Goal: Task Accomplishment & Management: Complete application form

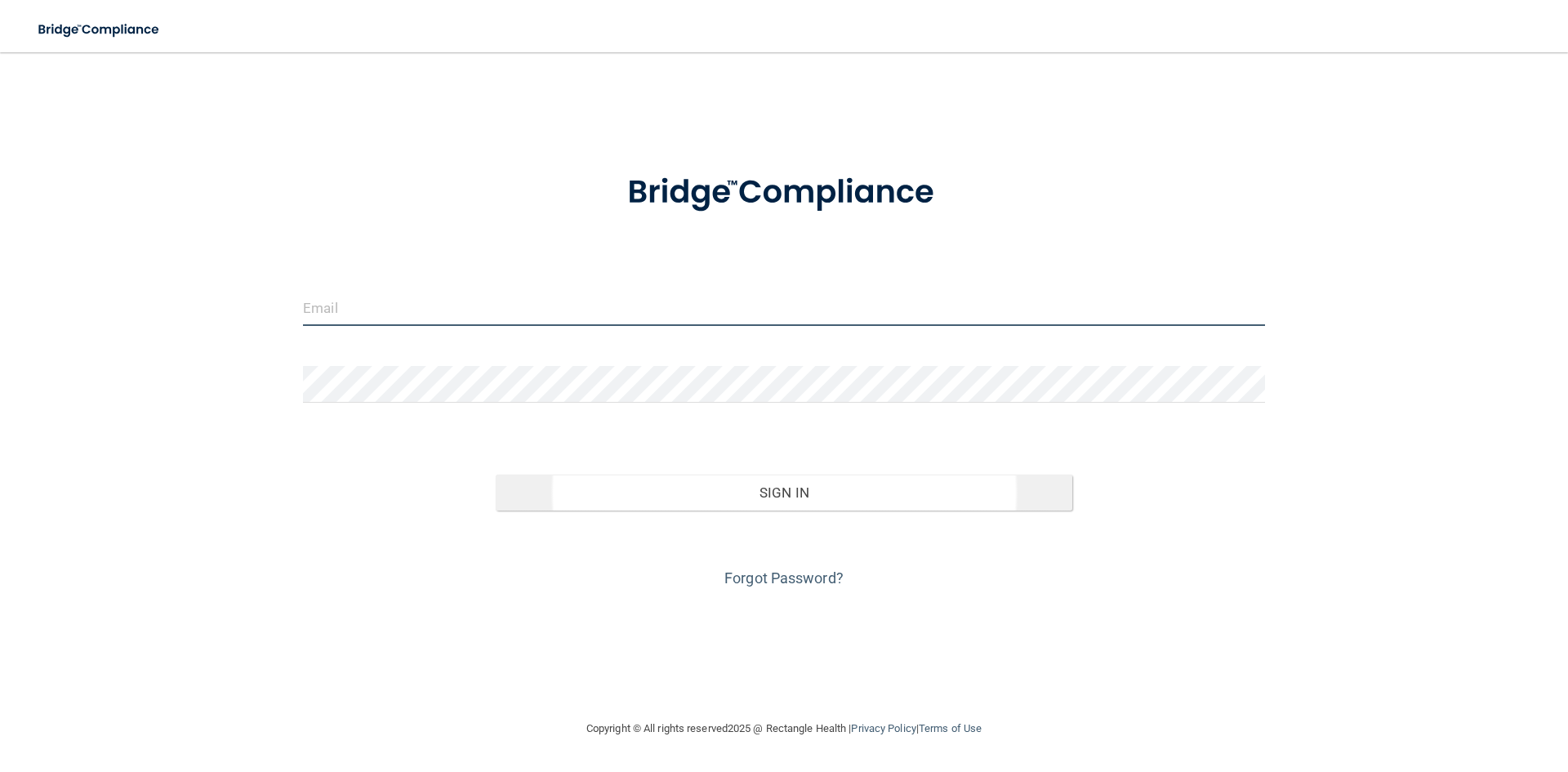
type input "[EMAIL_ADDRESS][DOMAIN_NAME]"
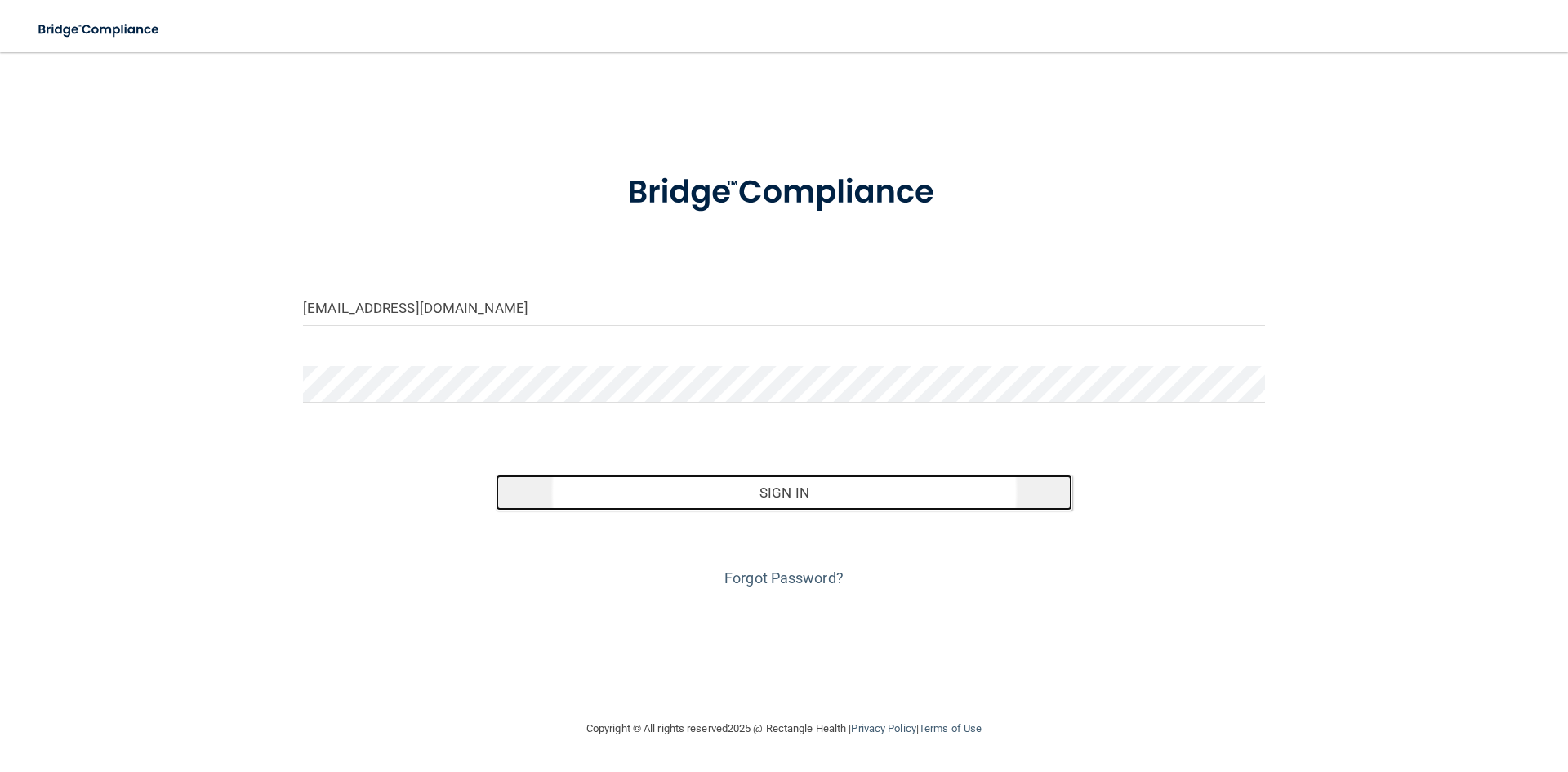
click at [709, 508] on button "Sign In" at bounding box center [784, 492] width 577 height 36
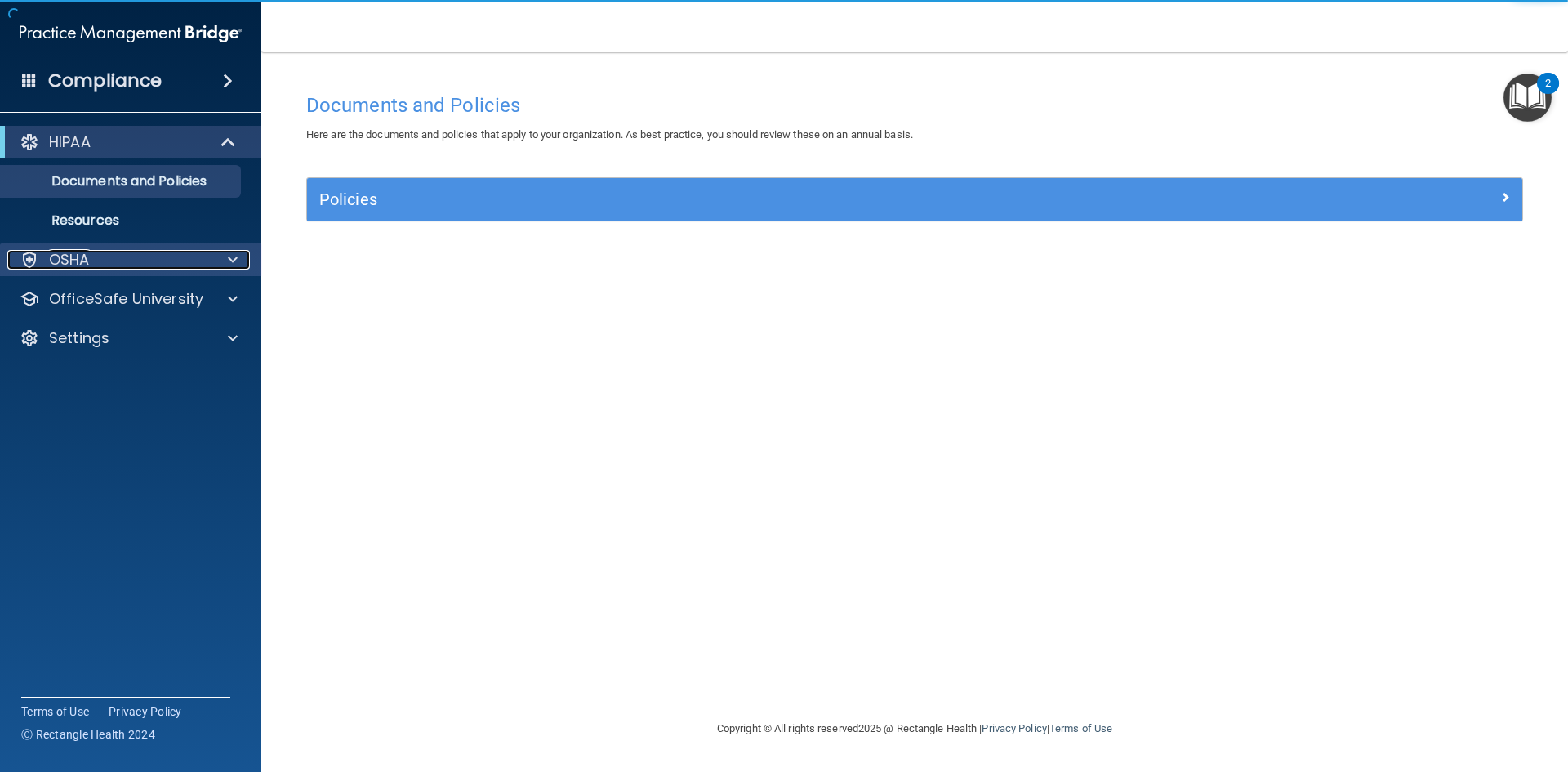
click at [235, 265] on span at bounding box center [233, 260] width 10 height 20
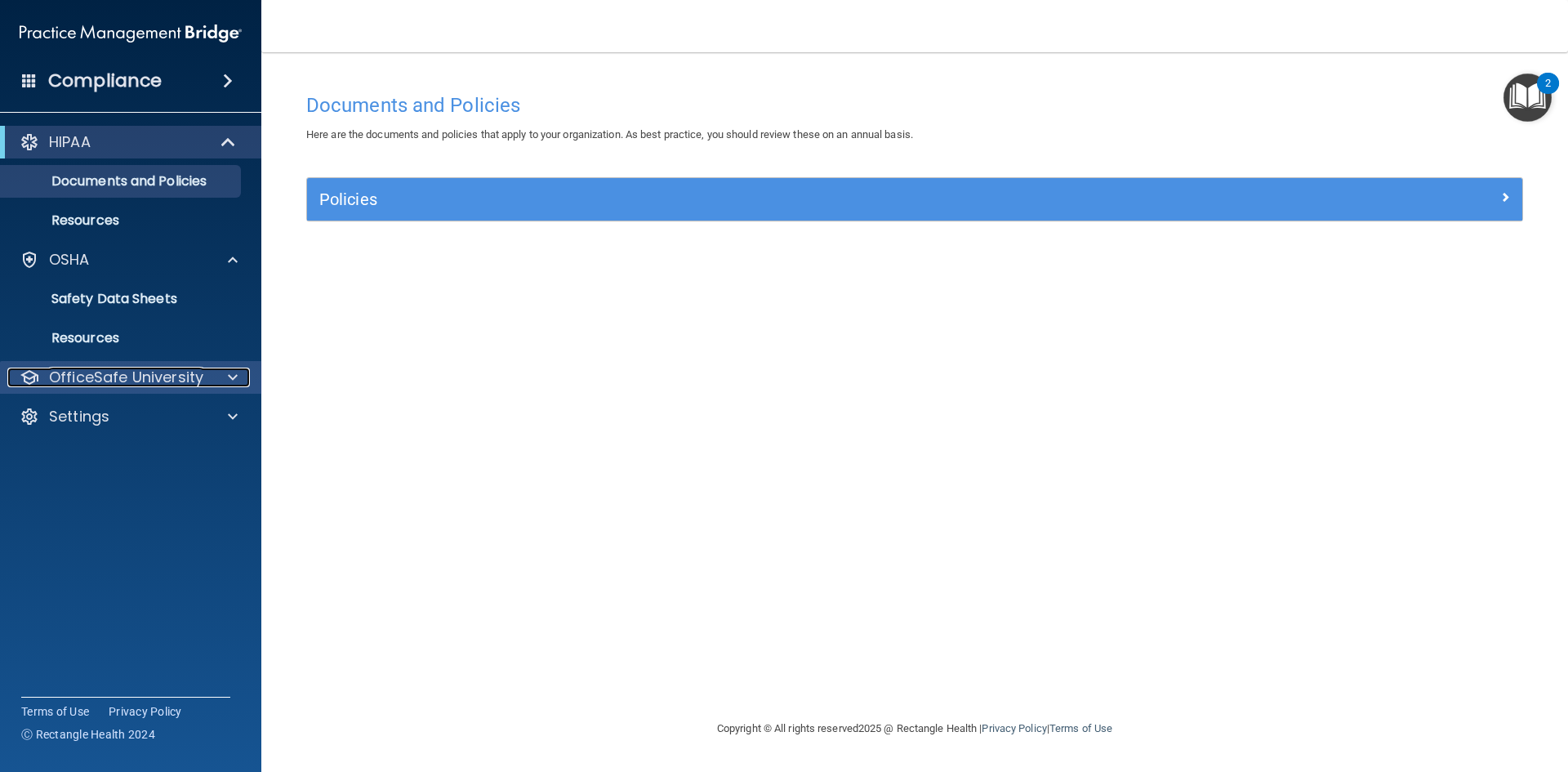
click at [232, 376] on span at bounding box center [233, 378] width 10 height 20
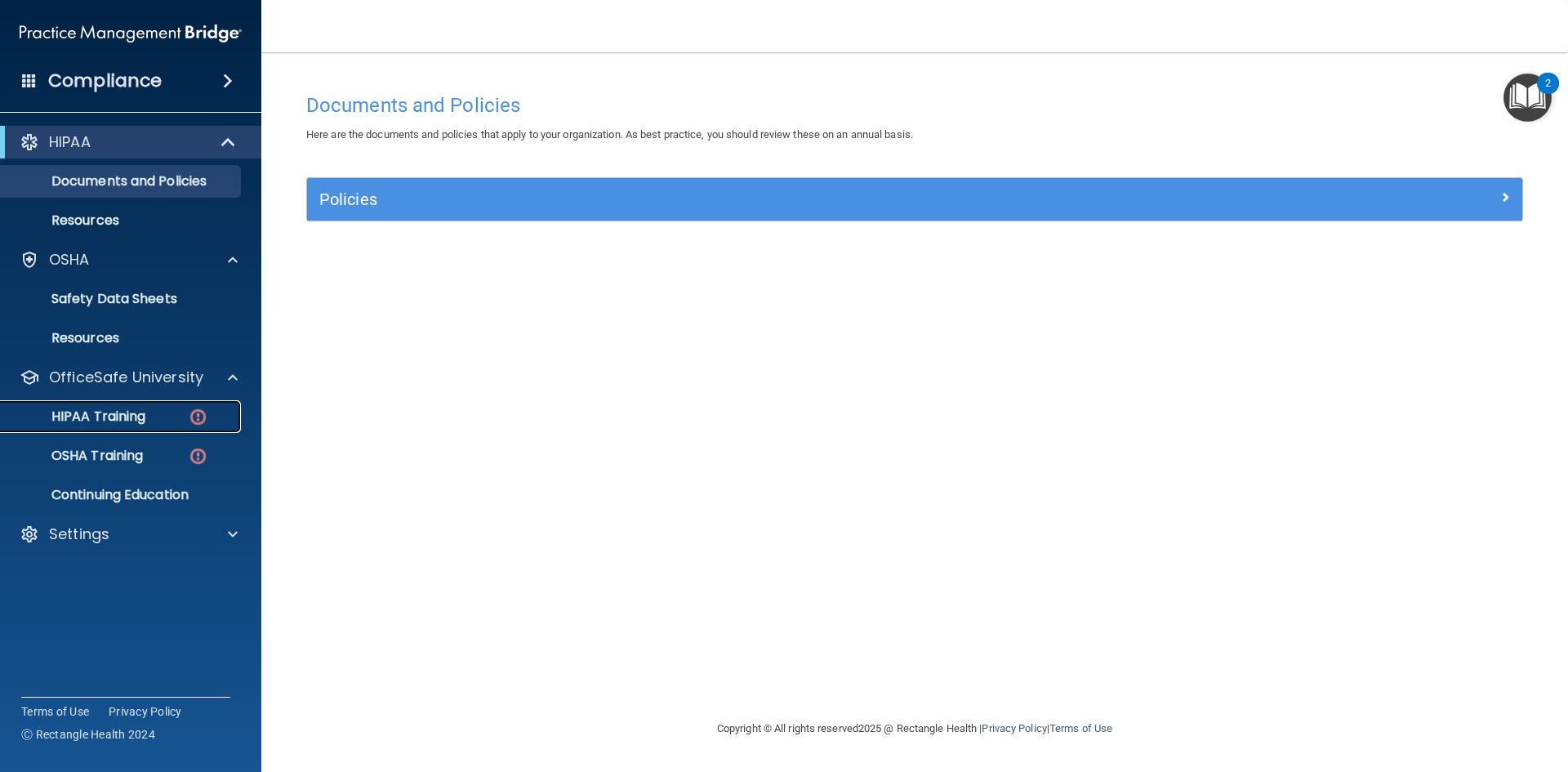
click at [173, 417] on div "HIPAA Training" at bounding box center [122, 417] width 223 height 17
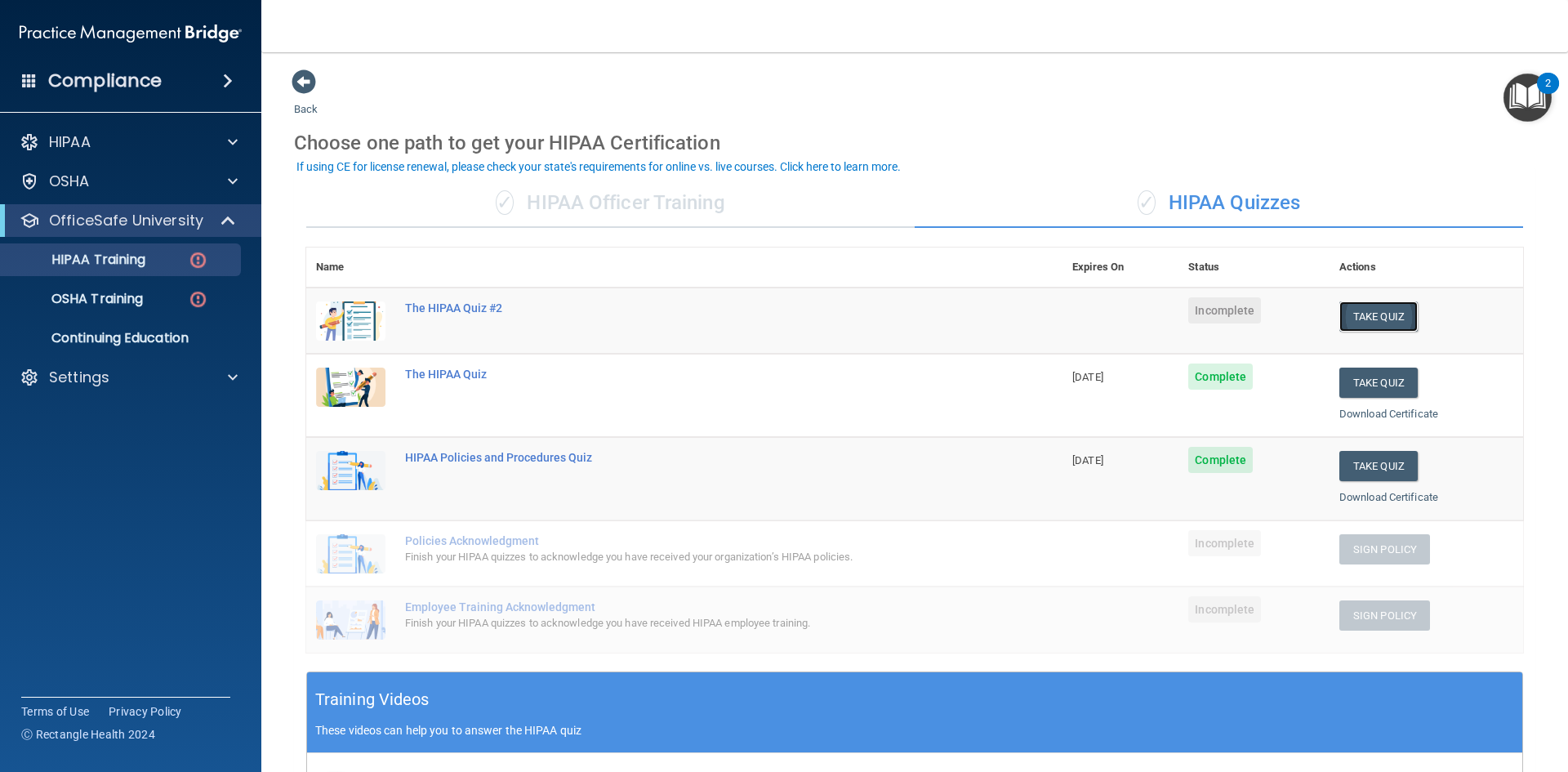
click at [1346, 320] on button "Take Quiz" at bounding box center [1378, 316] width 79 height 30
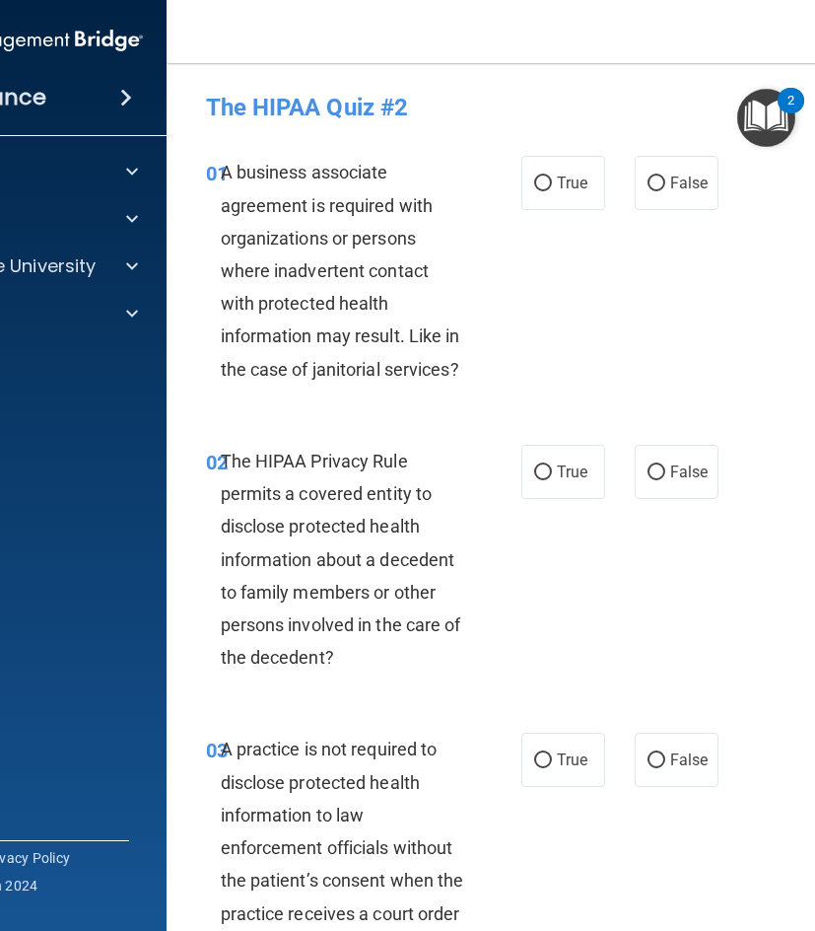
click at [342, 344] on span "A business associate agreement is required with organizations or persons where …" at bounding box center [341, 270] width 240 height 217
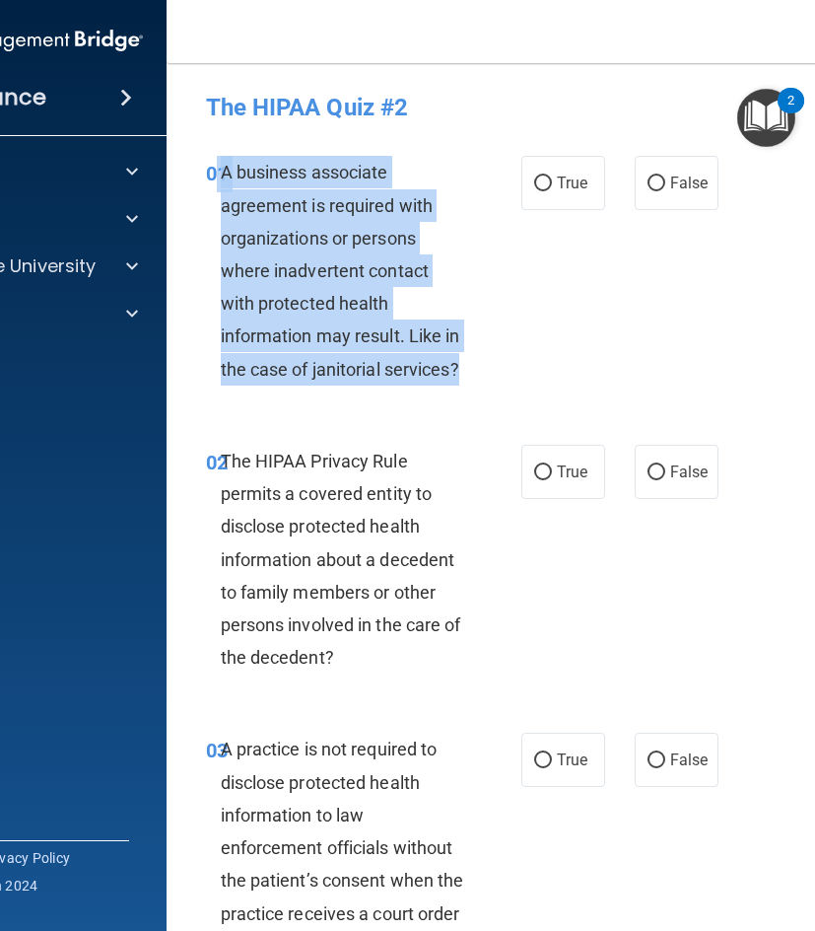
drag, startPoint x: 451, startPoint y: 375, endPoint x: 207, endPoint y: 173, distance: 316.5
click at [207, 173] on div "01 A business associate agreement is required with organizations or persons whe…" at bounding box center [363, 276] width 375 height 240
copy div "1 A business associate agreement is required with organizations or persons wher…"
click at [251, 203] on span "A business associate agreement is required with organizations or persons where …" at bounding box center [341, 270] width 240 height 217
drag, startPoint x: 464, startPoint y: 366, endPoint x: 202, endPoint y: 170, distance: 327.5
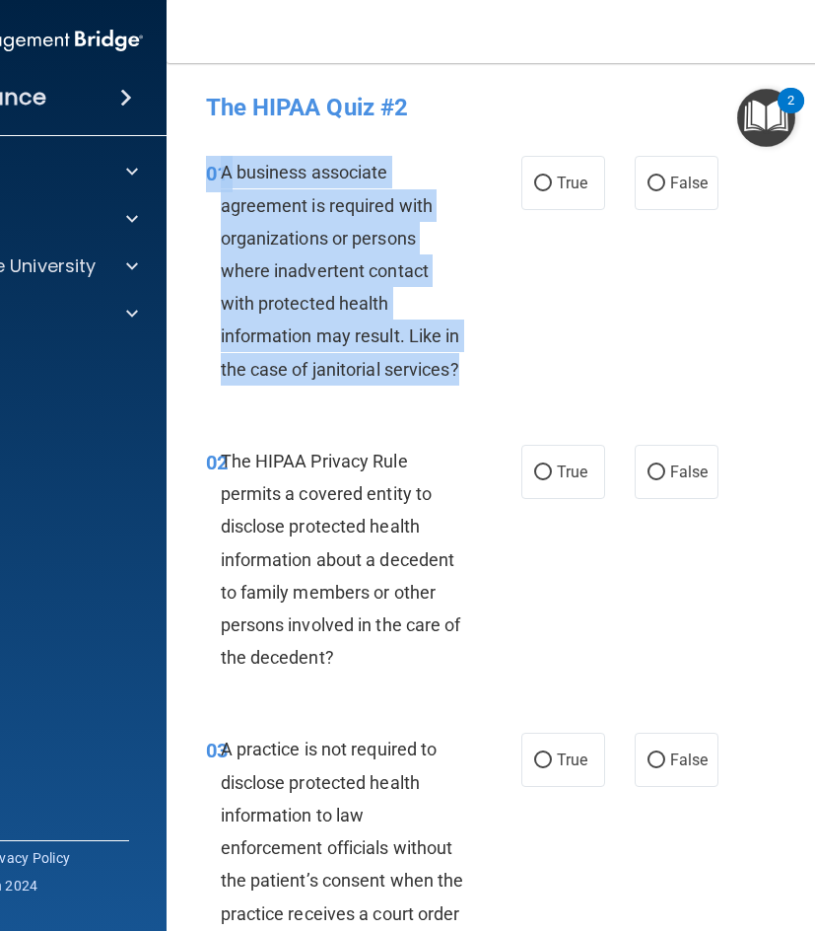
click at [202, 170] on div "01 A business associate agreement is required with organizations or persons whe…" at bounding box center [363, 276] width 375 height 240
copy div "01 A business associate agreement is required with organizations or persons whe…"
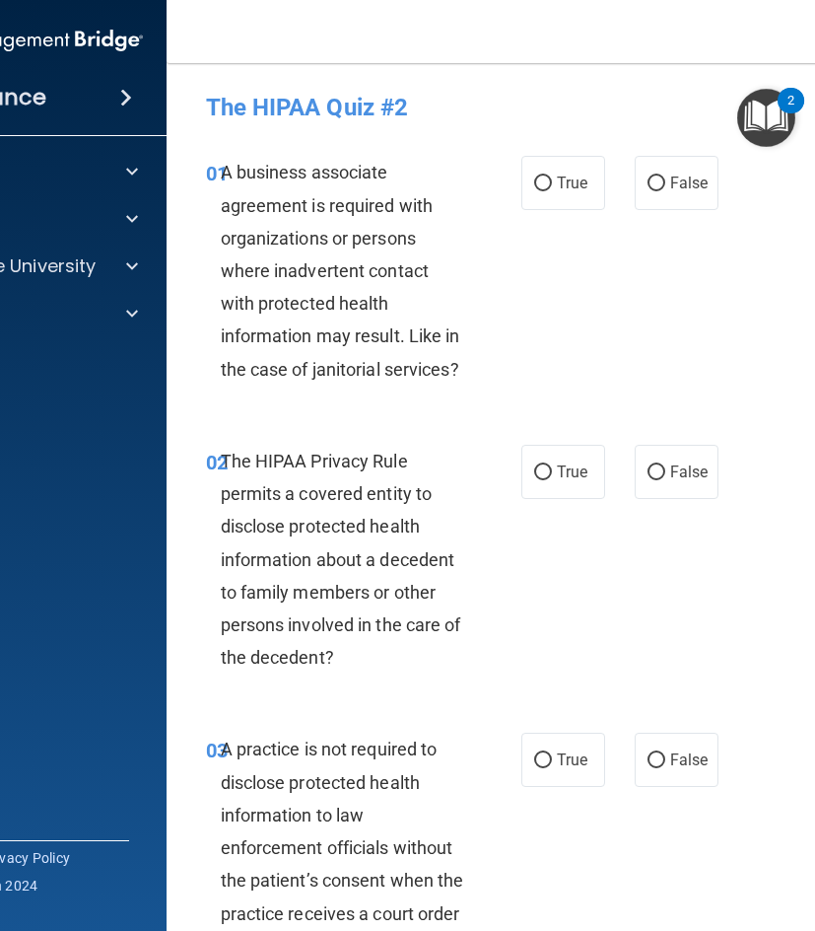
click at [566, 257] on div "01 A business associate agreement is required with organizations or persons whe…" at bounding box center [565, 275] width 749 height 289
click at [567, 191] on span "True" at bounding box center [572, 183] width 31 height 19
click at [552, 191] on input "True" at bounding box center [543, 183] width 18 height 15
radio input "true"
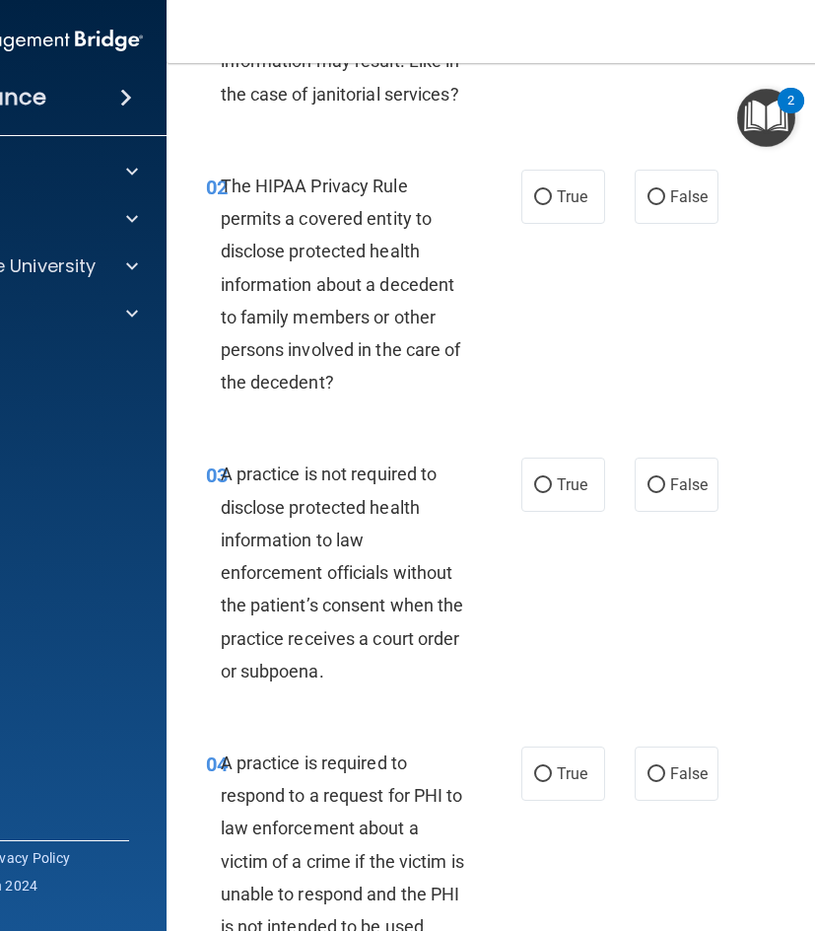
scroll to position [296, 0]
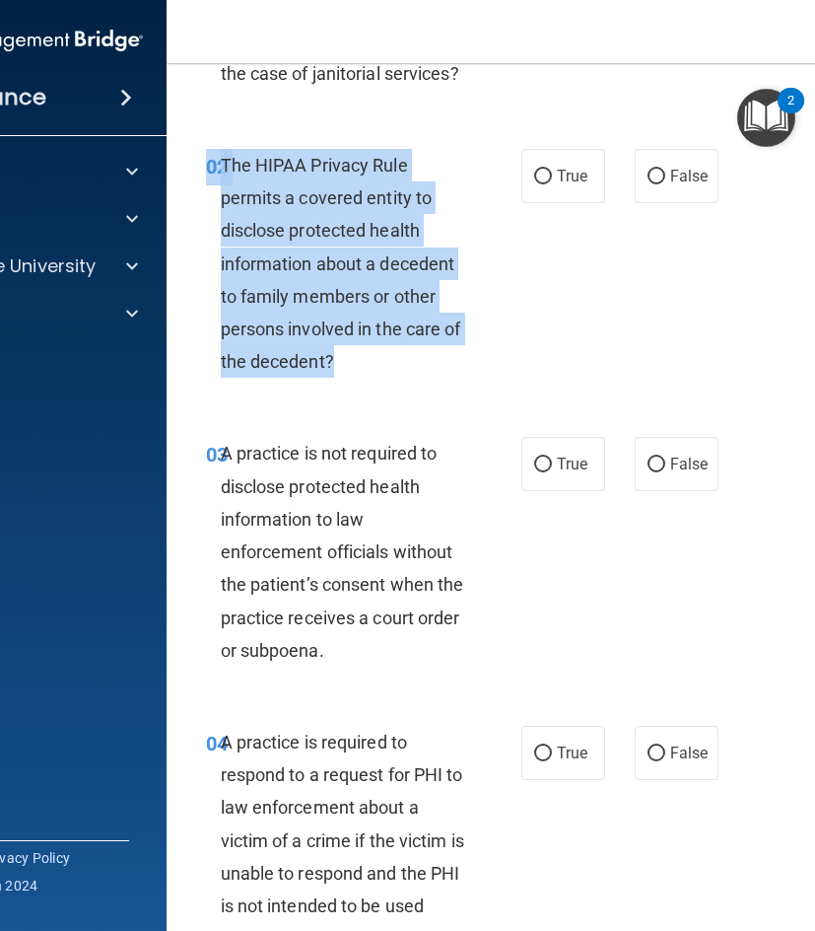
drag, startPoint x: 246, startPoint y: 299, endPoint x: 196, endPoint y: 172, distance: 136.8
click at [196, 172] on div "02 The HIPAA Privacy Rule permits a covered entity to disclose protected health…" at bounding box center [363, 269] width 375 height 240
copy div "02 The HIPAA Privacy Rule permits a covered entity to disclose protected health…"
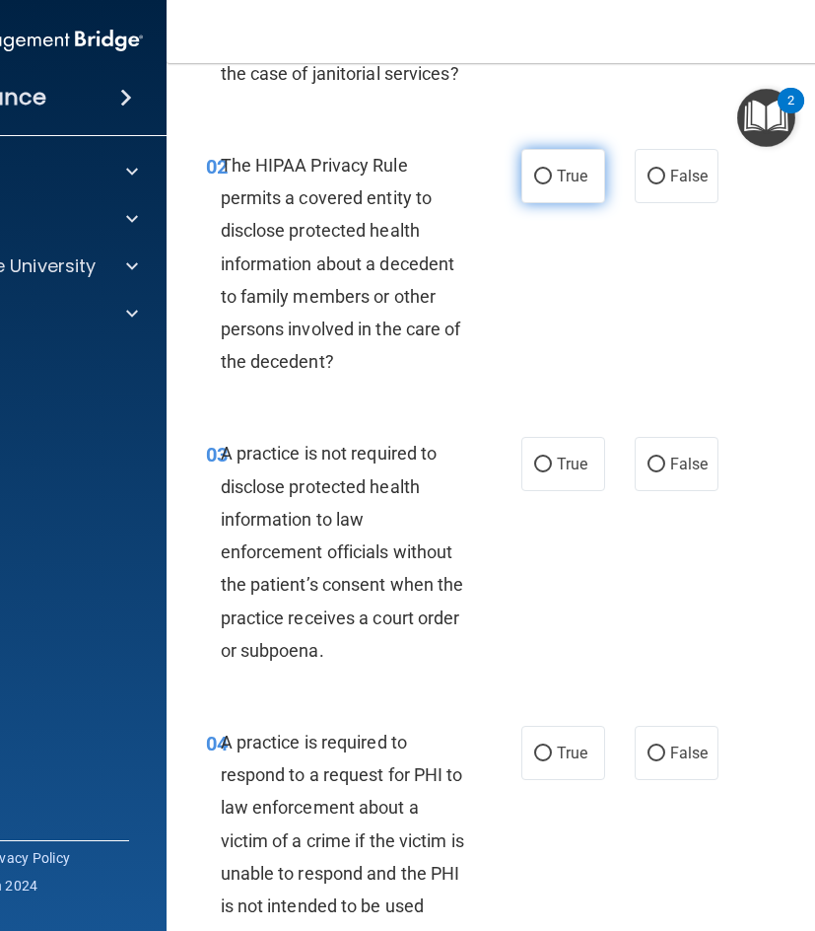
click at [544, 172] on label "True" at bounding box center [564, 176] width 84 height 54
click at [544, 172] on input "True" at bounding box center [543, 177] width 18 height 15
radio input "true"
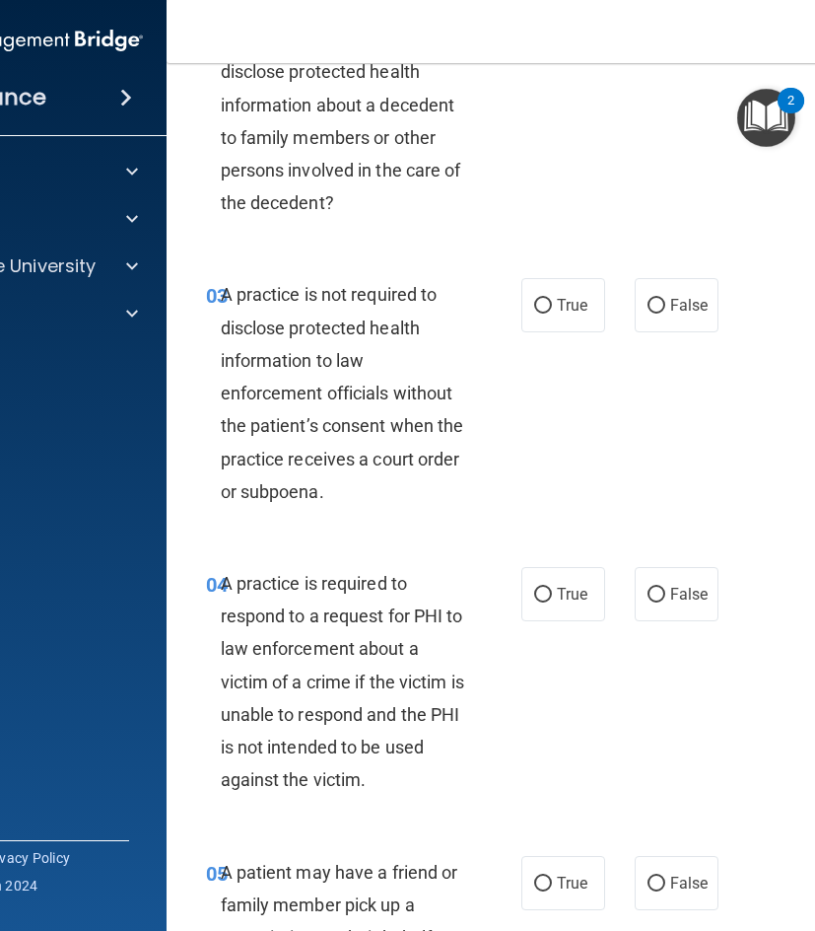
scroll to position [493, 0]
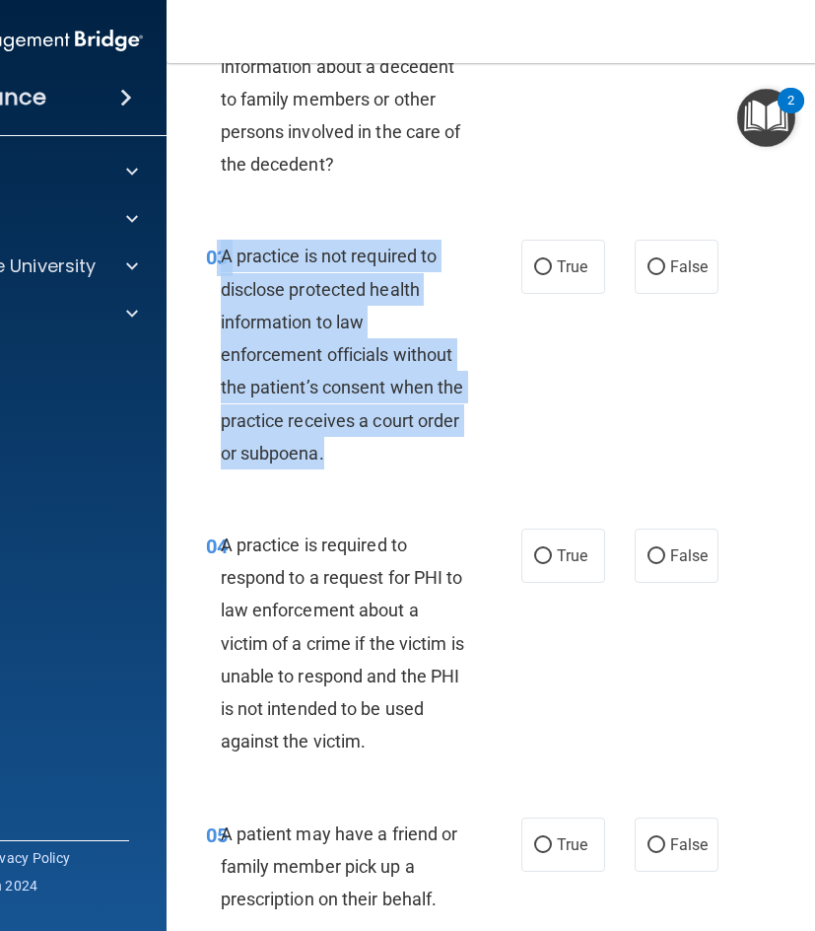
drag, startPoint x: 346, startPoint y: 464, endPoint x: 211, endPoint y: 260, distance: 244.7
click at [211, 260] on div "03 A practice is not required to disclose protected health information to law e…" at bounding box center [363, 360] width 375 height 240
copy div "3 A practice is not required to disclose protected health information to law en…"
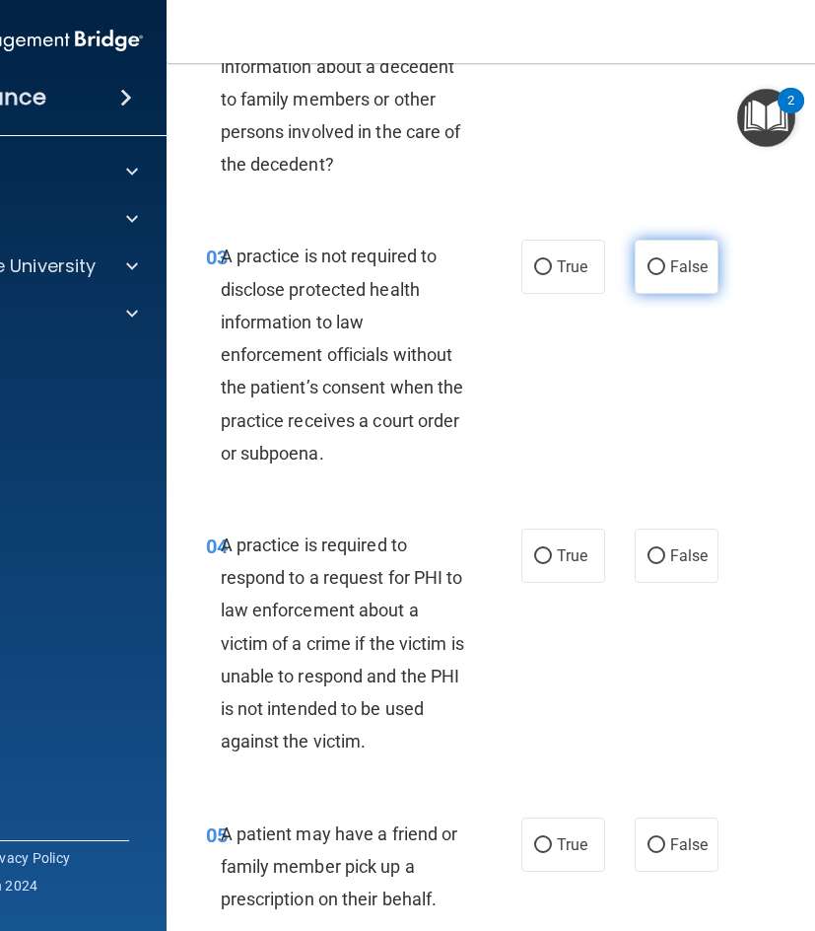
click at [662, 254] on label "False" at bounding box center [677, 267] width 84 height 54
click at [662, 260] on input "False" at bounding box center [657, 267] width 18 height 15
radio input "true"
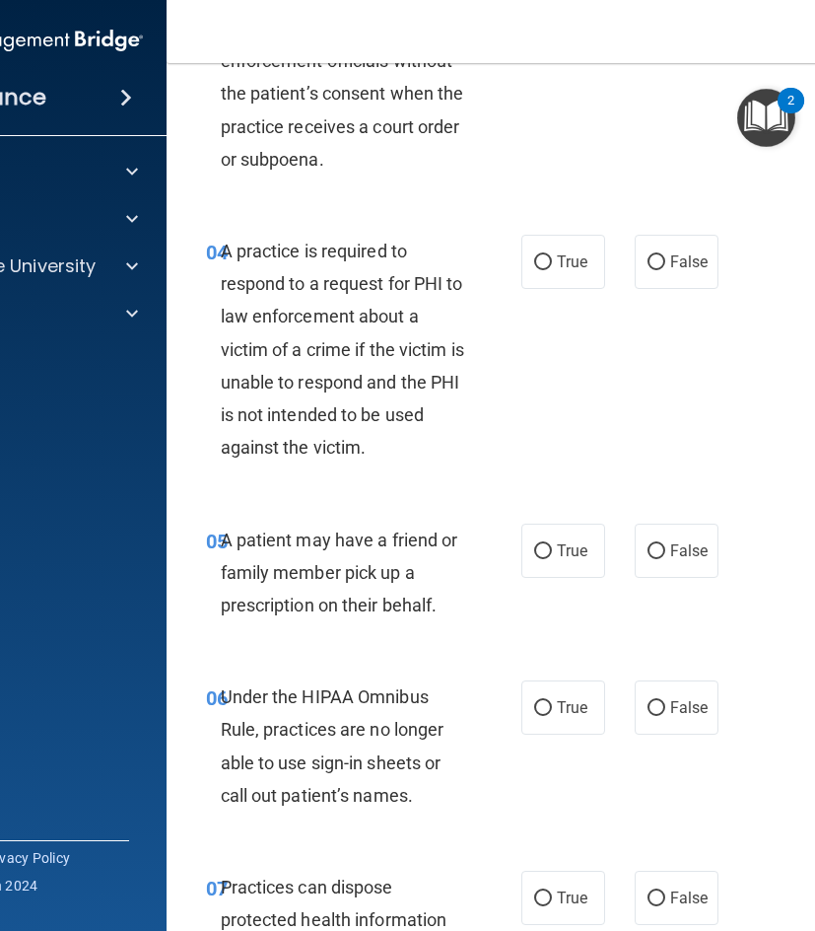
scroll to position [789, 0]
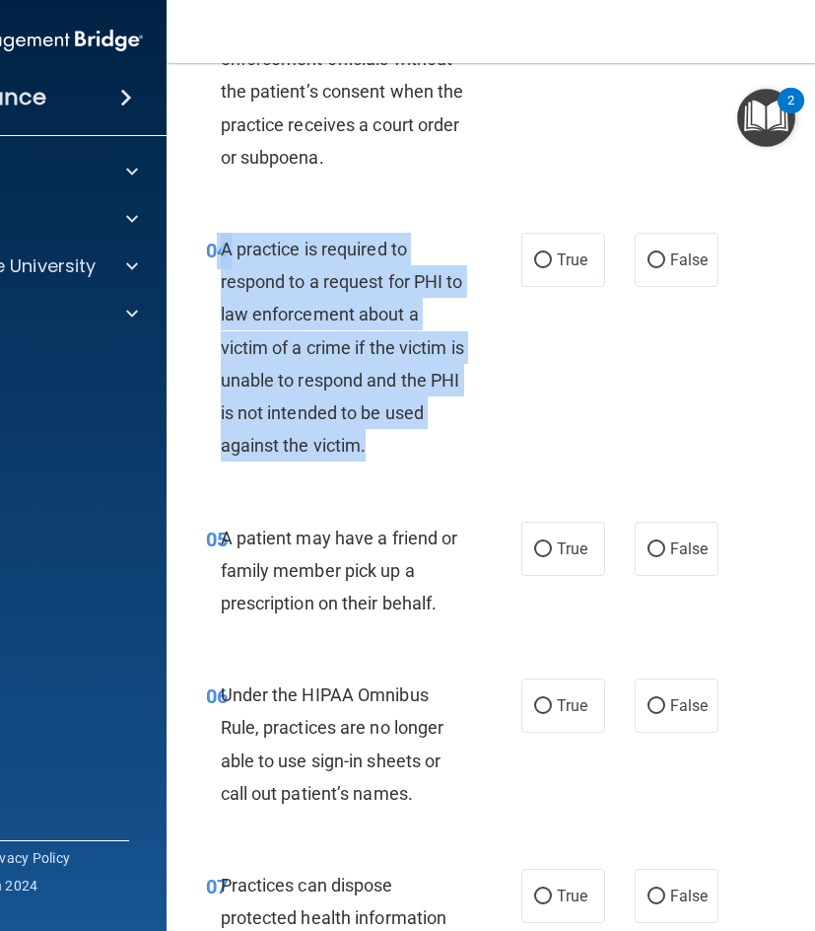
drag, startPoint x: 374, startPoint y: 466, endPoint x: 211, endPoint y: 250, distance: 270.3
click at [211, 250] on div "04 A practice is required to respond to a request for PHI to law enforcement ab…" at bounding box center [363, 353] width 375 height 240
copy div "4 A practice is required to respond to a request for PHI to law enforcement abo…"
click at [536, 267] on input "True" at bounding box center [543, 260] width 18 height 15
radio input "true"
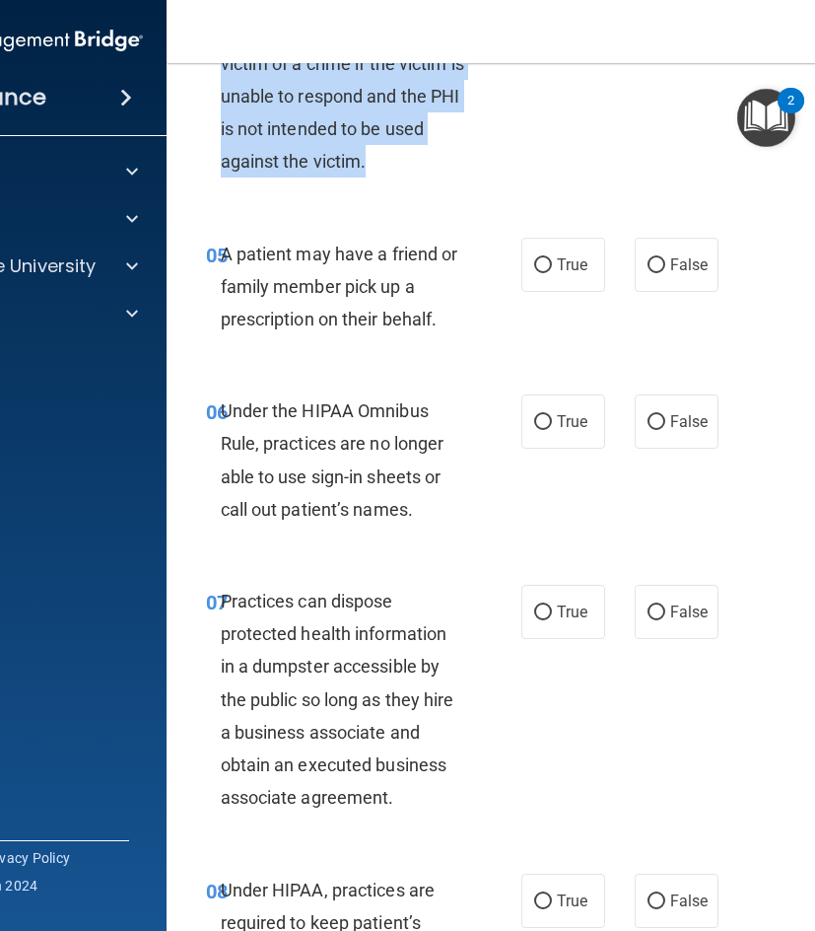
scroll to position [1084, 0]
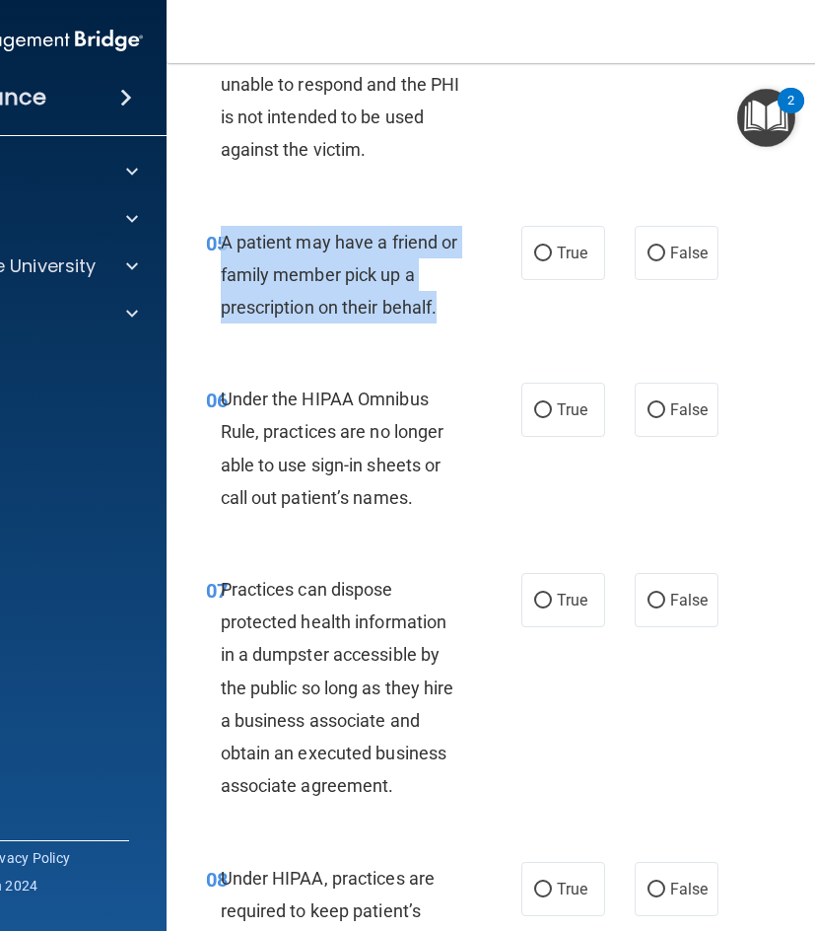
drag, startPoint x: 437, startPoint y: 310, endPoint x: 213, endPoint y: 241, distance: 234.2
click at [221, 241] on div "A patient may have a friend or family member pick up a prescription on their be…" at bounding box center [350, 275] width 259 height 99
copy span "A patient may have a friend or family member pick up a prescription on their be…"
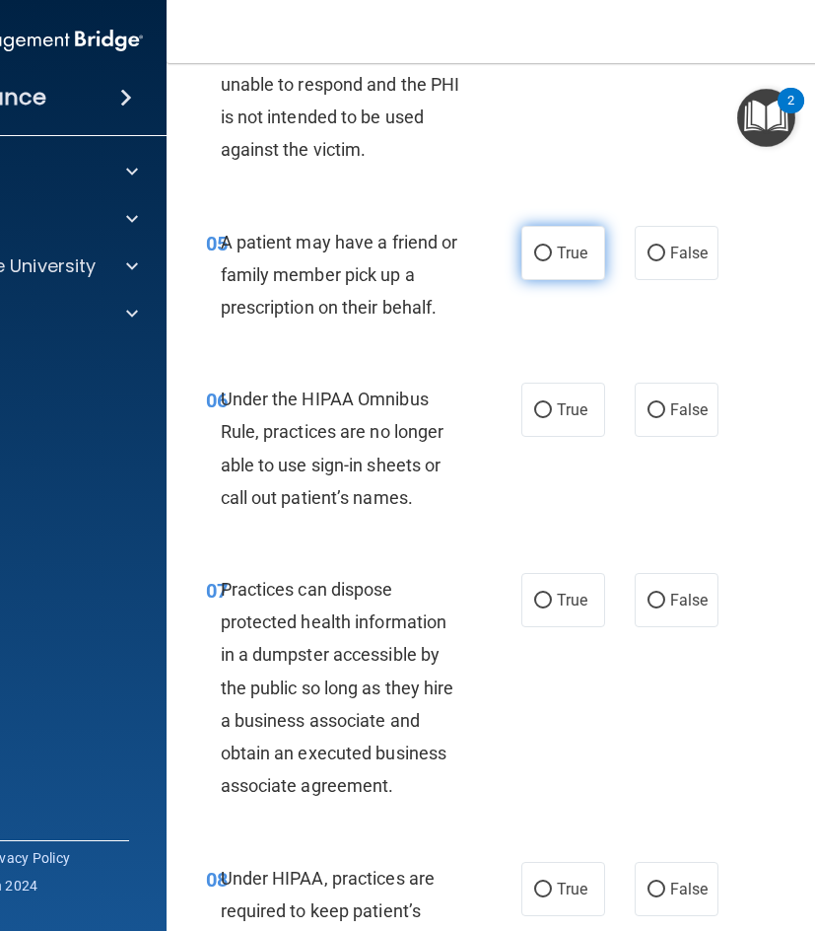
click at [557, 273] on label "True" at bounding box center [564, 253] width 84 height 54
click at [552, 261] on input "True" at bounding box center [543, 253] width 18 height 15
radio input "true"
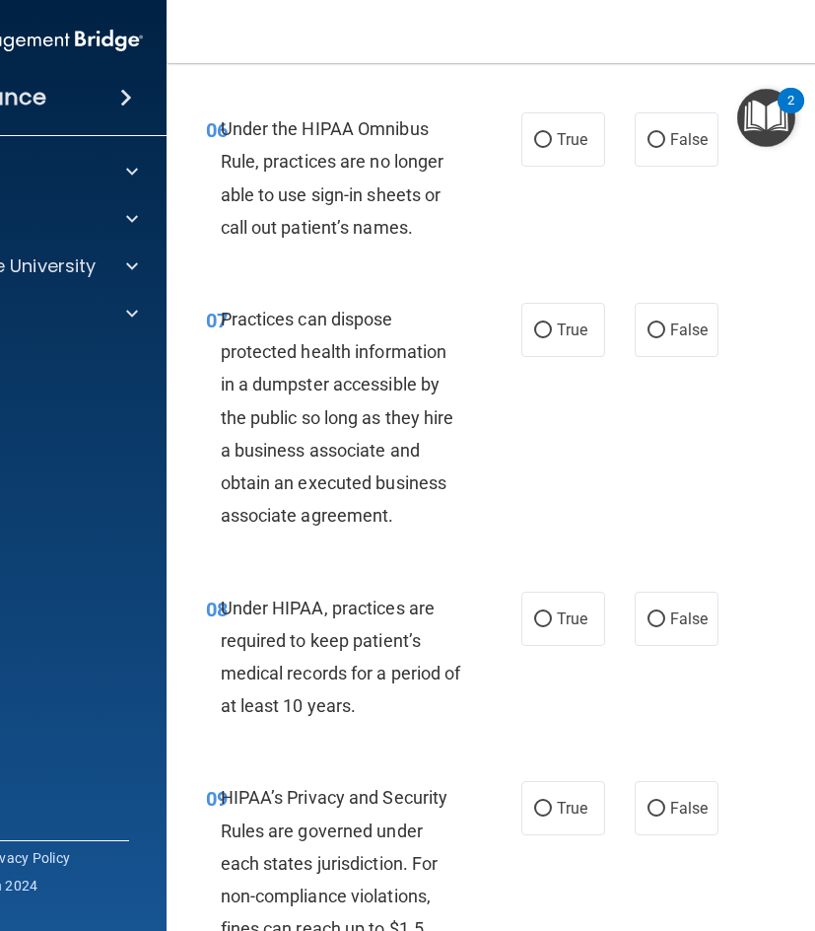
scroll to position [1380, 0]
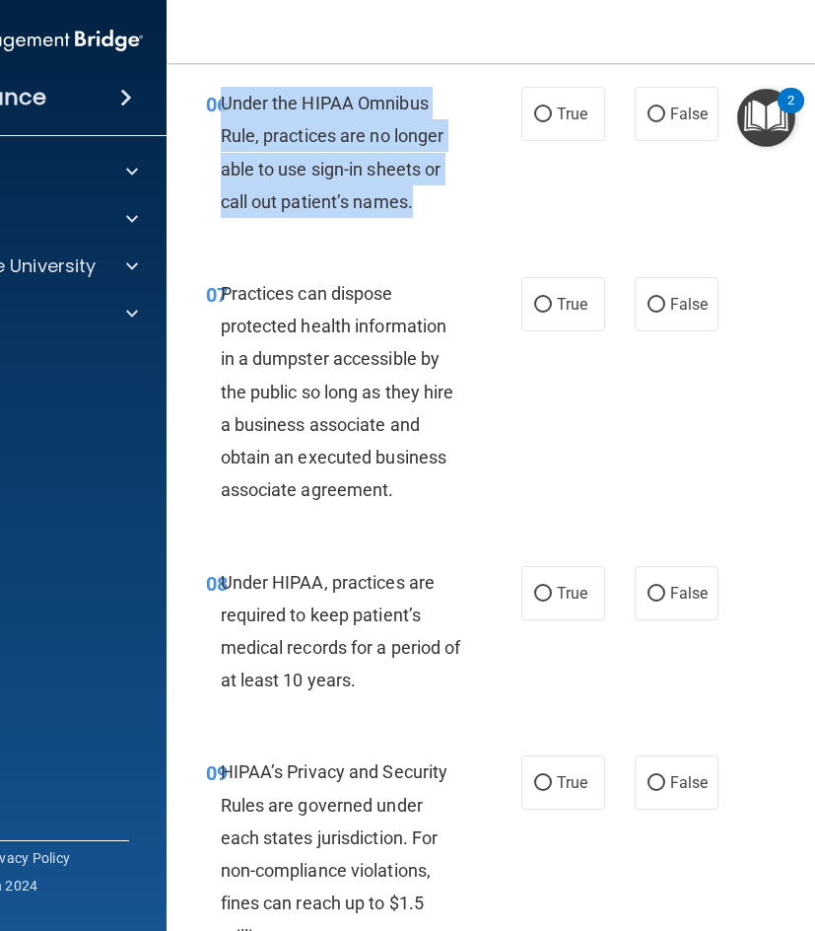
drag, startPoint x: 420, startPoint y: 208, endPoint x: 214, endPoint y: 102, distance: 231.9
click at [221, 102] on div "Under the HIPAA Omnibus Rule, practices are no longer able to use sign-in sheet…" at bounding box center [350, 152] width 259 height 131
copy span "Under the HIPAA Omnibus Rule, practices are no longer able to use sign-in sheet…"
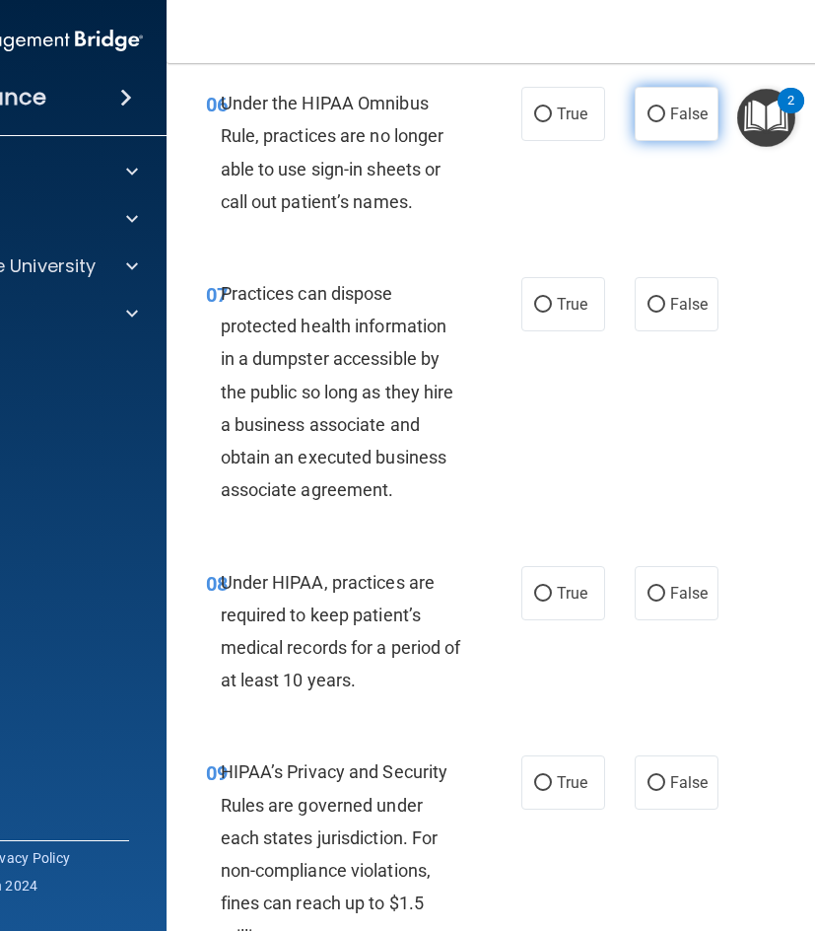
click at [670, 119] on span "False" at bounding box center [689, 114] width 38 height 19
click at [663, 119] on input "False" at bounding box center [657, 114] width 18 height 15
radio input "true"
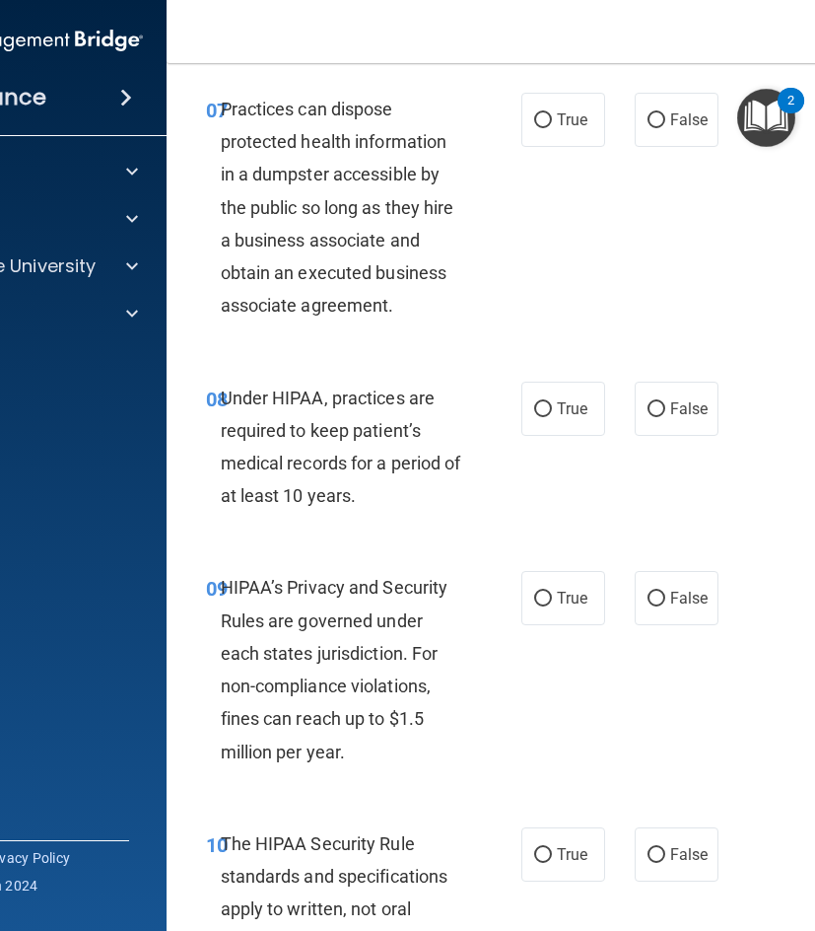
scroll to position [1577, 0]
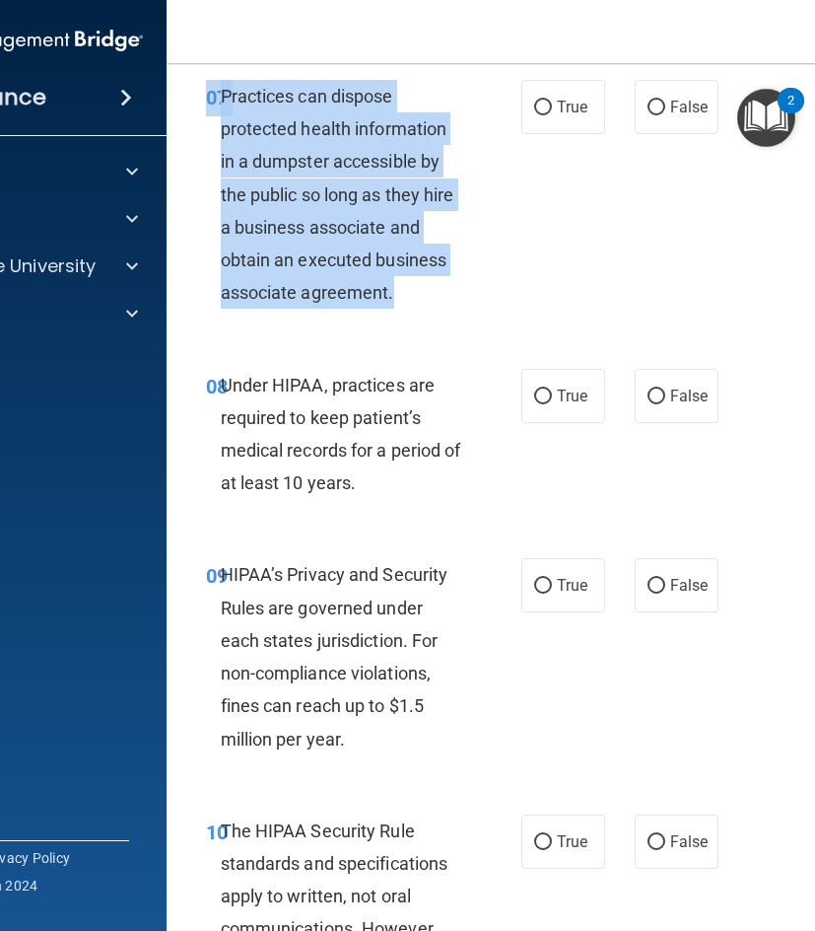
drag, startPoint x: 395, startPoint y: 295, endPoint x: 187, endPoint y: 96, distance: 288.0
click at [187, 96] on div "07 Practices can dispose protected health information in a dumpster accessible …" at bounding box center [363, 200] width 375 height 240
copy div "07 Practices can dispose protected health information in a dumpster accessible …"
click at [534, 257] on div "07 Practices can dispose protected health information in a dumpster accessible …" at bounding box center [363, 200] width 375 height 240
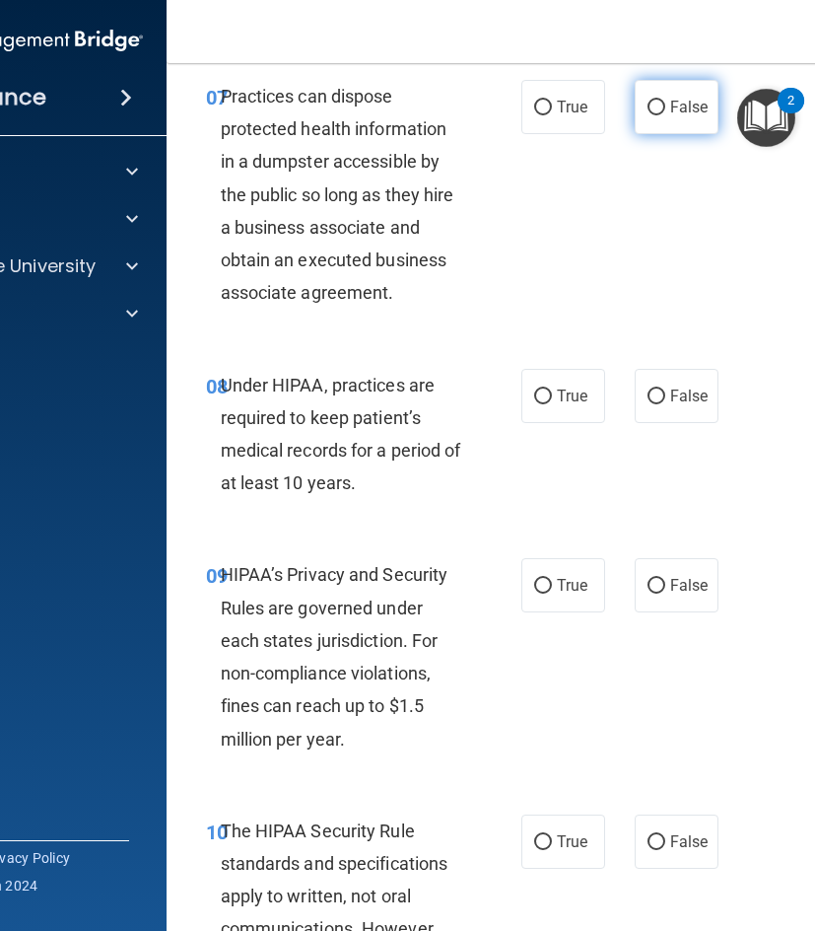
click at [659, 122] on label "False" at bounding box center [677, 107] width 84 height 54
click at [659, 115] on input "False" at bounding box center [657, 108] width 18 height 15
radio input "true"
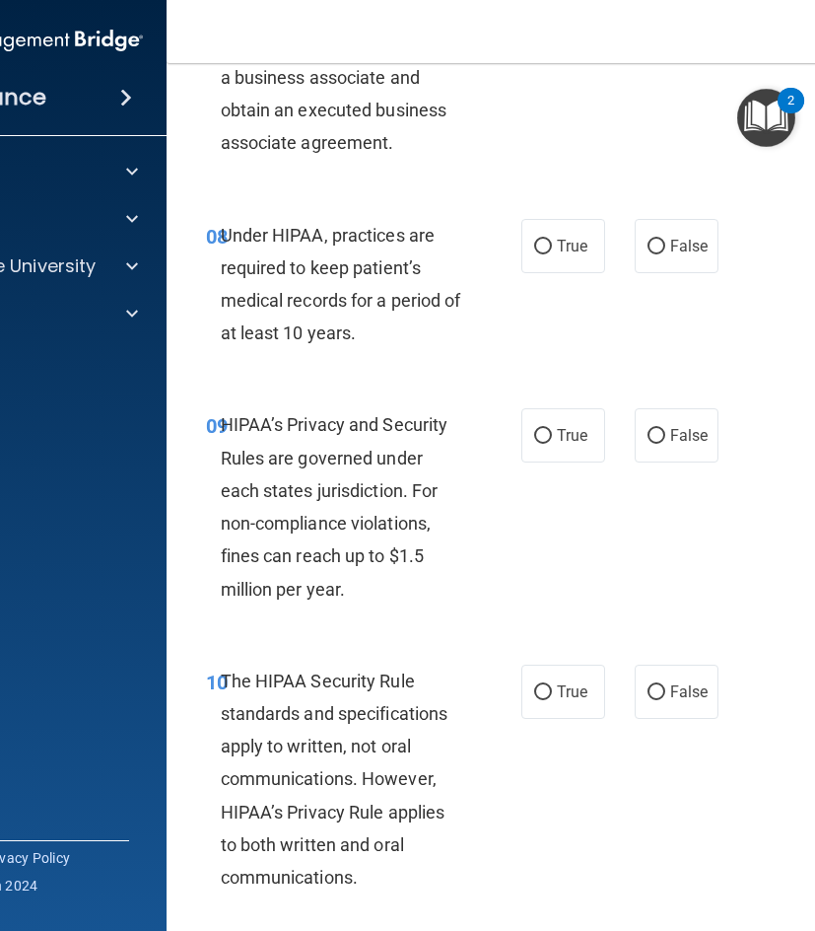
scroll to position [1775, 0]
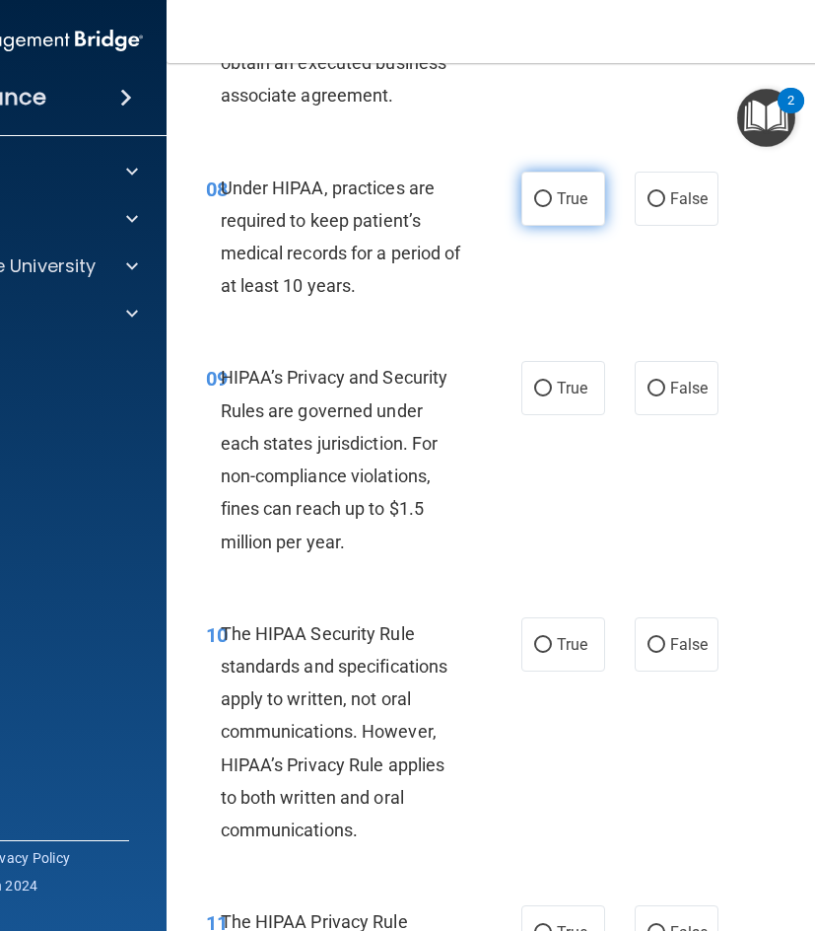
click at [571, 197] on span "True" at bounding box center [572, 198] width 31 height 19
click at [552, 197] on input "True" at bounding box center [543, 199] width 18 height 15
radio input "true"
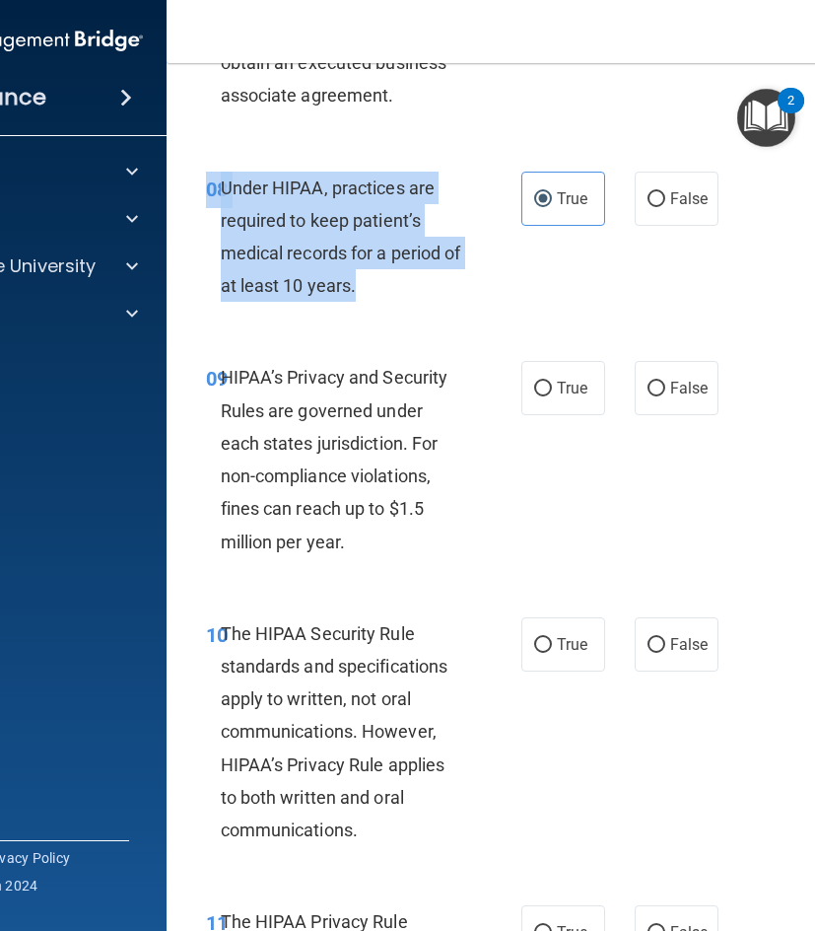
drag, startPoint x: 372, startPoint y: 288, endPoint x: 203, endPoint y: 173, distance: 204.3
click at [203, 173] on div "08 Under HIPAA, practices are required to keep patient’s medical records for a …" at bounding box center [363, 242] width 375 height 141
copy div "08 Under HIPAA, practices are required to keep patient’s medical records for a …"
click at [658, 199] on input "False" at bounding box center [657, 199] width 18 height 15
radio input "true"
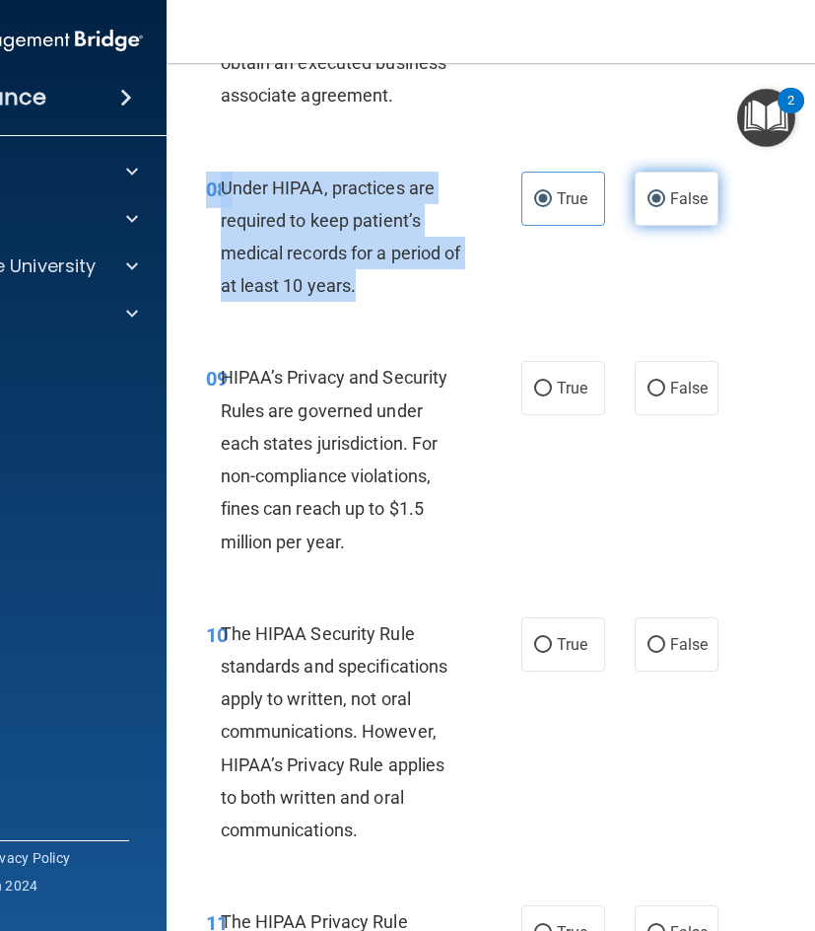
radio input "false"
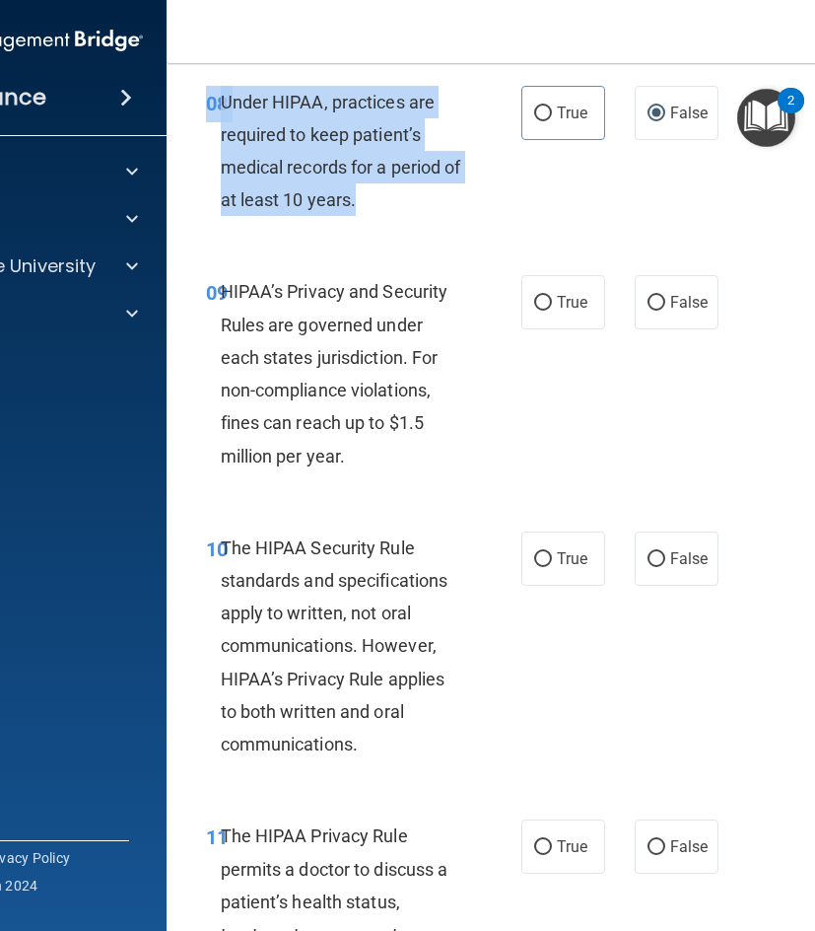
scroll to position [1972, 0]
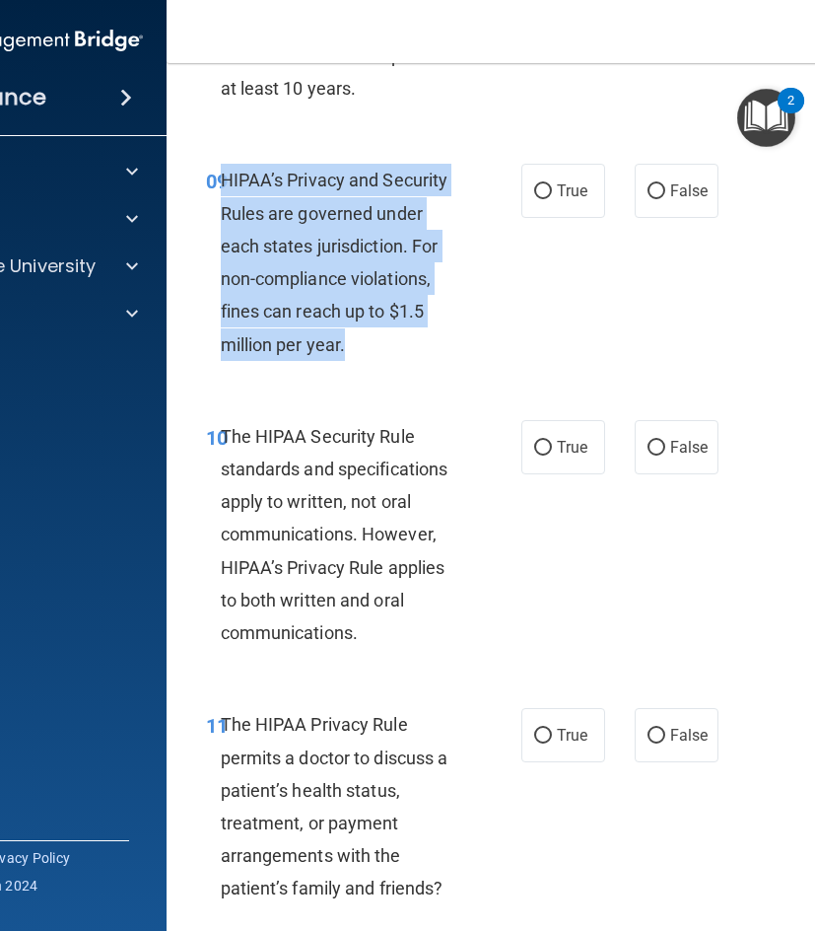
drag, startPoint x: 350, startPoint y: 356, endPoint x: 214, endPoint y: 175, distance: 226.8
click at [221, 175] on div "HIPAA’s Privacy and Security Rules are governed under each states jurisdiction.…" at bounding box center [350, 262] width 259 height 196
copy span "HIPAA’s Privacy and Security Rules are governed under each states jurisdiction.…"
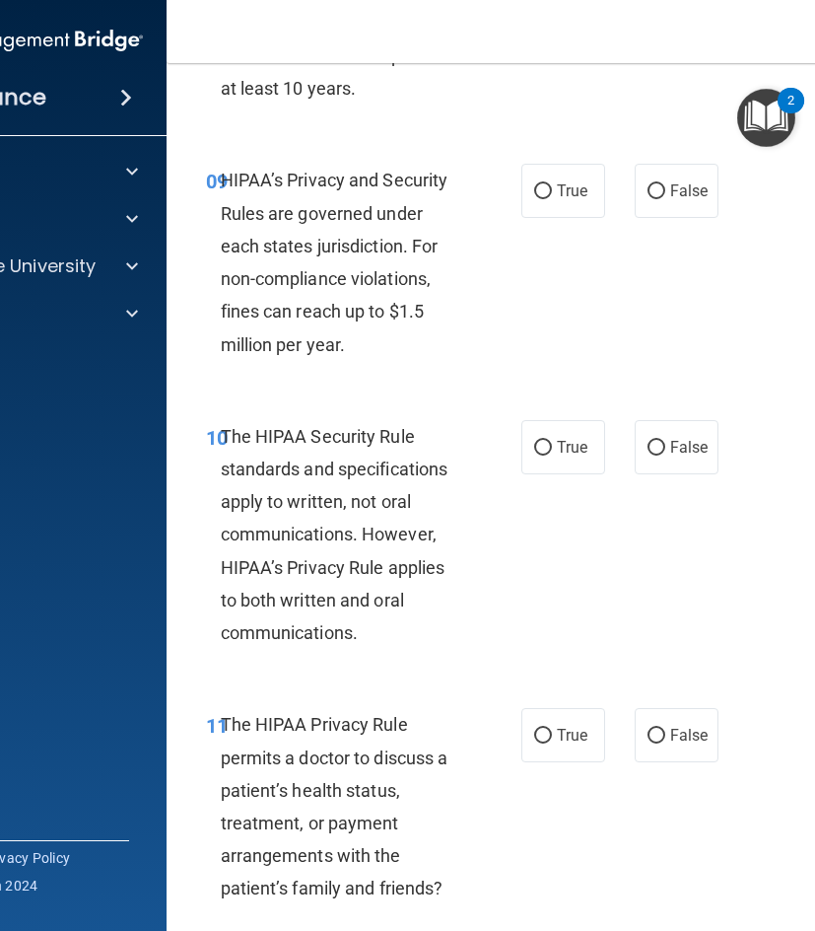
drag, startPoint x: 16, startPoint y: 141, endPoint x: 315, endPoint y: 374, distance: 379.4
click at [315, 374] on div "09 HIPAA’s Privacy and Security Rules are governed under each states jurisdicti…" at bounding box center [565, 266] width 749 height 255
click at [673, 193] on span "False" at bounding box center [689, 190] width 38 height 19
click at [665, 193] on input "False" at bounding box center [657, 191] width 18 height 15
radio input "true"
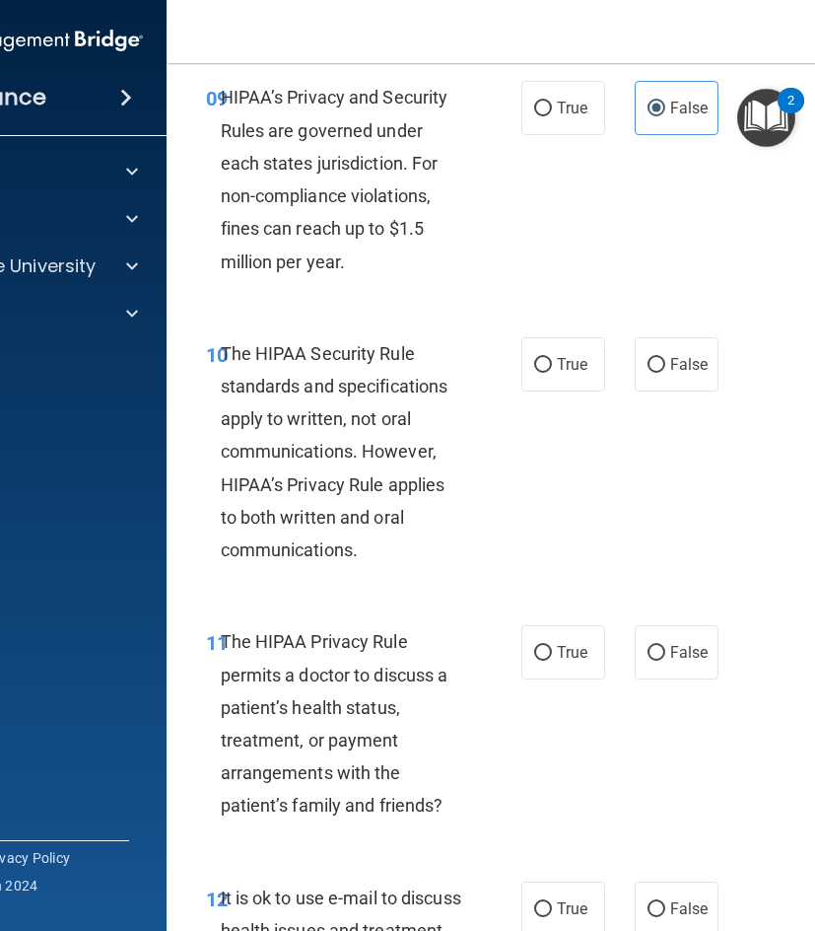
scroll to position [2169, 0]
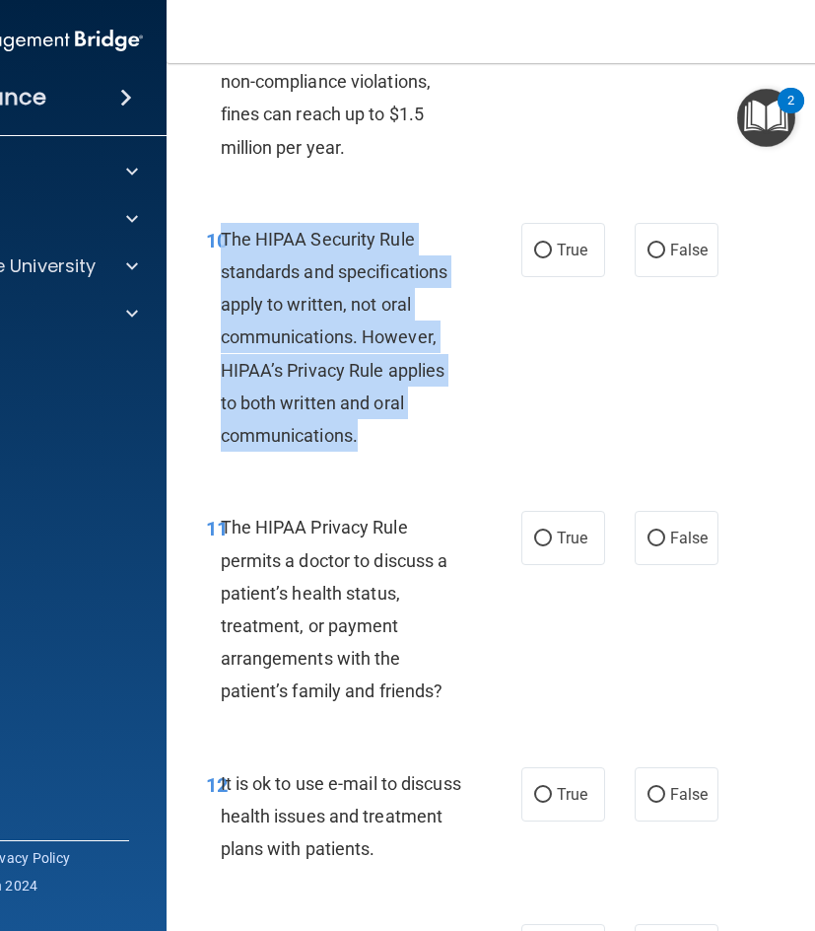
drag, startPoint x: 373, startPoint y: 431, endPoint x: 215, endPoint y: 243, distance: 245.6
click at [221, 243] on div "The HIPAA Security Rule standards and specifications apply to written, not oral…" at bounding box center [350, 338] width 259 height 230
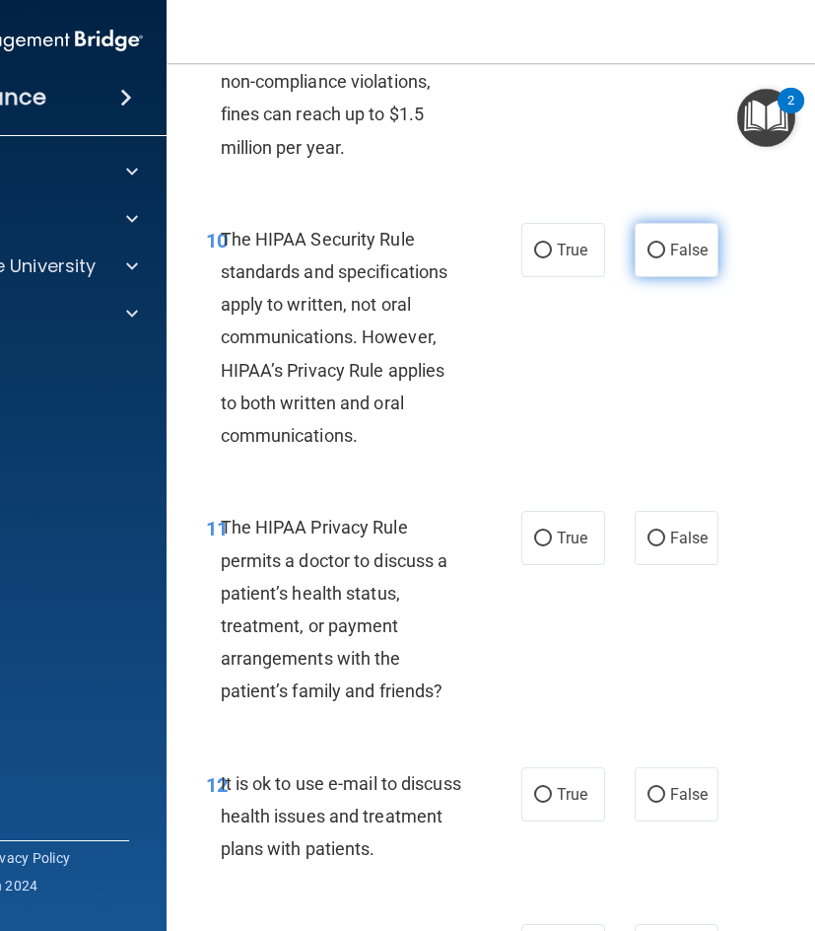
click at [664, 237] on label "False" at bounding box center [677, 250] width 84 height 54
click at [664, 244] on input "False" at bounding box center [657, 251] width 18 height 15
radio input "true"
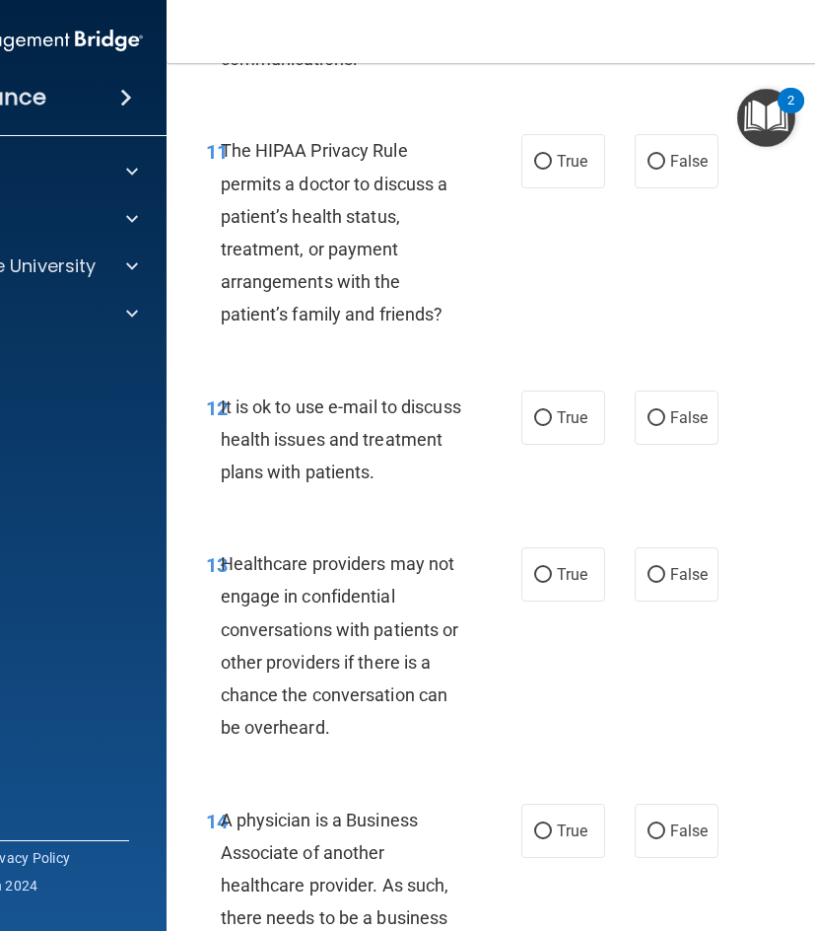
scroll to position [2563, 0]
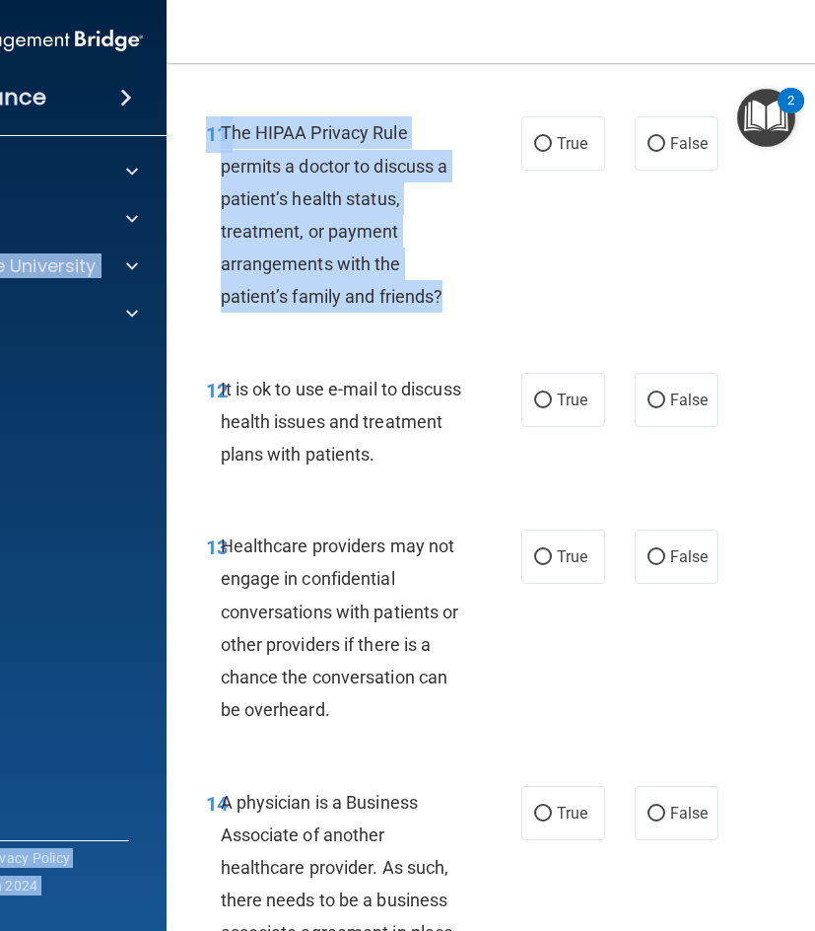
drag, startPoint x: 470, startPoint y: 297, endPoint x: 138, endPoint y: 130, distance: 371.7
click at [138, 130] on div "Compliance HIPAA Documents and Policies Report an Incident Business Associates …" at bounding box center [407, 465] width 815 height 931
click at [290, 250] on div "The HIPAA Privacy Rule permits a doctor to discuss a patient’s health status, t…" at bounding box center [350, 214] width 259 height 196
drag, startPoint x: 217, startPoint y: 132, endPoint x: 493, endPoint y: 296, distance: 320.9
click at [493, 296] on div "11 The HIPAA Privacy Rule permits a doctor to discuss a patient’s health status…" at bounding box center [363, 219] width 375 height 206
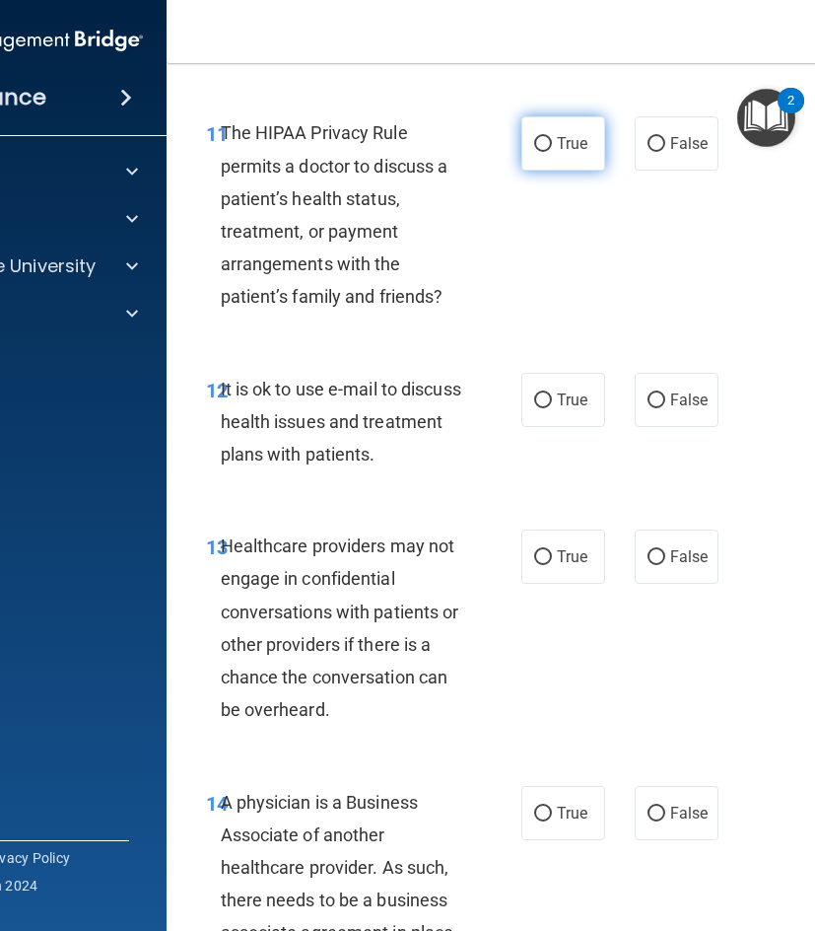
click at [538, 127] on label "True" at bounding box center [564, 143] width 84 height 54
click at [538, 137] on input "True" at bounding box center [543, 144] width 18 height 15
radio input "true"
click at [451, 236] on div "The HIPAA Privacy Rule permits a doctor to discuss a patient’s health status, t…" at bounding box center [350, 214] width 259 height 196
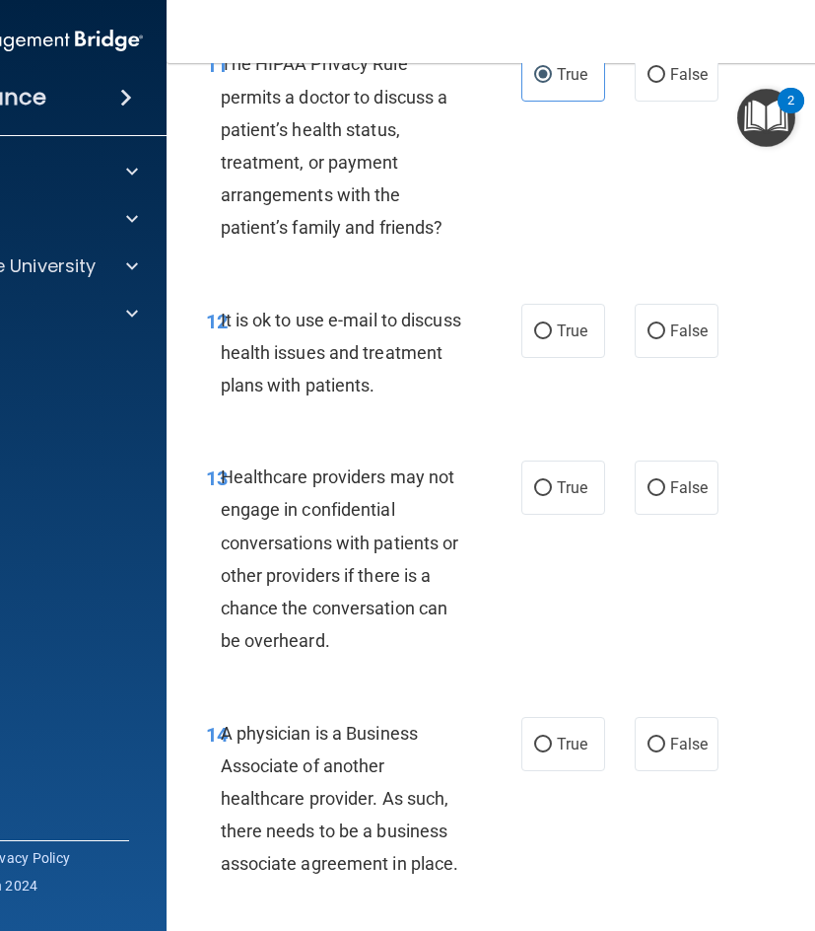
scroll to position [2662, 0]
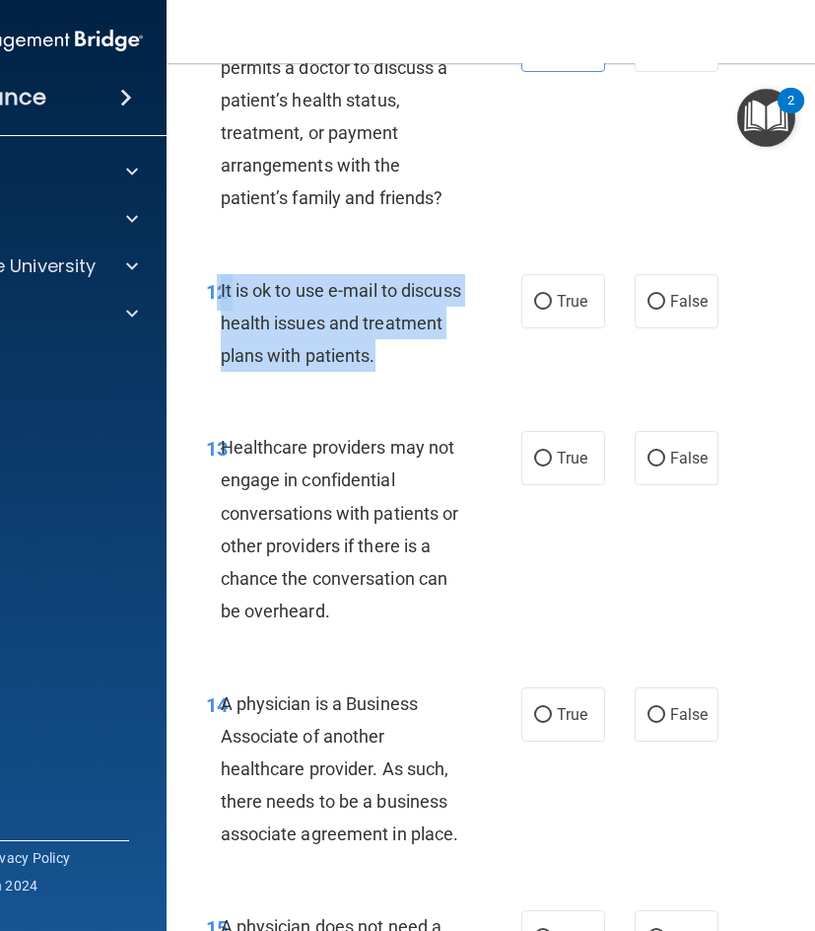
drag, startPoint x: 212, startPoint y: 285, endPoint x: 461, endPoint y: 363, distance: 261.3
click at [461, 363] on div "12 It is ok to use e-mail to discuss health issues and treatment plans with pat…" at bounding box center [363, 328] width 375 height 108
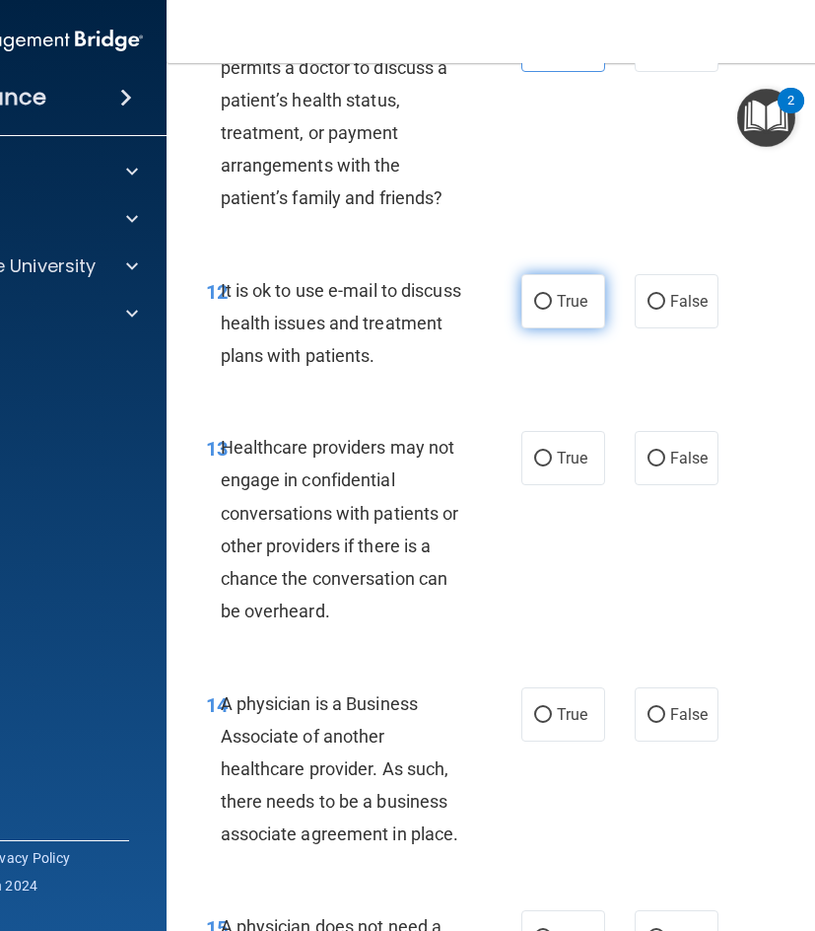
click at [571, 314] on label "True" at bounding box center [564, 301] width 84 height 54
click at [552, 310] on input "True" at bounding box center [543, 302] width 18 height 15
radio input "true"
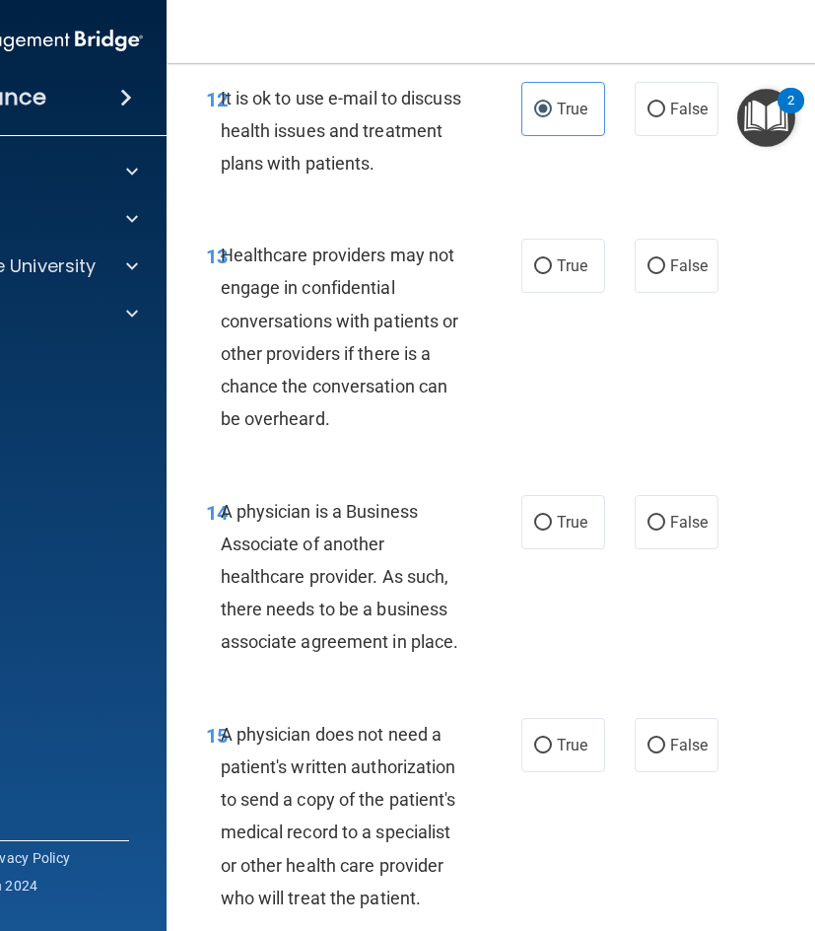
scroll to position [2859, 0]
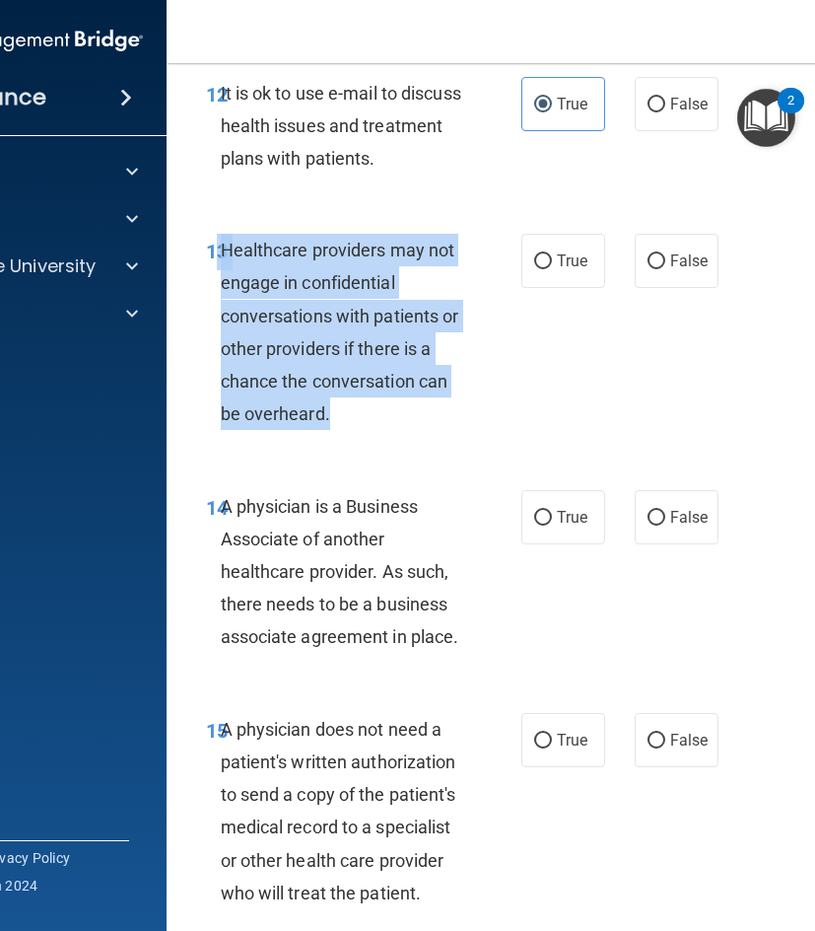
drag, startPoint x: 212, startPoint y: 256, endPoint x: 324, endPoint y: 417, distance: 196.1
click at [324, 417] on div "13 Healthcare providers may not engage in confidential conversations with patie…" at bounding box center [363, 337] width 375 height 206
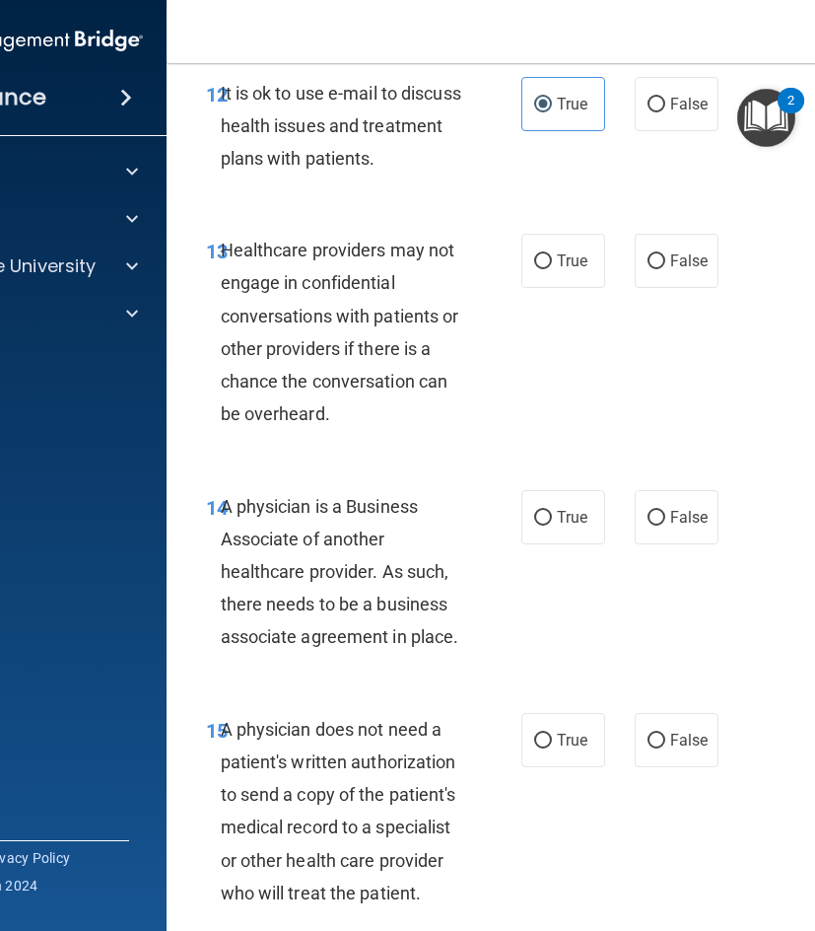
drag, startPoint x: 324, startPoint y: 417, endPoint x: 322, endPoint y: 452, distance: 34.6
click at [322, 452] on div "13 Healthcare providers may not engage in confidential conversations with patie…" at bounding box center [565, 336] width 749 height 255
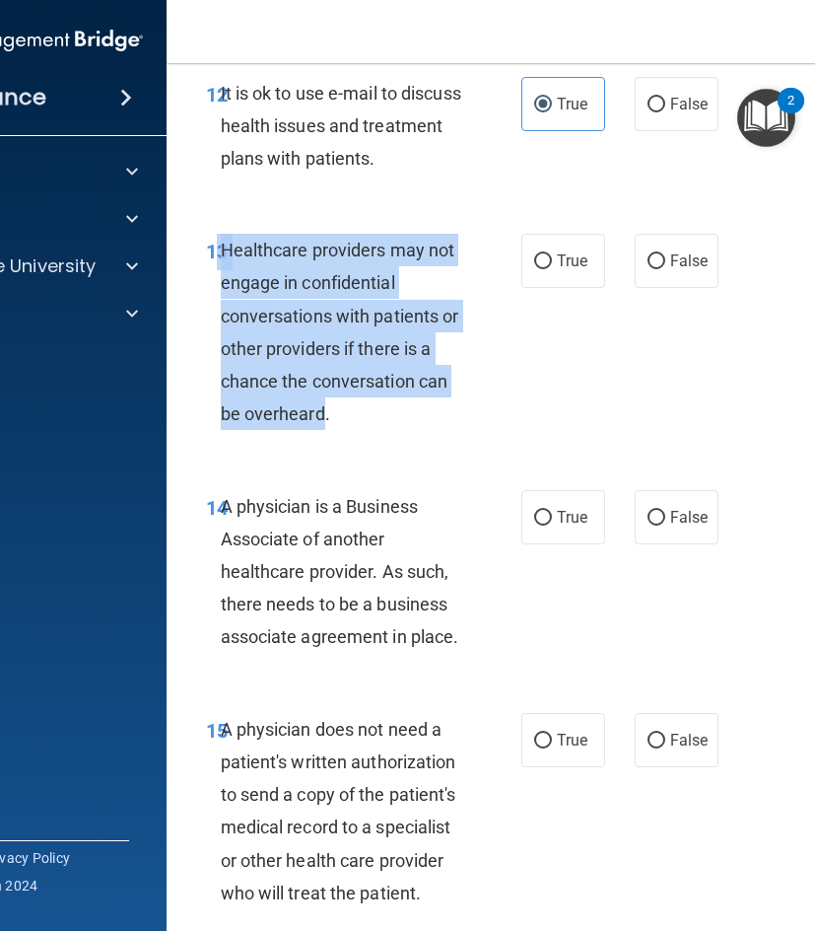
drag, startPoint x: 211, startPoint y: 249, endPoint x: 316, endPoint y: 414, distance: 195.5
click at [316, 414] on div "13 Healthcare providers may not engage in confidential conversations with patie…" at bounding box center [363, 337] width 375 height 206
click at [540, 347] on div "13 Healthcare providers may not engage in confidential conversations with patie…" at bounding box center [363, 337] width 375 height 206
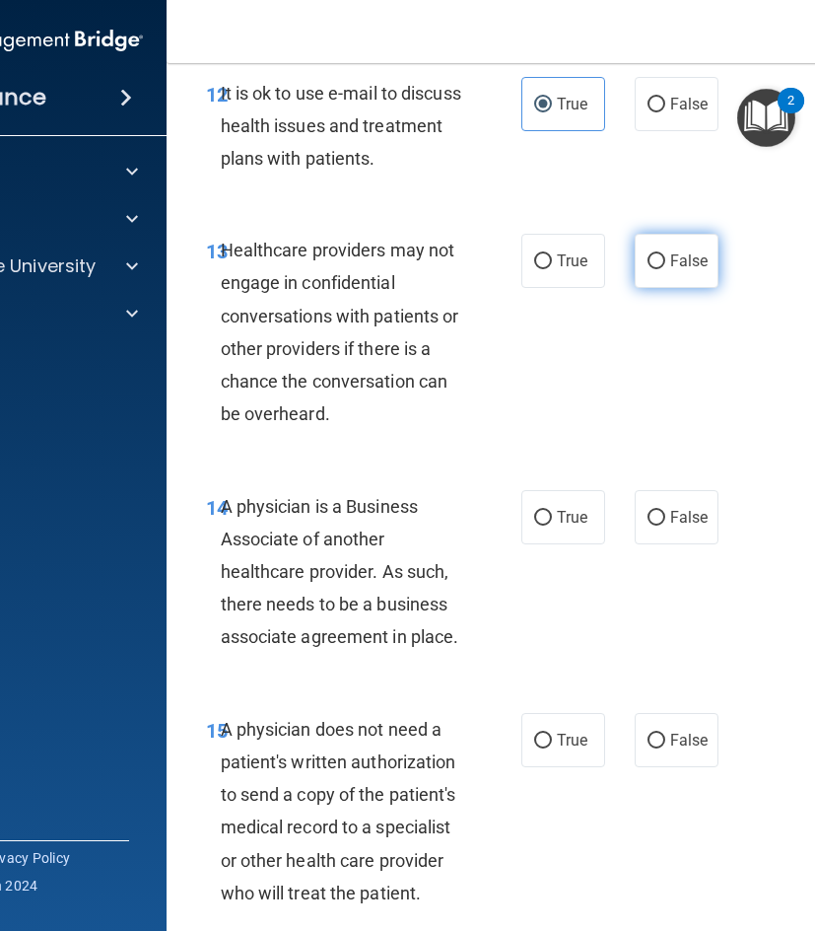
click at [700, 263] on span "False" at bounding box center [689, 260] width 38 height 19
click at [665, 263] on input "False" at bounding box center [657, 261] width 18 height 15
radio input "true"
click at [566, 267] on span "True" at bounding box center [572, 260] width 31 height 19
click at [552, 267] on input "True" at bounding box center [543, 261] width 18 height 15
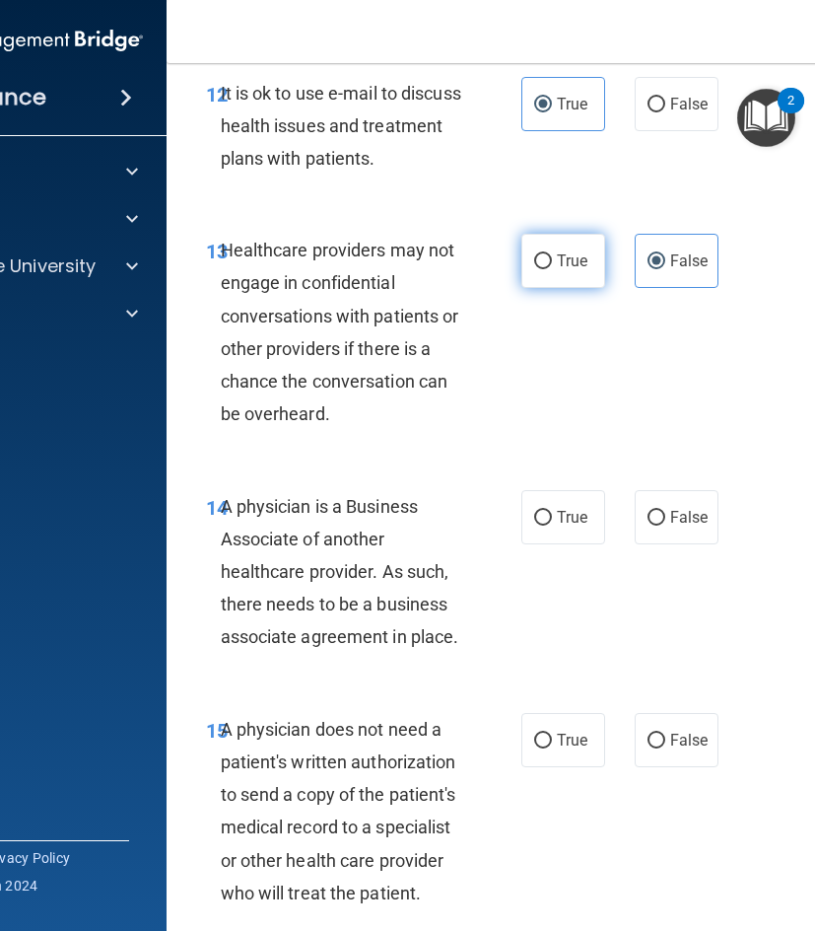
radio input "true"
click at [648, 262] on input "False" at bounding box center [657, 261] width 18 height 15
radio input "true"
radio input "false"
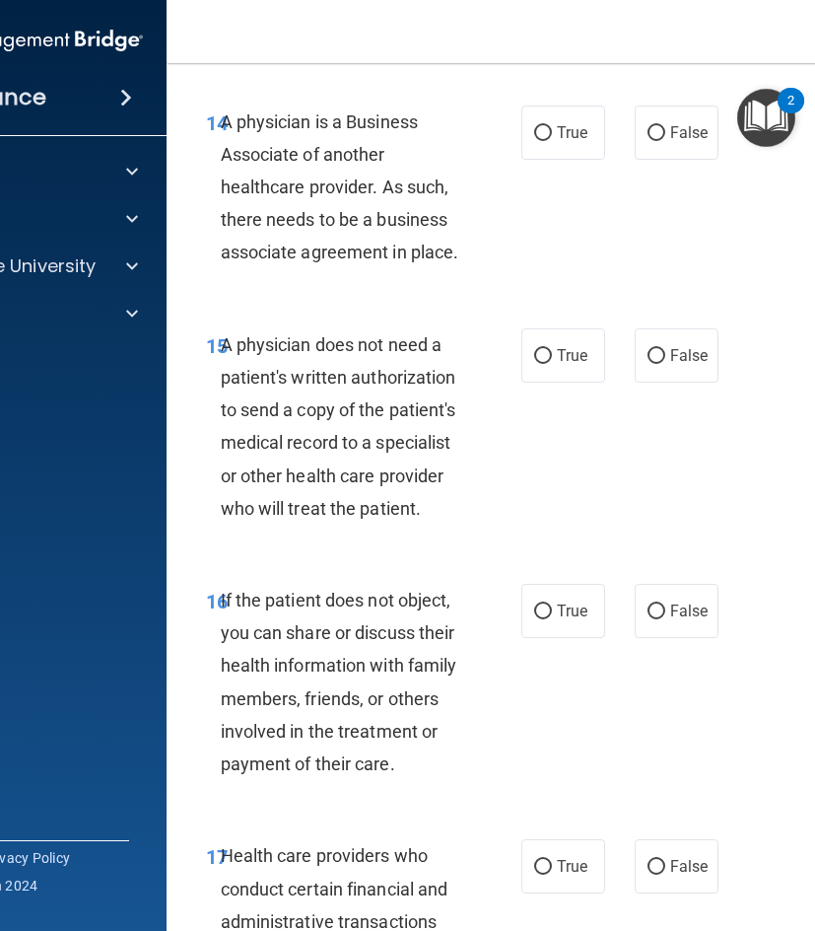
scroll to position [3253, 0]
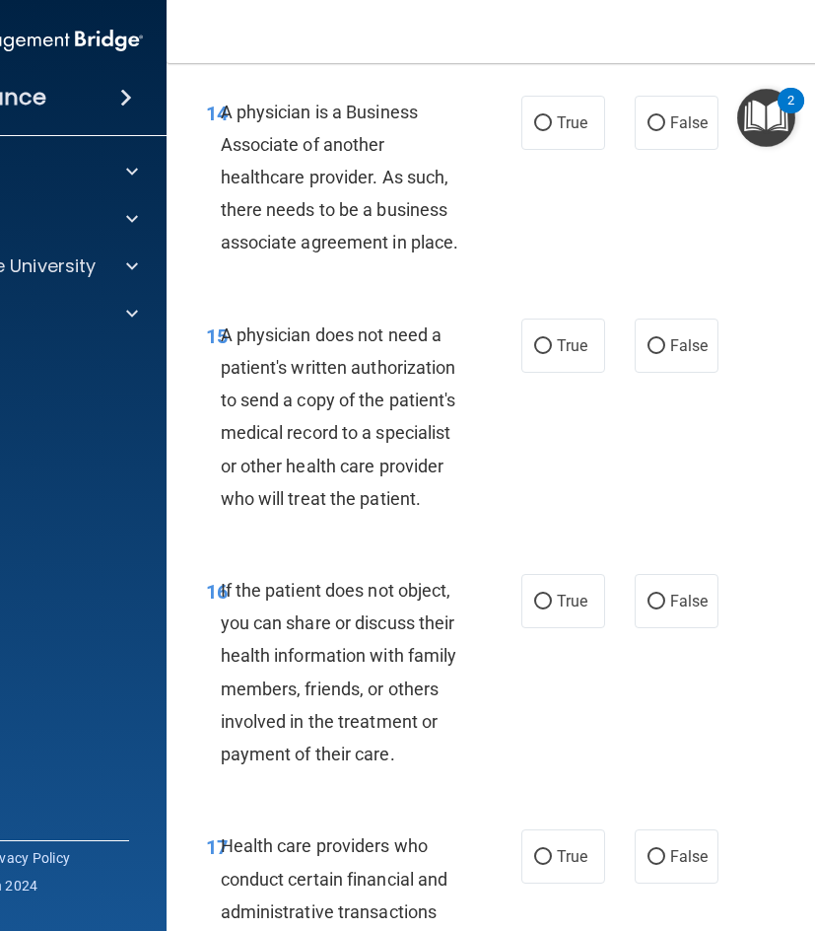
drag, startPoint x: 211, startPoint y: 110, endPoint x: 453, endPoint y: 236, distance: 272.1
click at [453, 236] on div "14 A physician is a Business Associate of another healthcare provider. As such,…" at bounding box center [363, 183] width 375 height 174
click at [670, 128] on span "False" at bounding box center [689, 122] width 38 height 19
click at [296, 409] on span "A physician does not need a patient's written authorization to send a copy of t…" at bounding box center [339, 416] width 236 height 184
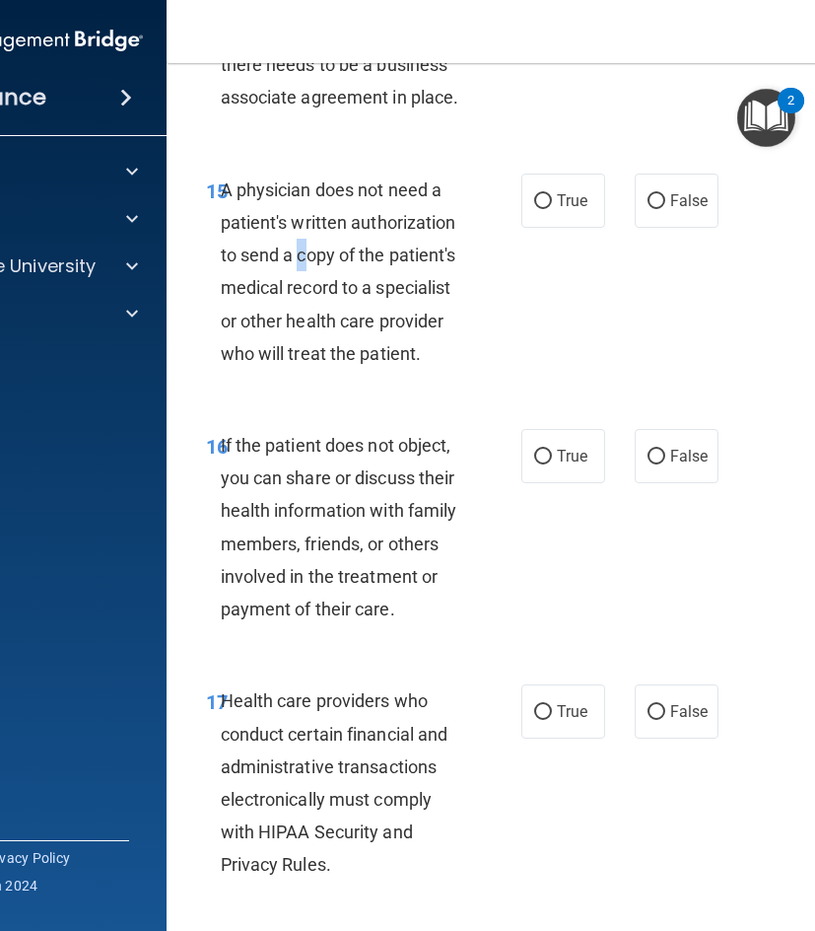
scroll to position [3451, 0]
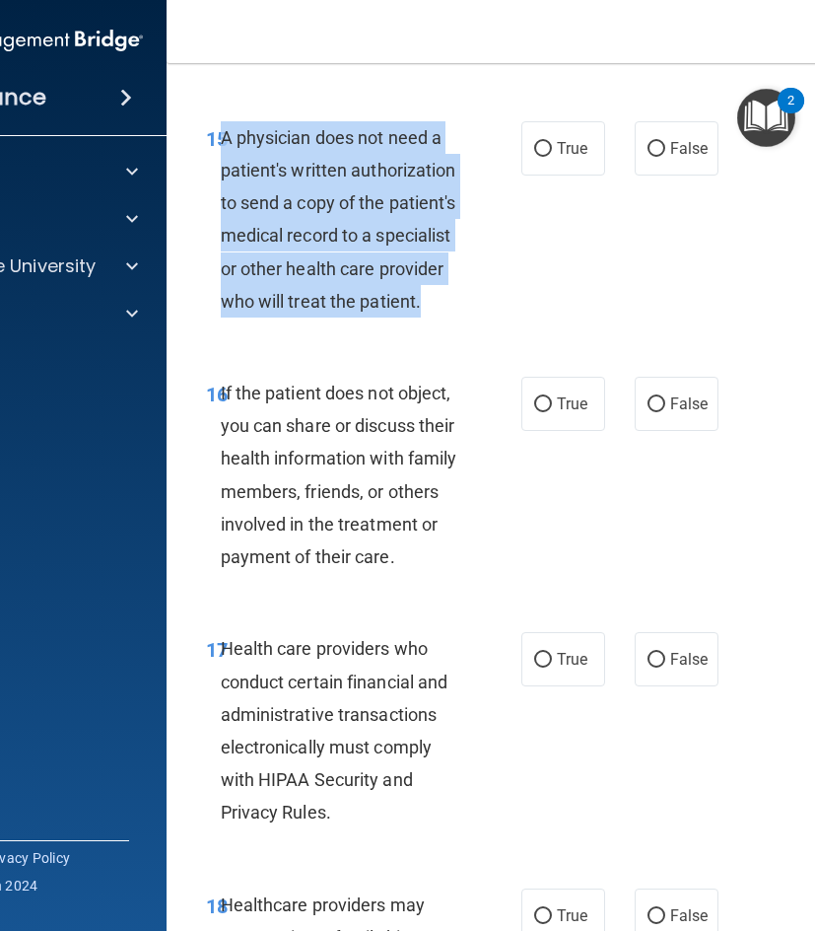
drag, startPoint x: 214, startPoint y: 132, endPoint x: 393, endPoint y: 296, distance: 242.9
click at [410, 305] on span "A physician does not need a patient's written authorization to send a copy of t…" at bounding box center [339, 219] width 236 height 184
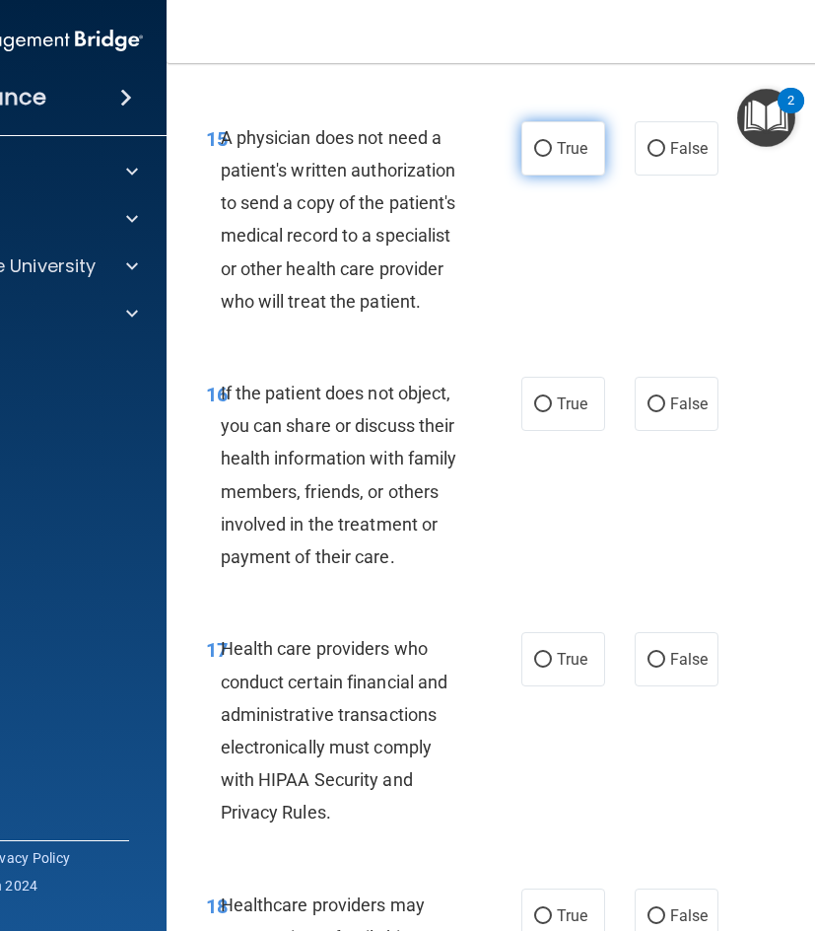
click at [557, 152] on span "True" at bounding box center [572, 148] width 31 height 19
click at [550, 152] on input "True" at bounding box center [543, 149] width 18 height 15
radio input "true"
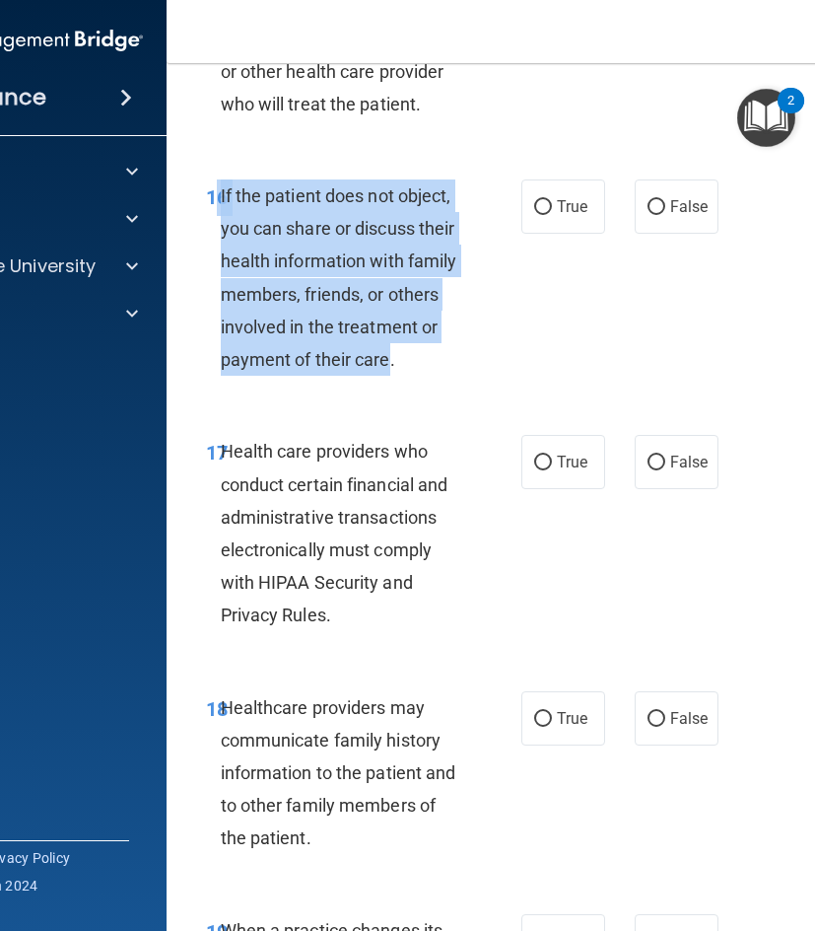
drag, startPoint x: 211, startPoint y: 195, endPoint x: 384, endPoint y: 370, distance: 246.1
click at [384, 370] on div "16 If the patient does not object, you can share or discuss their health inform…" at bounding box center [363, 282] width 375 height 206
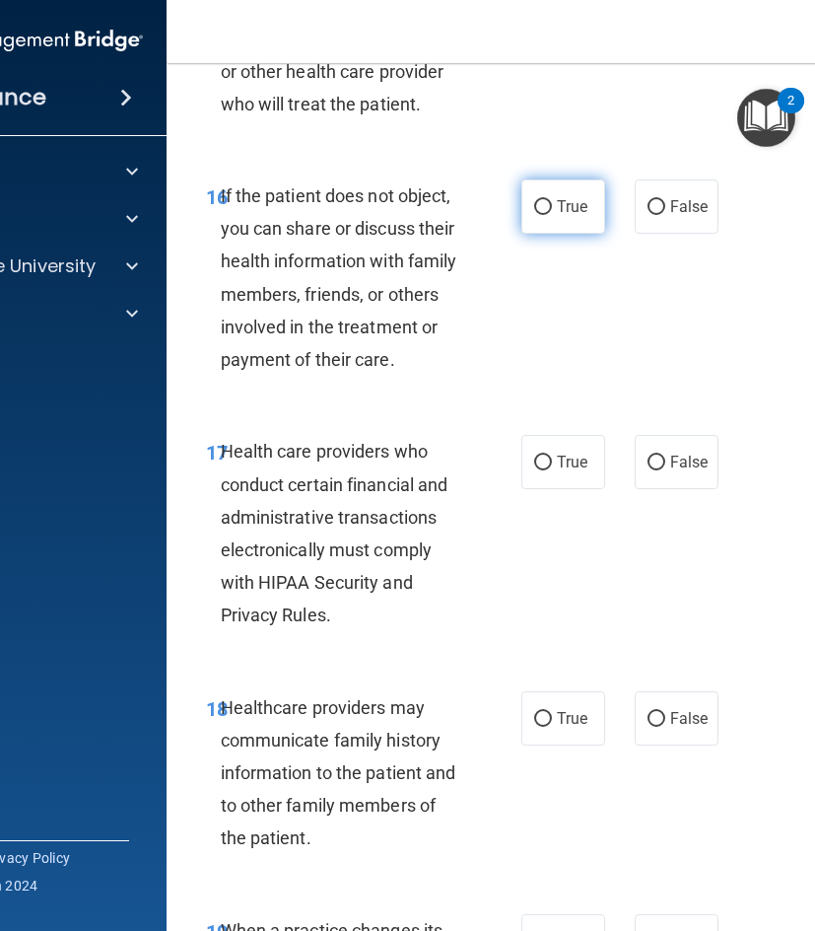
click at [588, 204] on label "True" at bounding box center [564, 206] width 84 height 54
click at [552, 204] on input "True" at bounding box center [543, 207] width 18 height 15
radio input "true"
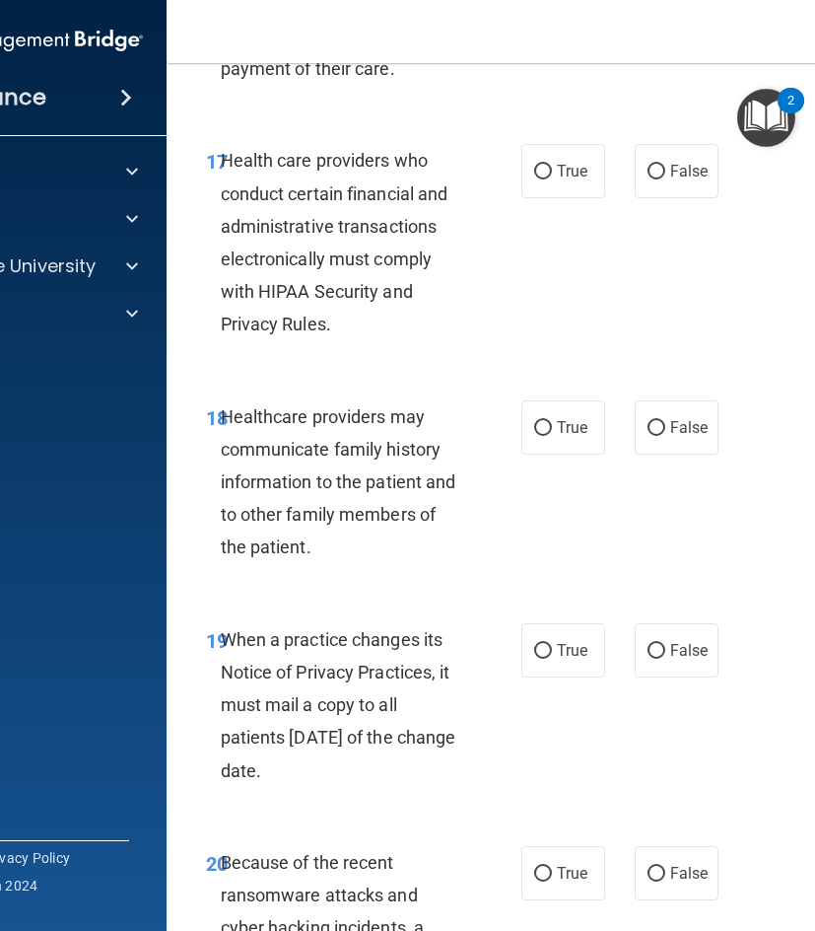
scroll to position [3944, 0]
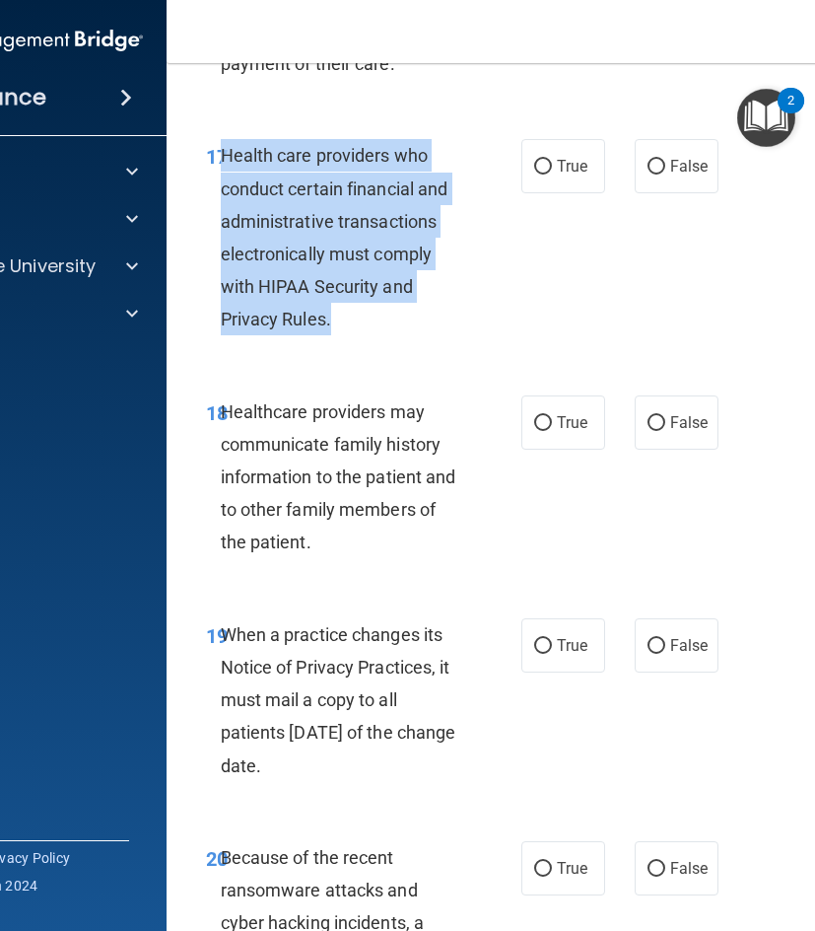
drag, startPoint x: 216, startPoint y: 156, endPoint x: 331, endPoint y: 337, distance: 215.0
click at [333, 340] on div "17 Health care providers who conduct certain financial and administrative trans…" at bounding box center [363, 242] width 375 height 206
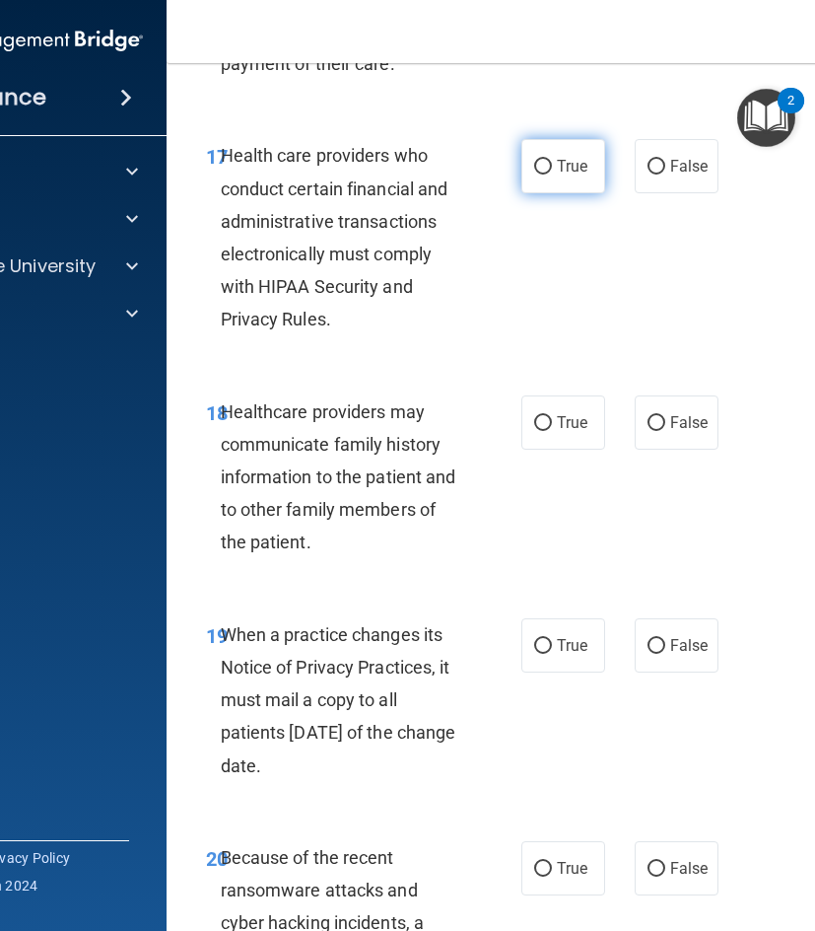
click at [536, 150] on label "True" at bounding box center [564, 166] width 84 height 54
click at [536, 160] on input "True" at bounding box center [543, 167] width 18 height 15
radio input "true"
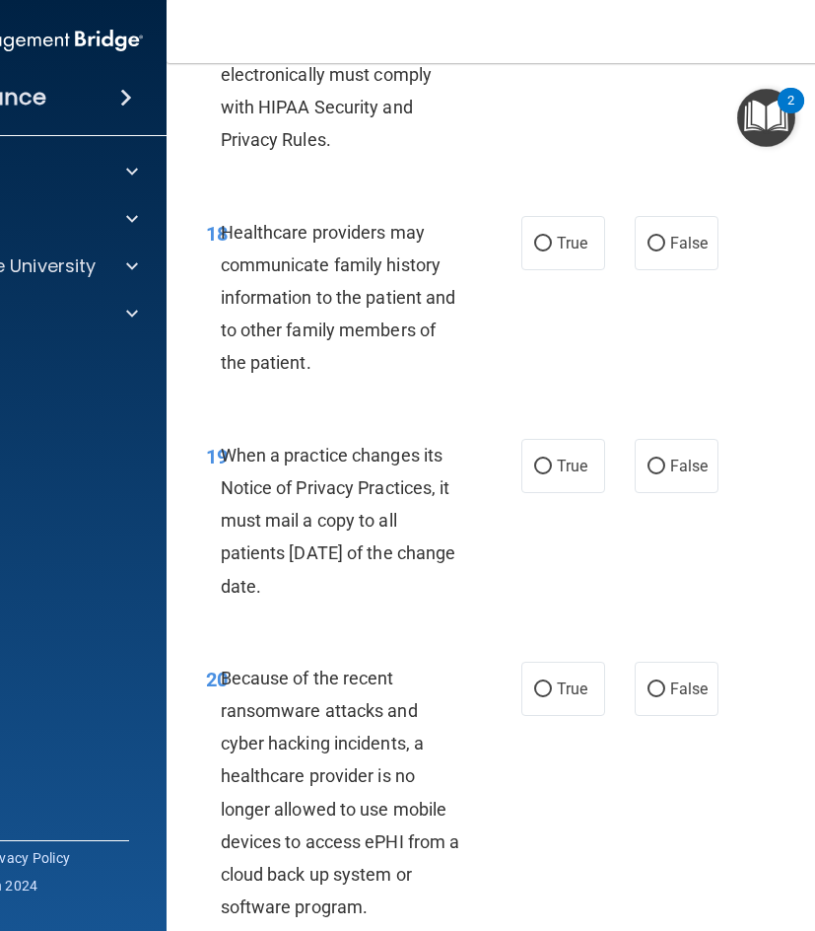
scroll to position [4141, 0]
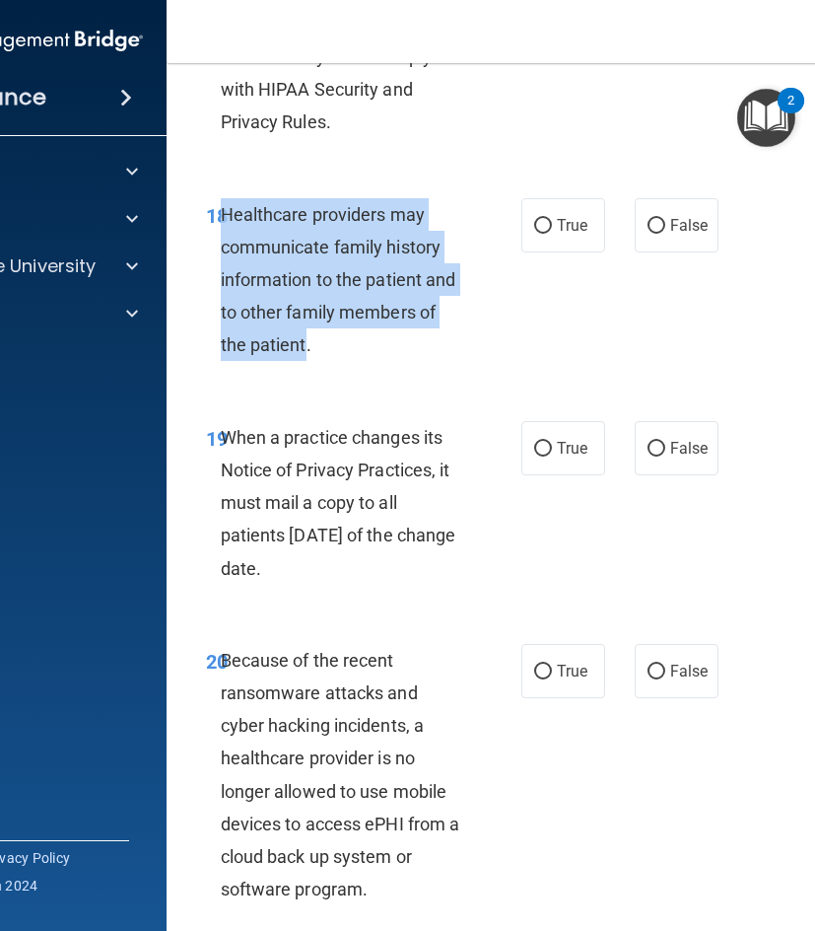
drag, startPoint x: 215, startPoint y: 215, endPoint x: 298, endPoint y: 351, distance: 159.3
click at [298, 351] on span "Healthcare providers may communicate family history information to the patient …" at bounding box center [339, 280] width 236 height 152
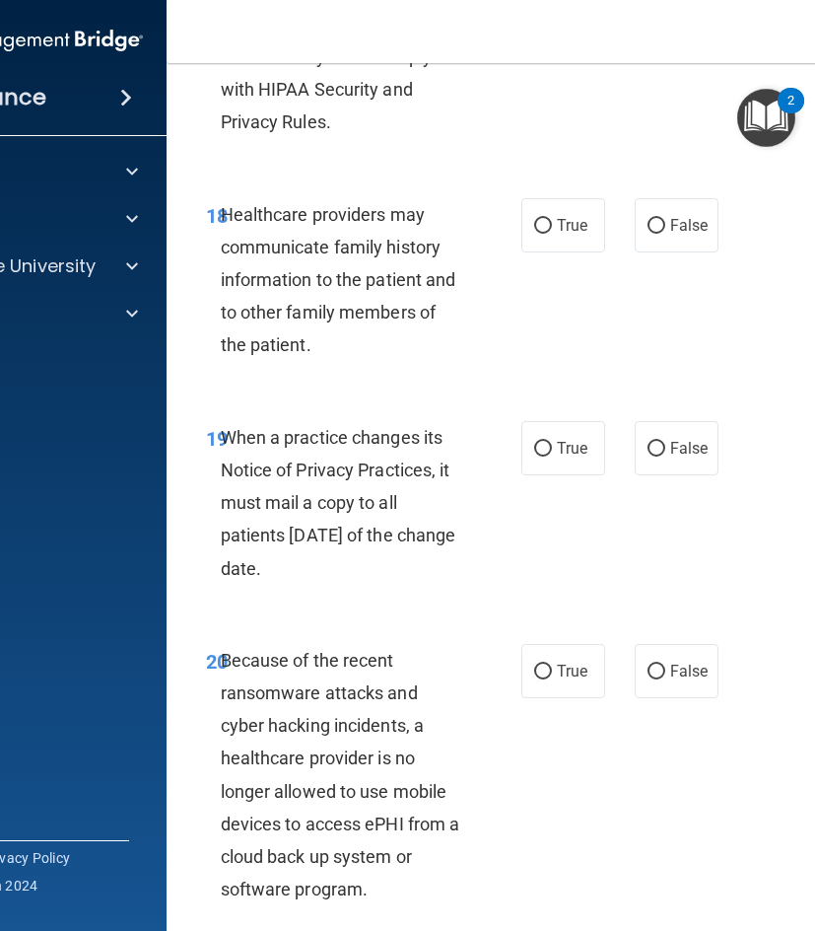
click at [335, 360] on div "Healthcare providers may communicate family history information to the patient …" at bounding box center [350, 280] width 259 height 164
click at [557, 228] on span "True" at bounding box center [572, 225] width 31 height 19
click at [551, 228] on input "True" at bounding box center [543, 226] width 18 height 15
radio input "true"
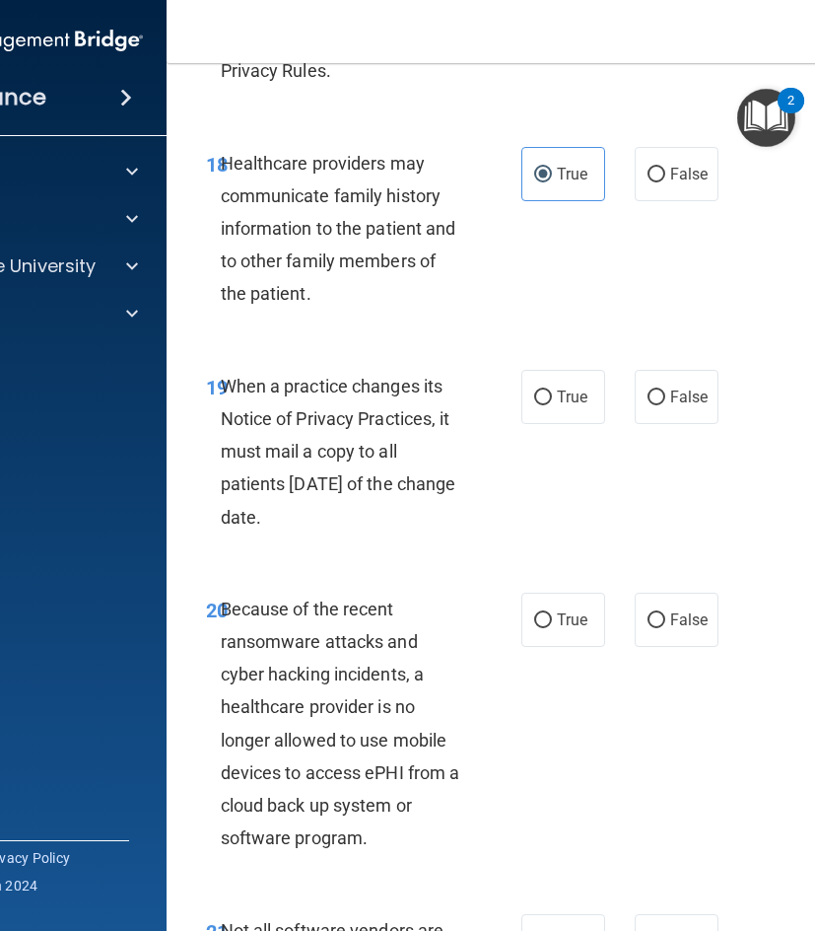
scroll to position [4239, 0]
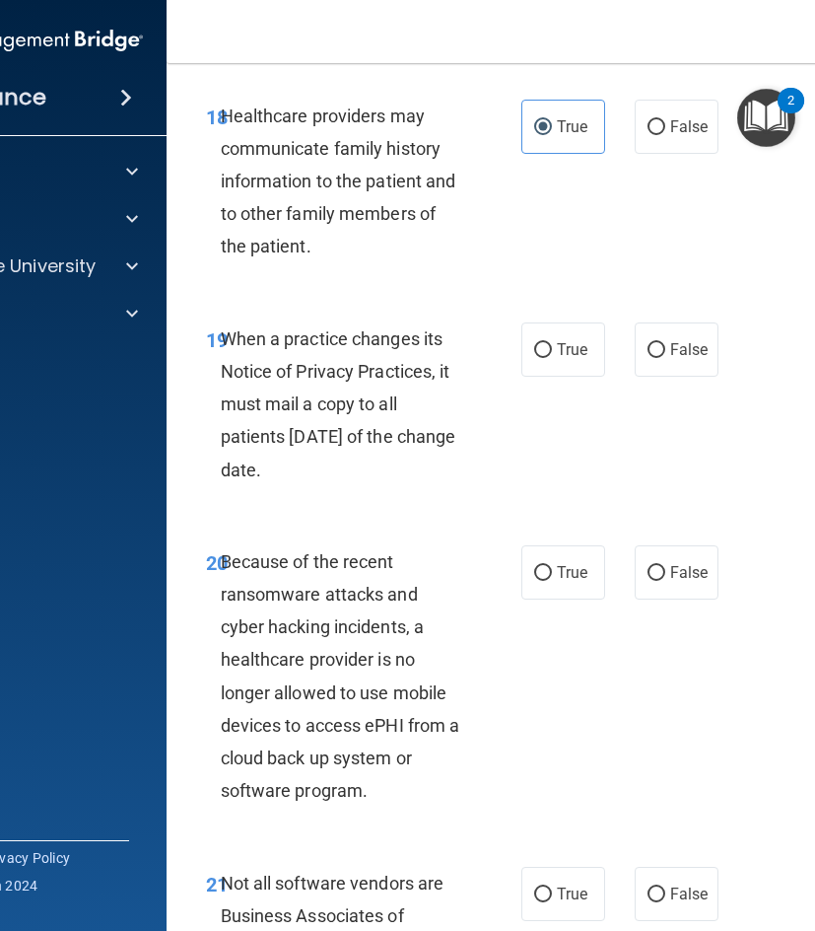
drag, startPoint x: 214, startPoint y: 332, endPoint x: 366, endPoint y: 490, distance: 218.9
click at [366, 490] on div "19 When a practice changes its Notice of Privacy Practices, it must mail a copy…" at bounding box center [363, 409] width 375 height 174
click at [689, 353] on span "False" at bounding box center [689, 349] width 38 height 19
click at [665, 353] on input "False" at bounding box center [657, 350] width 18 height 15
radio input "true"
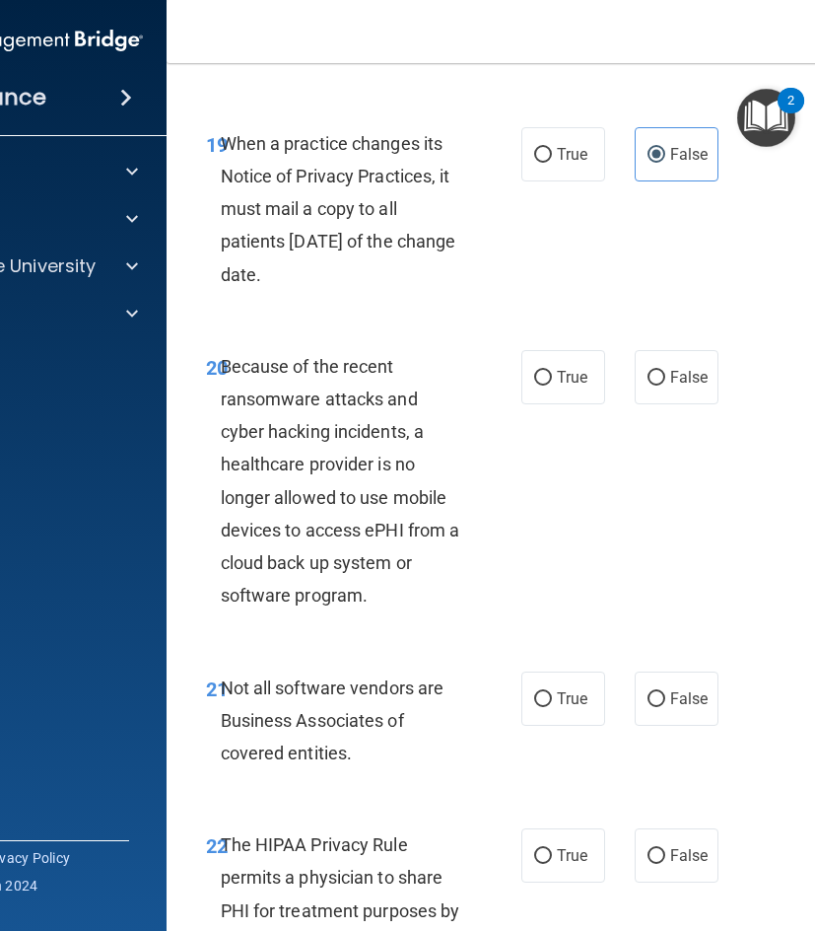
scroll to position [4436, 0]
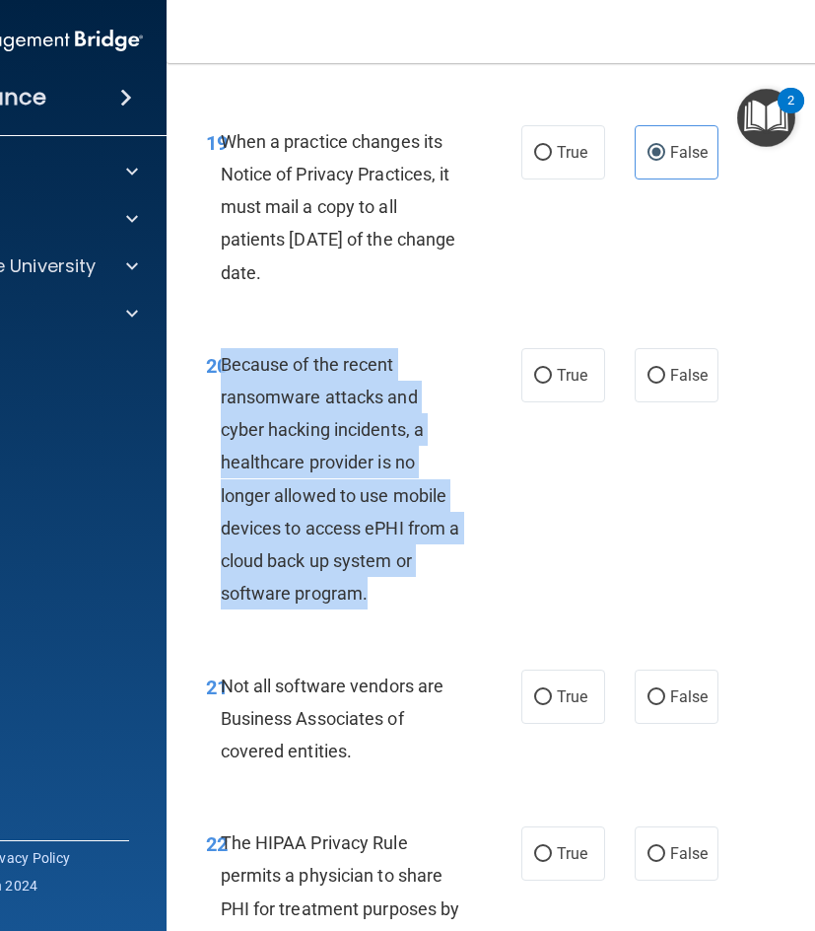
drag, startPoint x: 216, startPoint y: 359, endPoint x: 361, endPoint y: 582, distance: 265.8
click at [361, 582] on div "Because of the recent ransomware attacks and cyber hacking incidents, a healthc…" at bounding box center [350, 479] width 259 height 262
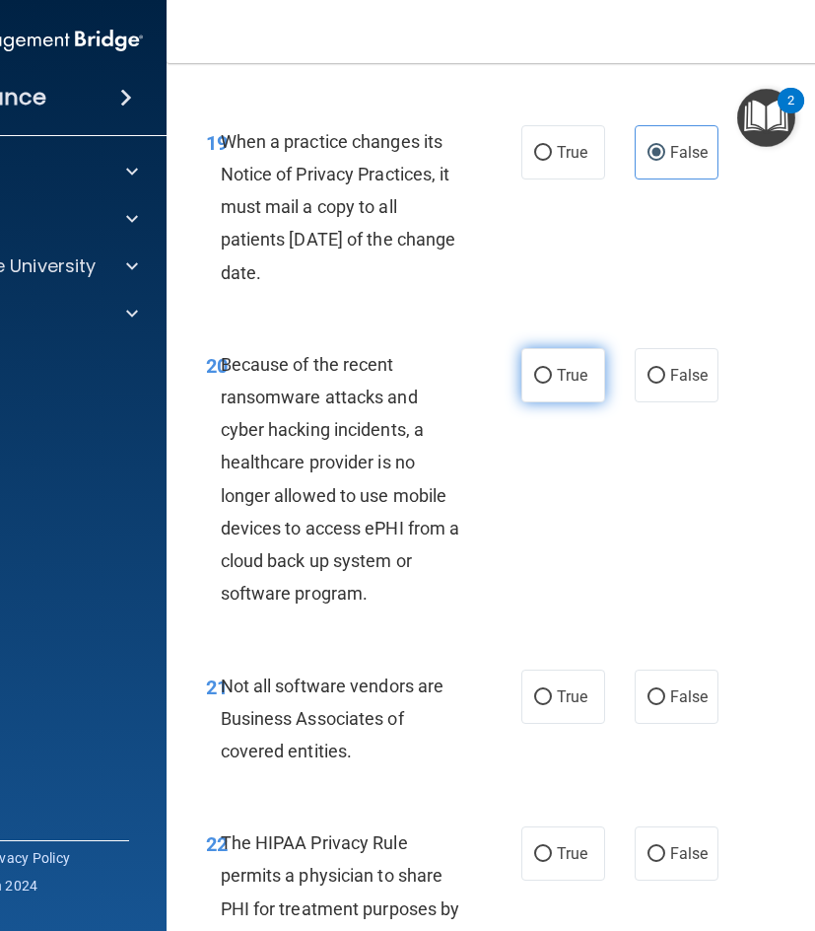
click at [523, 367] on label "True" at bounding box center [564, 375] width 84 height 54
click at [534, 369] on input "True" at bounding box center [543, 376] width 18 height 15
radio input "true"
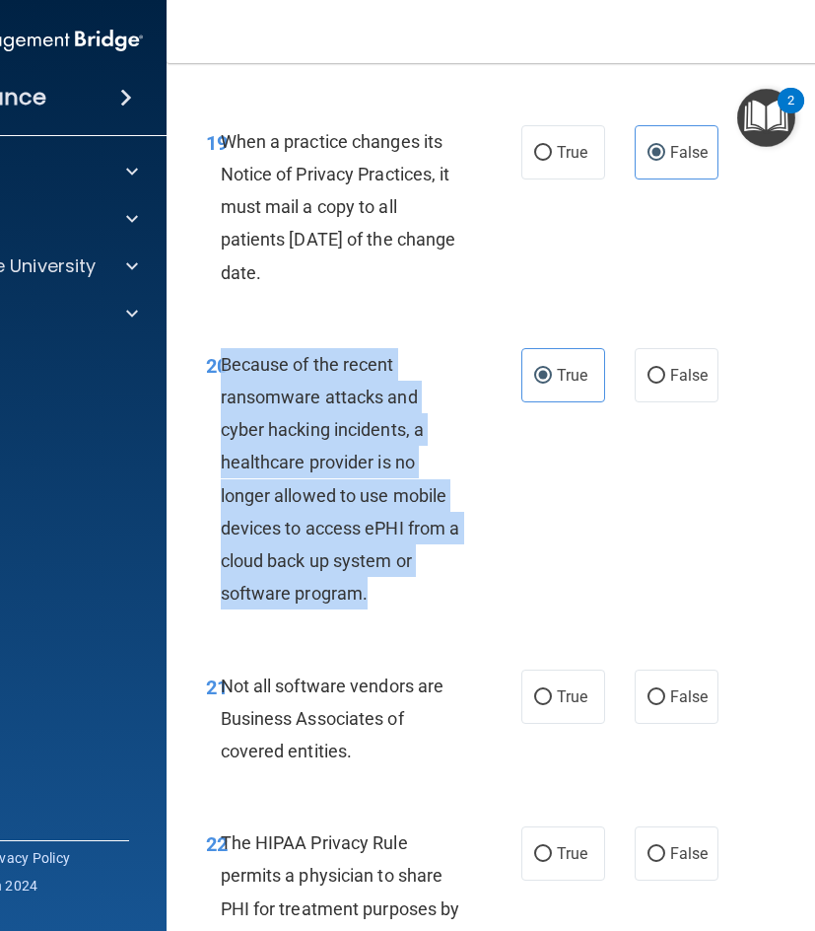
drag, startPoint x: 215, startPoint y: 364, endPoint x: 362, endPoint y: 597, distance: 276.0
click at [362, 597] on div "Because of the recent ransomware attacks and cyber hacking incidents, a healthc…" at bounding box center [350, 479] width 259 height 262
drag, startPoint x: 274, startPoint y: 483, endPoint x: 294, endPoint y: 418, distance: 68.0
click at [294, 418] on span "Because of the recent ransomware attacks and cyber hacking incidents, a healthc…" at bounding box center [341, 479] width 240 height 250
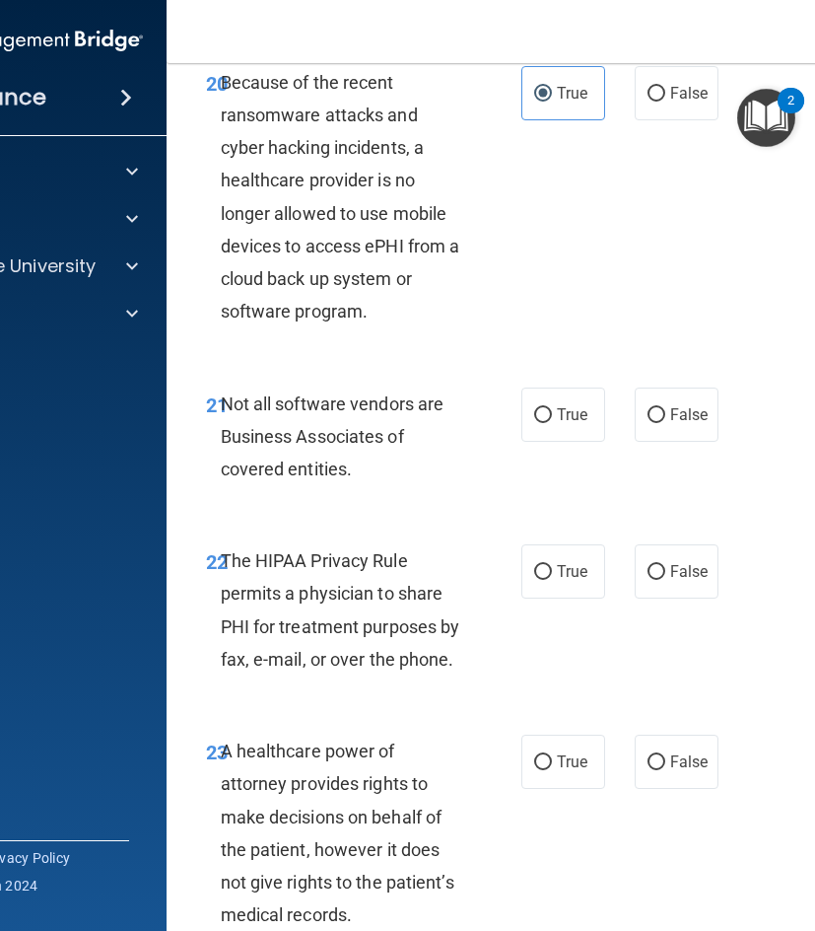
scroll to position [4831, 0]
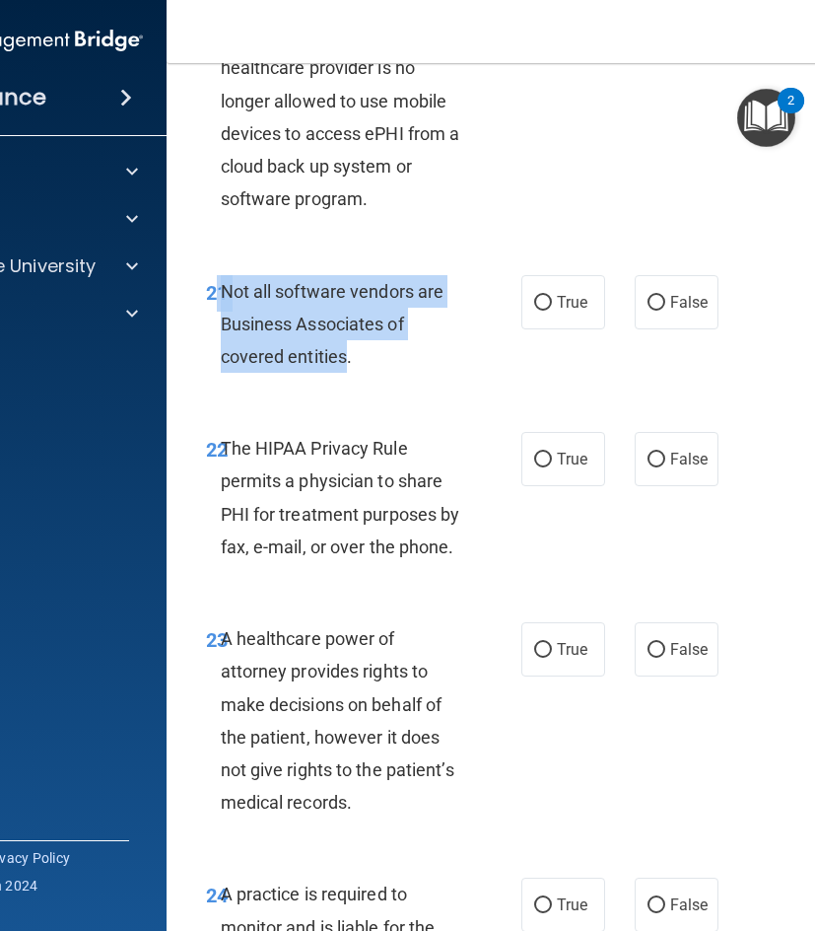
drag, startPoint x: 210, startPoint y: 293, endPoint x: 341, endPoint y: 369, distance: 151.5
click at [341, 369] on div "21 Not all software vendors are Business Associates of covered entities." at bounding box center [363, 329] width 375 height 108
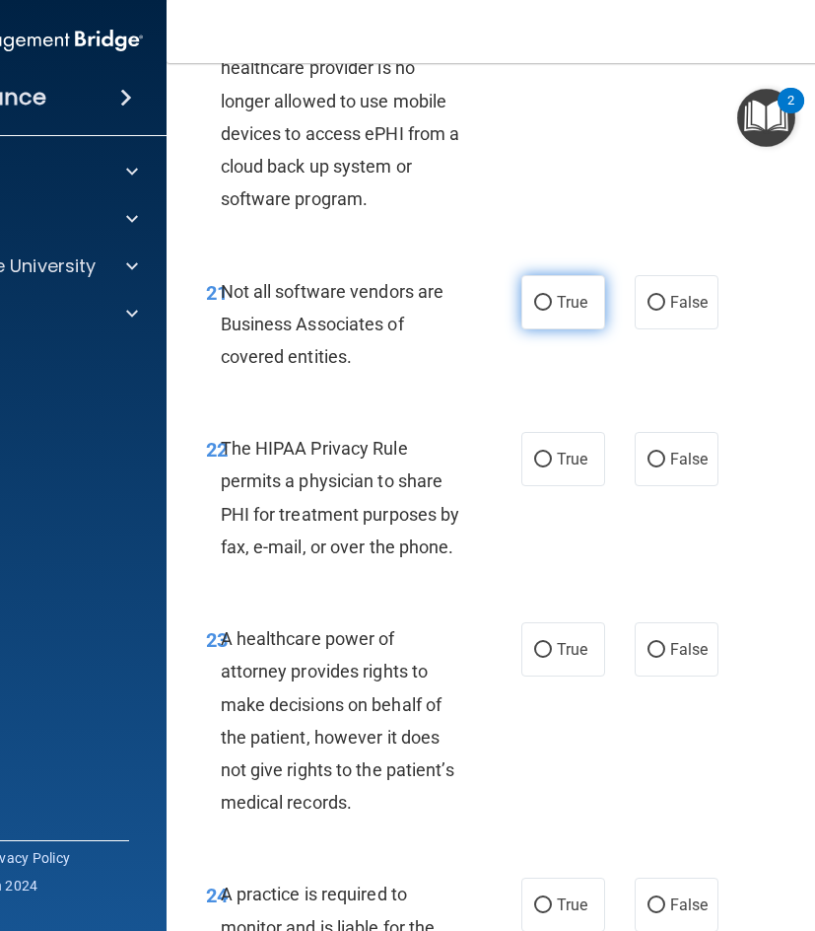
click at [568, 302] on span "True" at bounding box center [572, 302] width 31 height 19
click at [552, 302] on input "True" at bounding box center [543, 303] width 18 height 15
radio input "true"
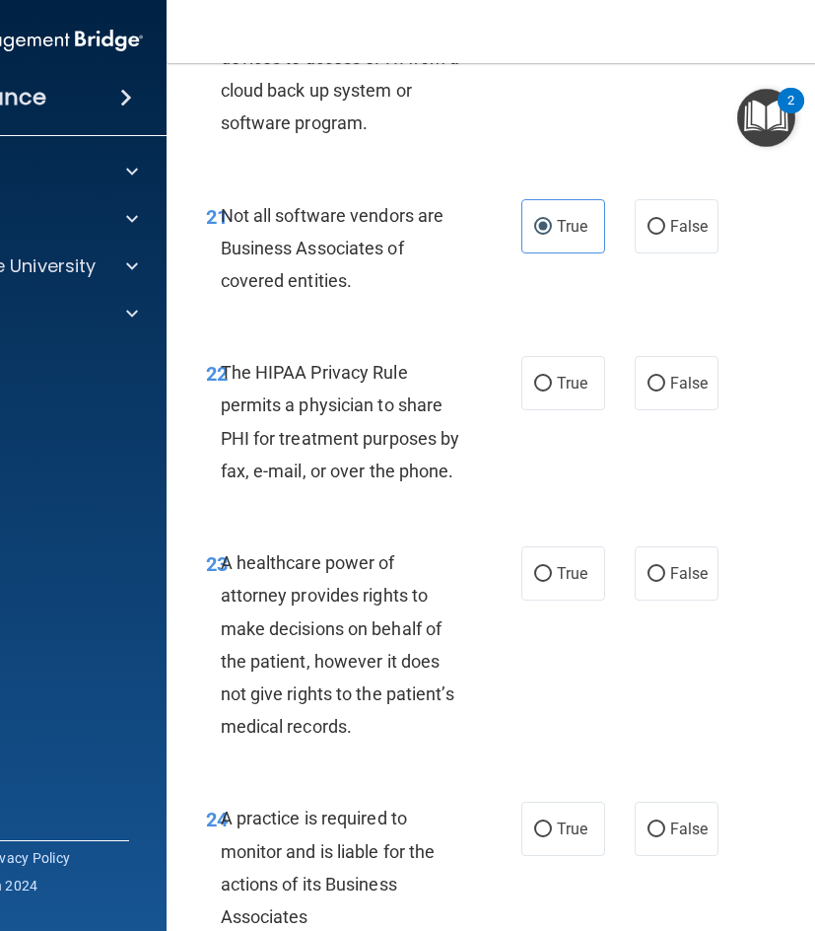
scroll to position [5028, 0]
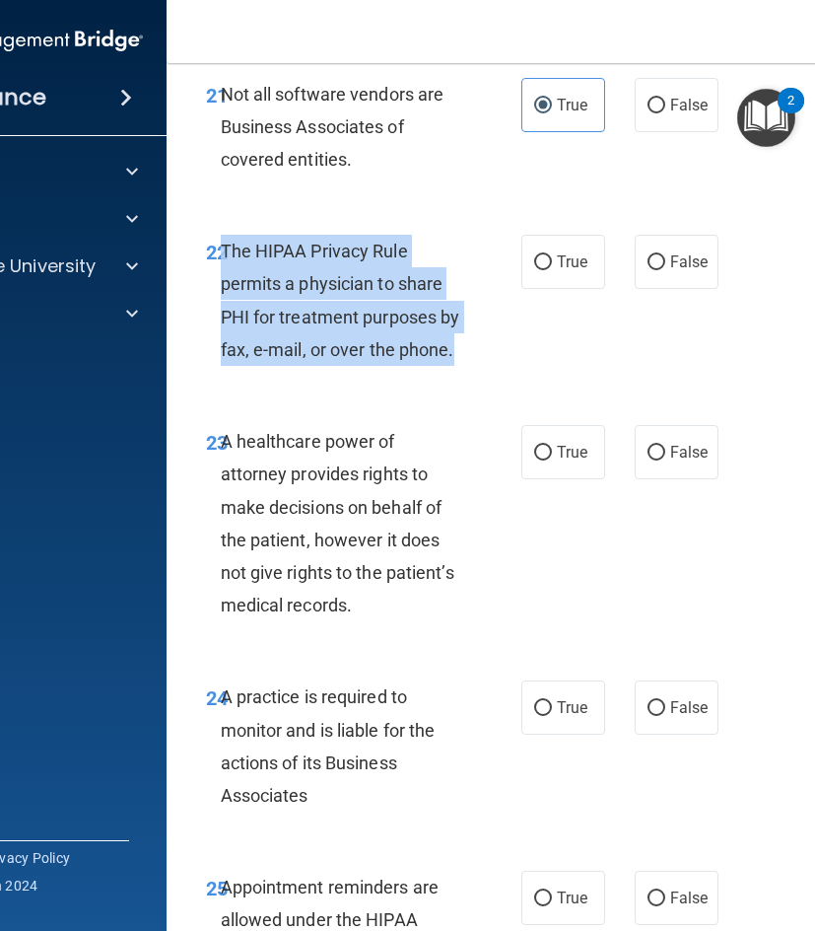
drag, startPoint x: 217, startPoint y: 250, endPoint x: 461, endPoint y: 344, distance: 261.8
click at [461, 344] on div "The HIPAA Privacy Rule permits a physician to share PHI for treatment purposes …" at bounding box center [350, 300] width 259 height 131
click at [543, 267] on input "True" at bounding box center [543, 262] width 18 height 15
radio input "true"
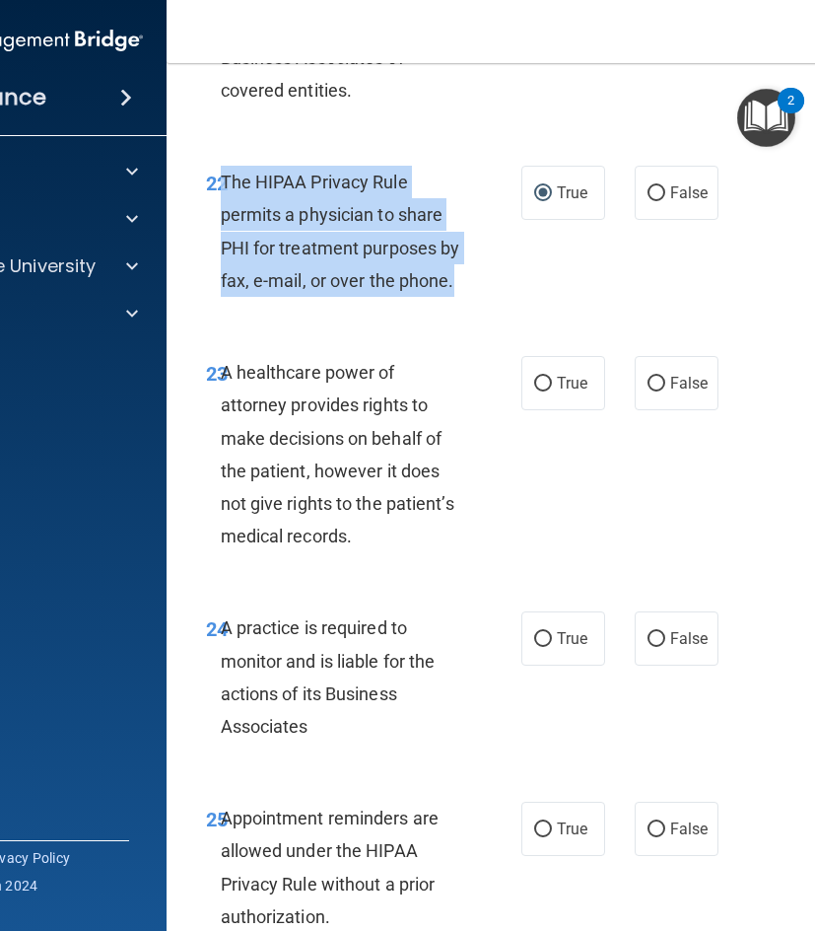
scroll to position [5225, 0]
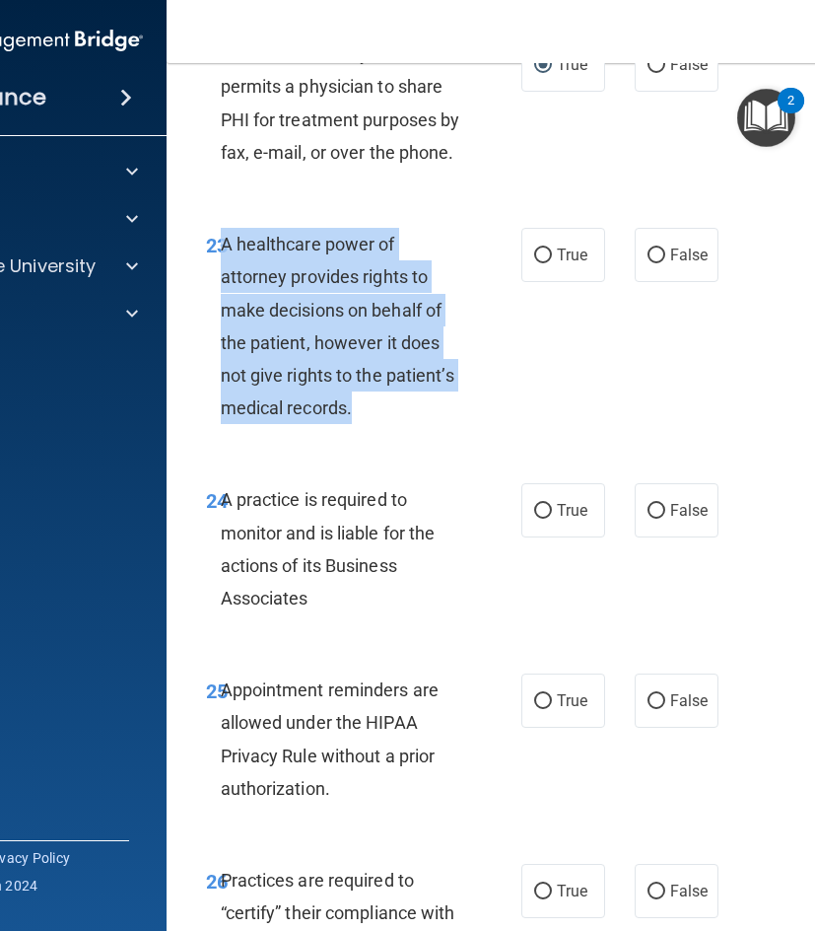
drag, startPoint x: 217, startPoint y: 245, endPoint x: 343, endPoint y: 401, distance: 200.5
click at [346, 401] on div "A healthcare power of attorney provides rights to make decisions on behalf of t…" at bounding box center [350, 326] width 259 height 196
click at [648, 255] on input "False" at bounding box center [657, 255] width 18 height 15
radio input "true"
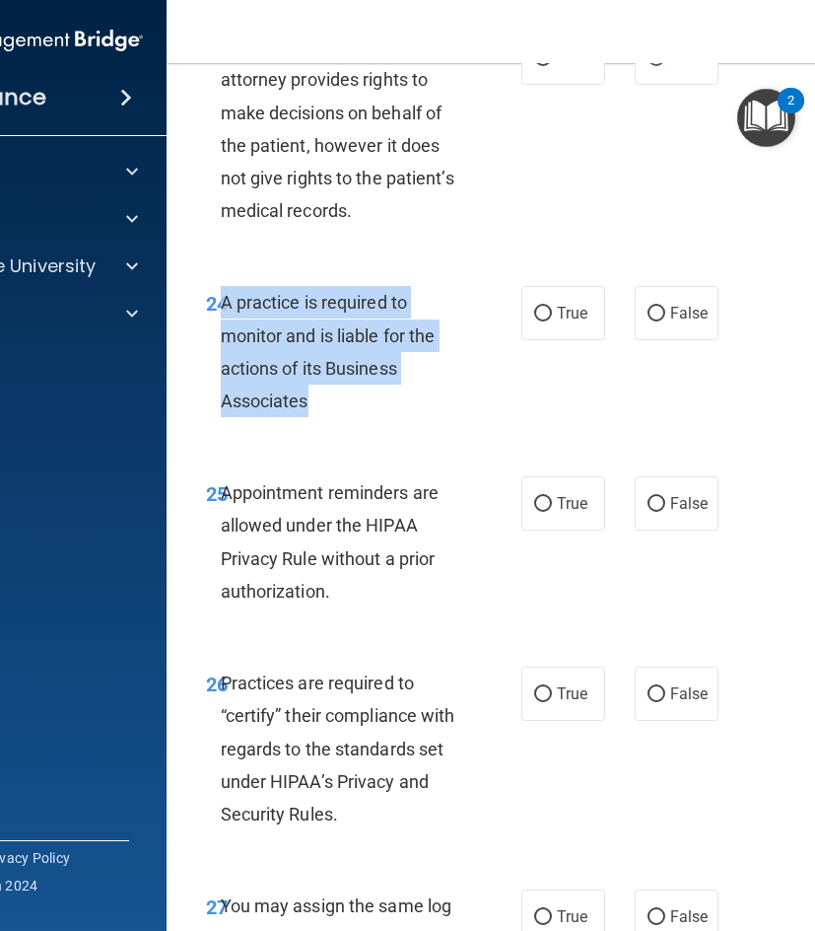
drag, startPoint x: 215, startPoint y: 304, endPoint x: 298, endPoint y: 390, distance: 119.9
click at [304, 409] on div "A practice is required to monitor and is liable for the actions of its Business…" at bounding box center [350, 351] width 259 height 131
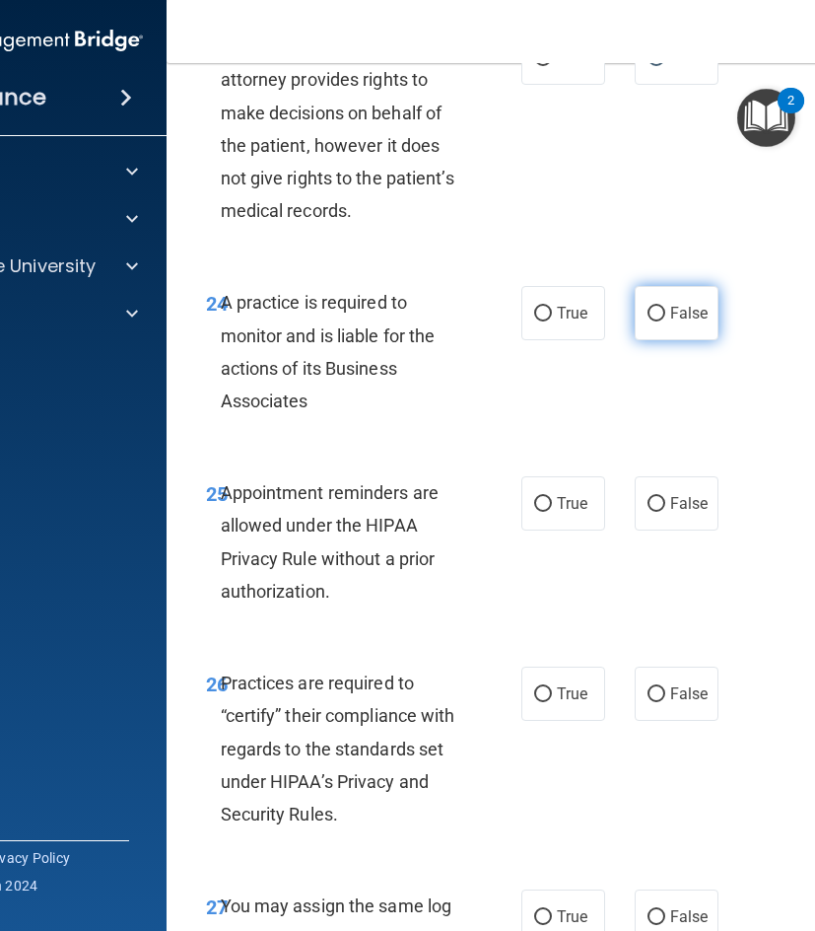
click at [673, 313] on span "False" at bounding box center [689, 313] width 38 height 19
click at [665, 313] on input "False" at bounding box center [657, 314] width 18 height 15
radio input "true"
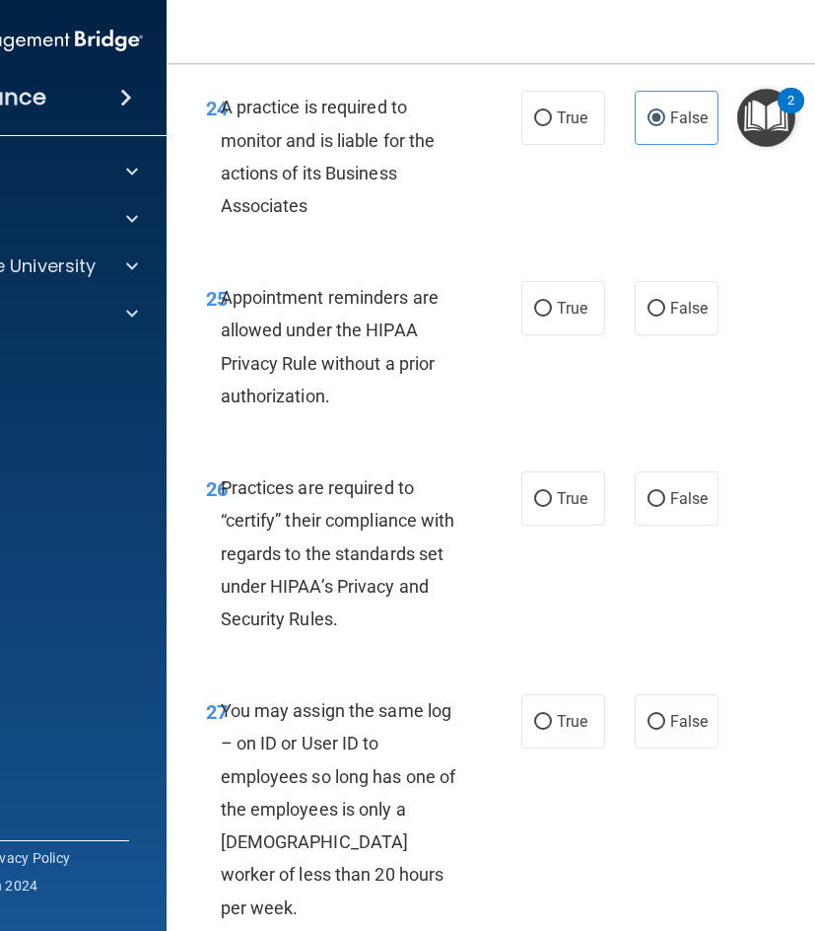
scroll to position [5620, 0]
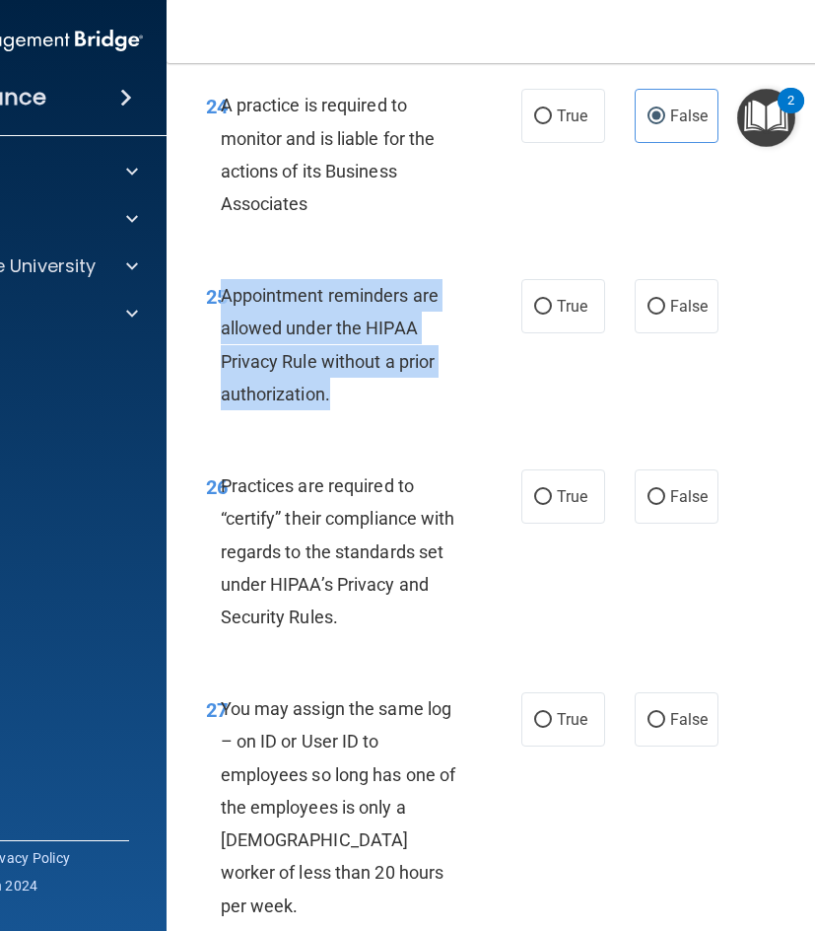
drag, startPoint x: 213, startPoint y: 290, endPoint x: 323, endPoint y: 400, distance: 156.2
click at [323, 400] on div "Appointment reminders are allowed under the HIPAA Privacy Rule without a prior …" at bounding box center [350, 344] width 259 height 131
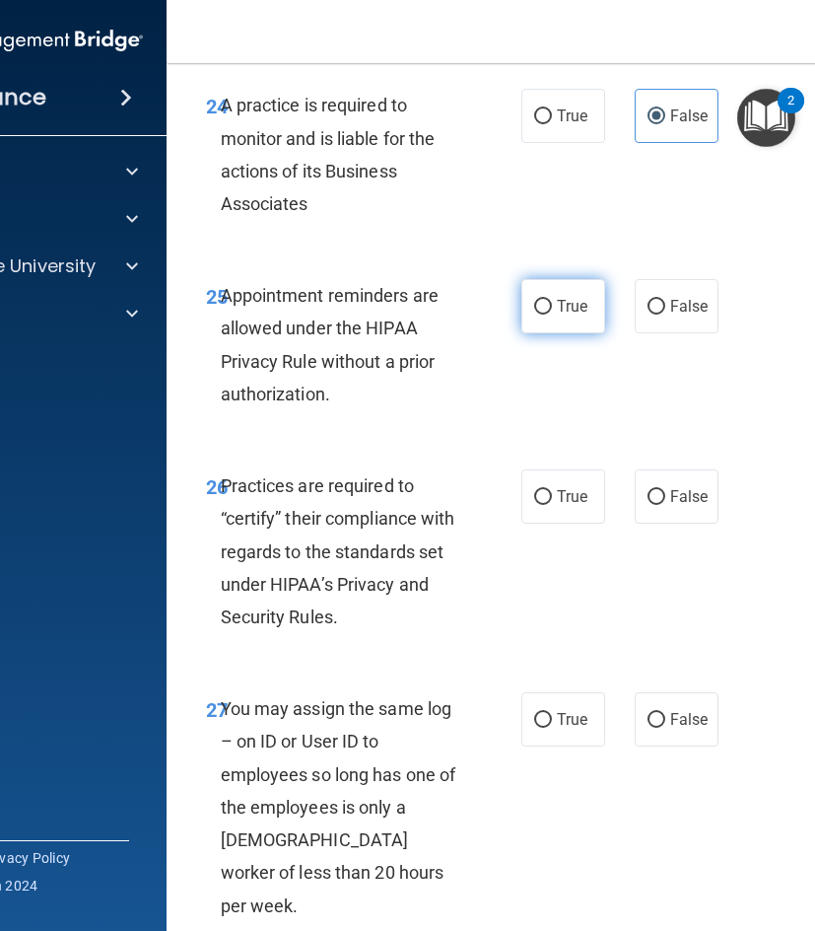
click at [540, 323] on label "True" at bounding box center [564, 306] width 84 height 54
click at [540, 314] on input "True" at bounding box center [543, 307] width 18 height 15
radio input "true"
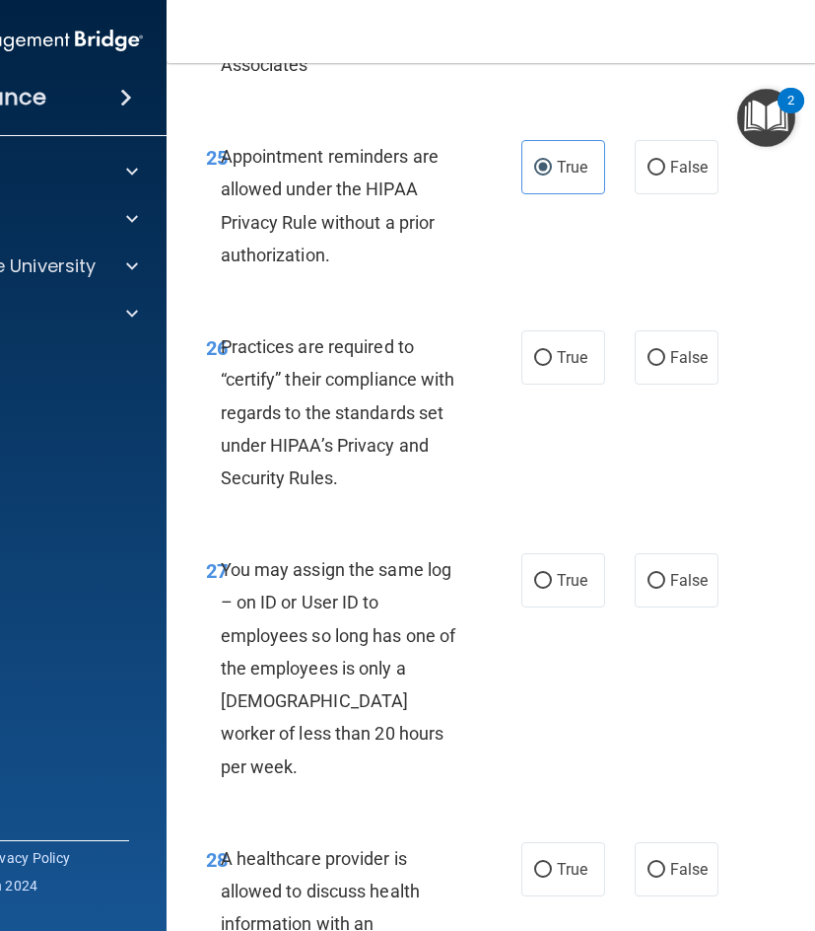
scroll to position [5915, 0]
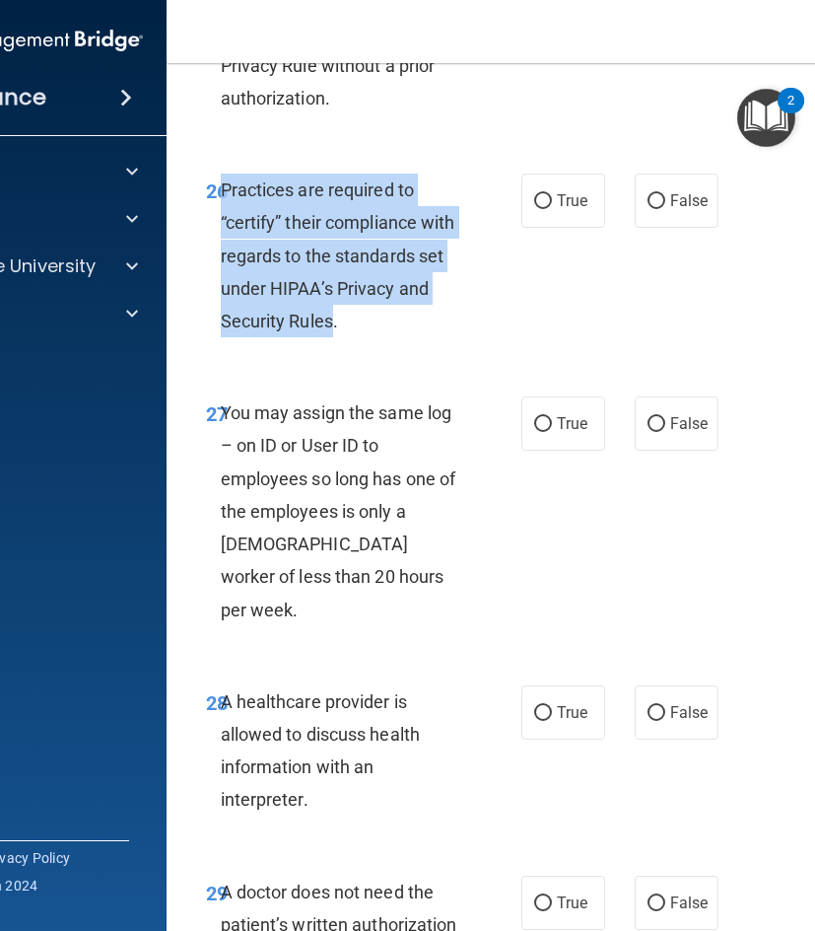
drag, startPoint x: 213, startPoint y: 186, endPoint x: 324, endPoint y: 321, distance: 175.1
click at [324, 321] on span "Practices are required to “certify” their compliance with regards to the standa…" at bounding box center [338, 255] width 235 height 152
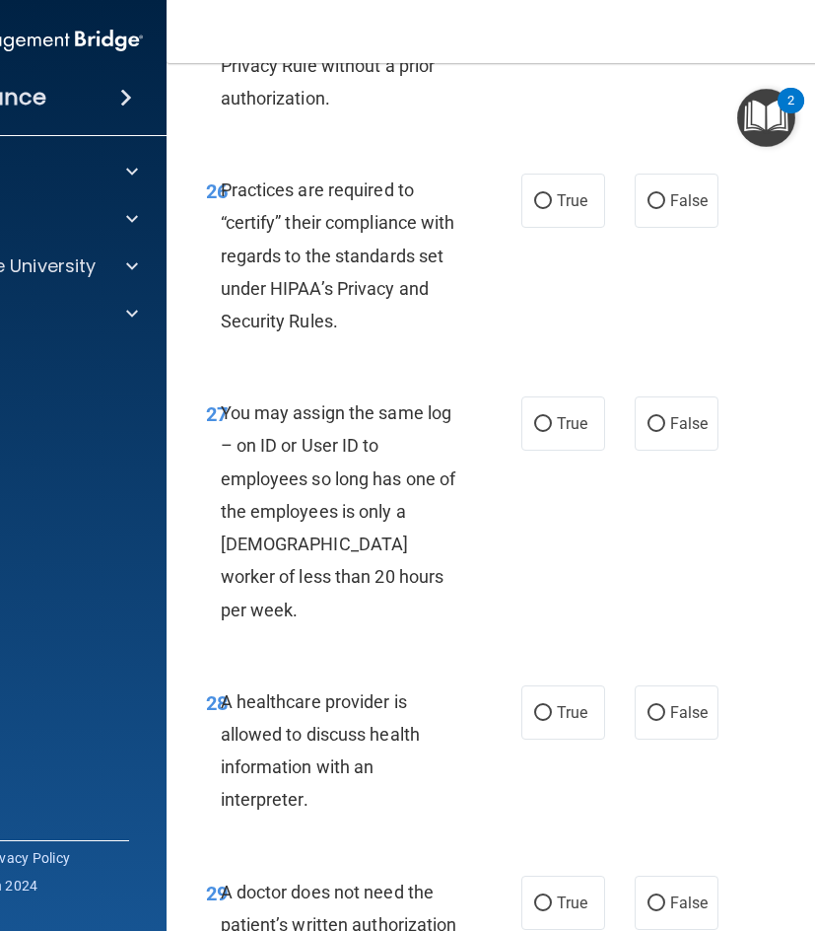
click at [512, 158] on div "26 Practices are required to “certify” their compliance with regards to the sta…" at bounding box center [565, 260] width 749 height 223
click at [656, 204] on input "False" at bounding box center [657, 201] width 18 height 15
radio input "true"
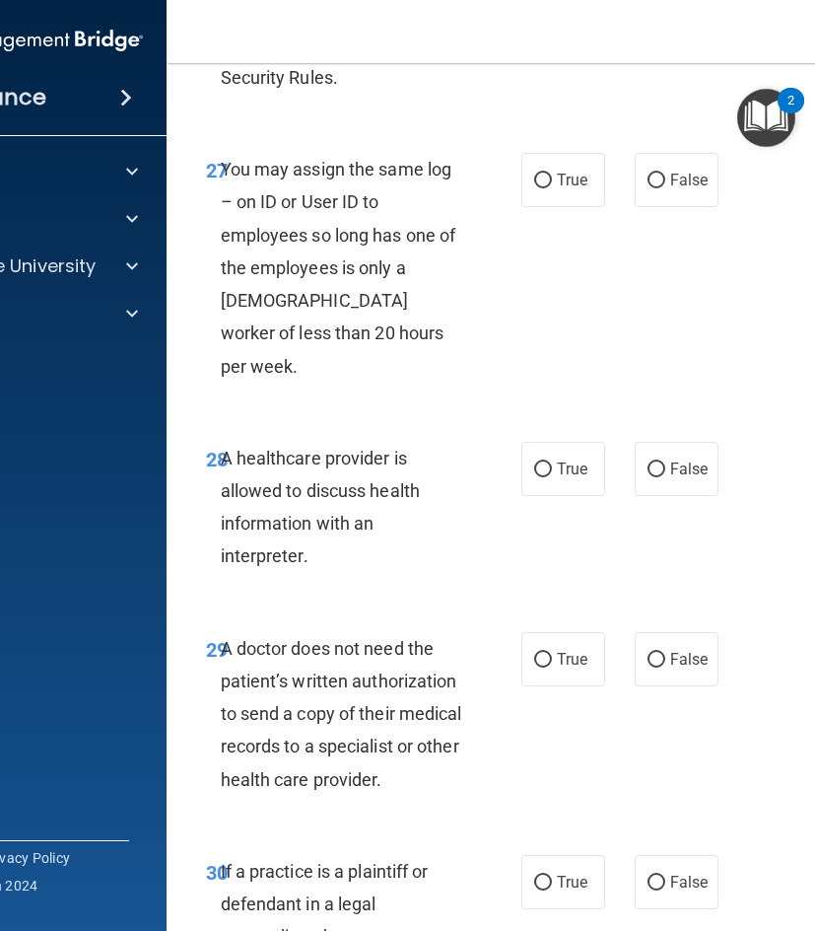
scroll to position [6211, 0]
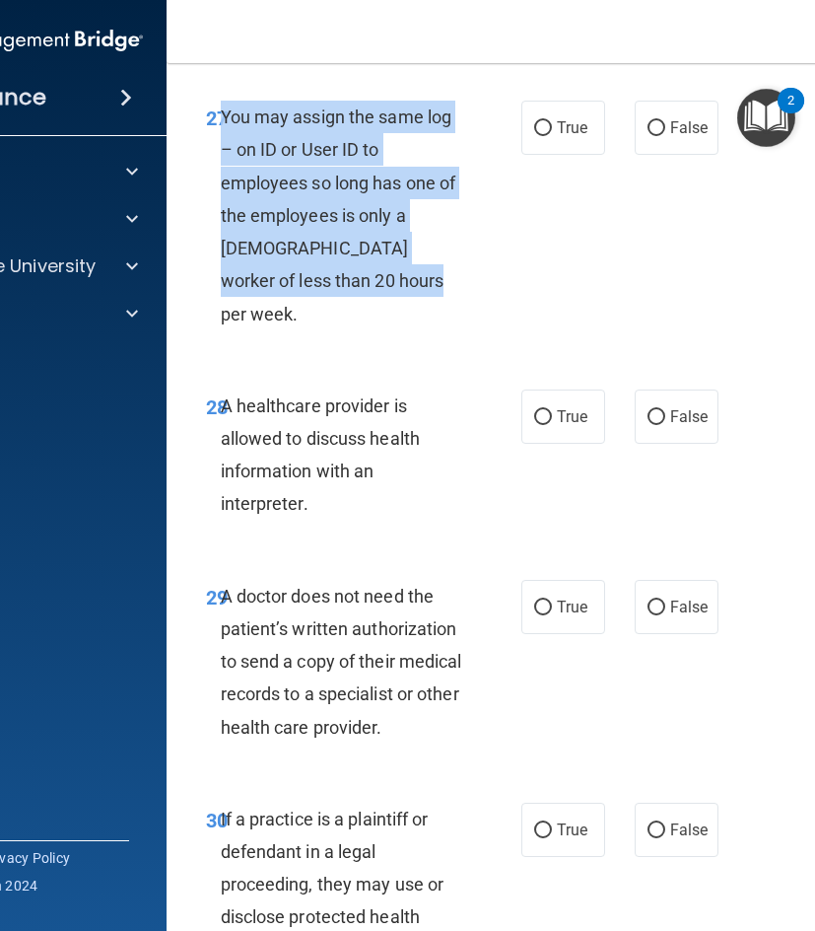
drag, startPoint x: 213, startPoint y: 107, endPoint x: 334, endPoint y: 276, distance: 207.7
click at [334, 276] on span "You may assign the same log – on ID or User ID to employees so long has one of …" at bounding box center [339, 214] width 236 height 217
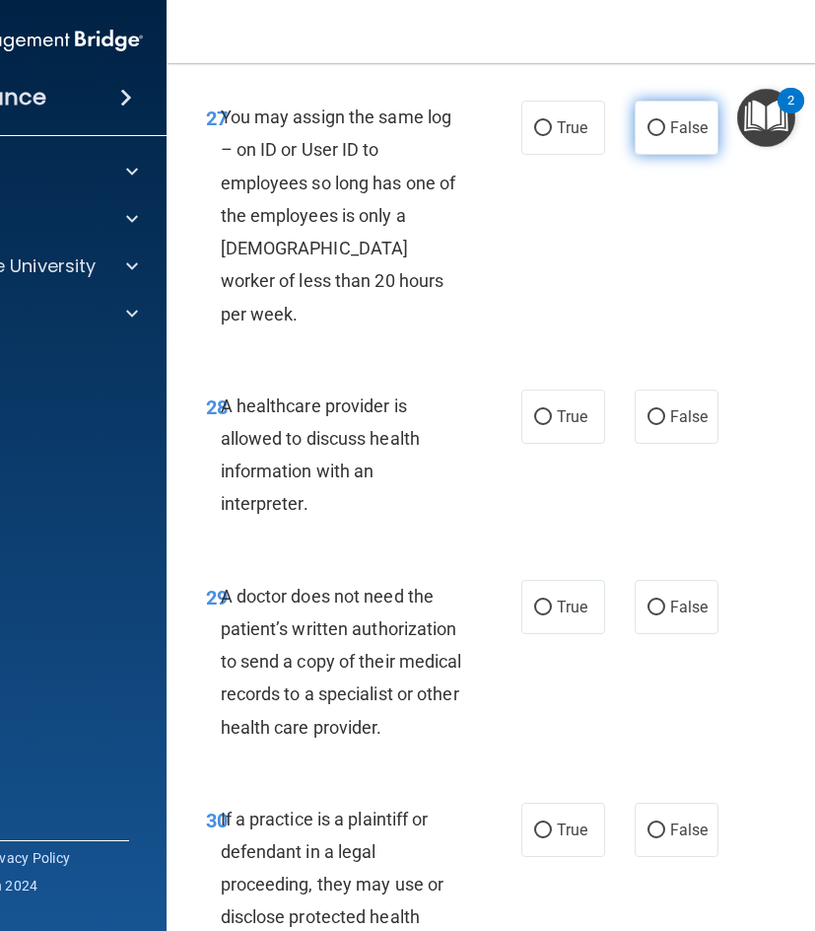
click at [670, 126] on span "False" at bounding box center [689, 127] width 38 height 19
click at [665, 126] on input "False" at bounding box center [657, 128] width 18 height 15
radio input "true"
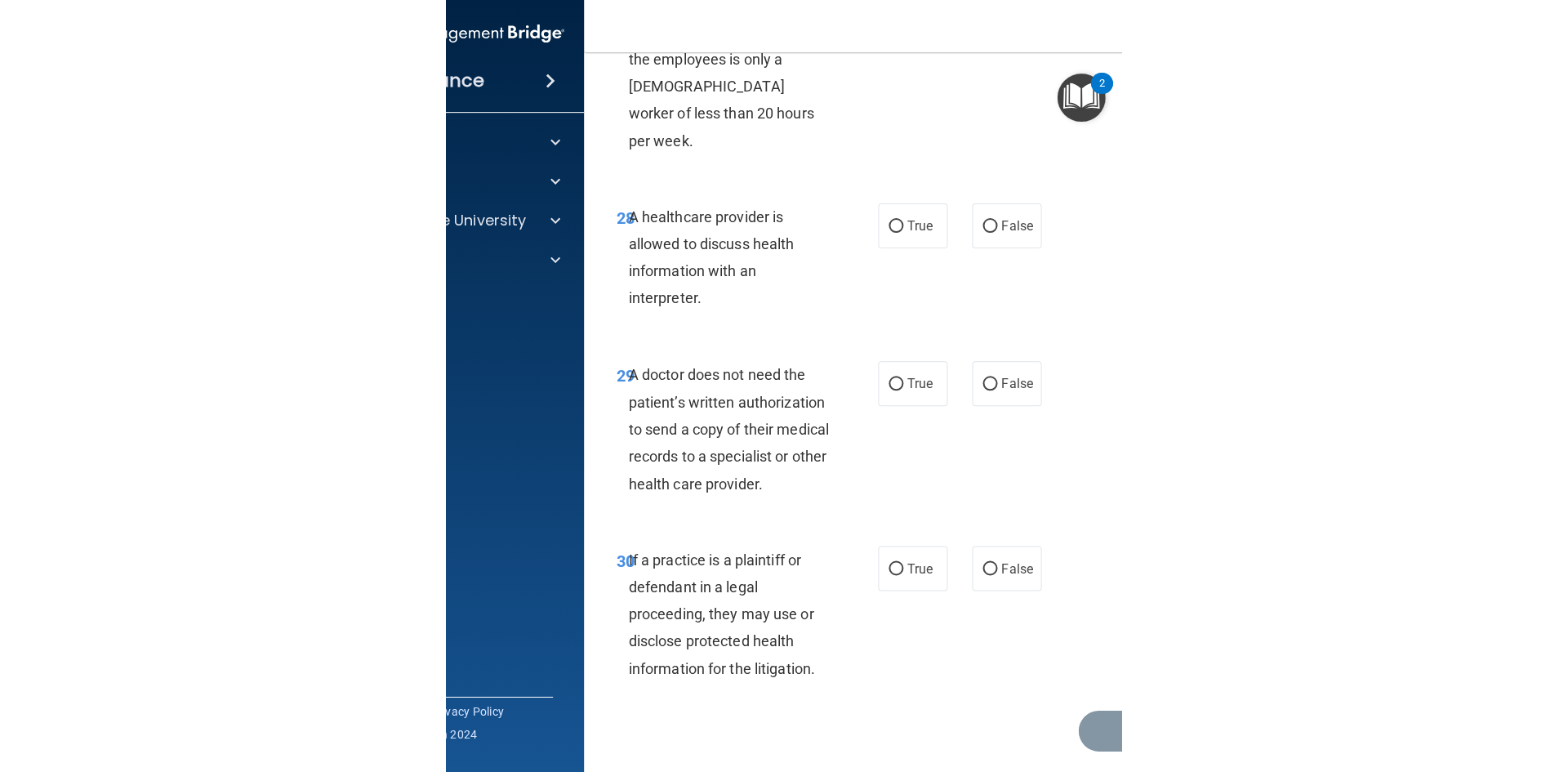
scroll to position [5282, 0]
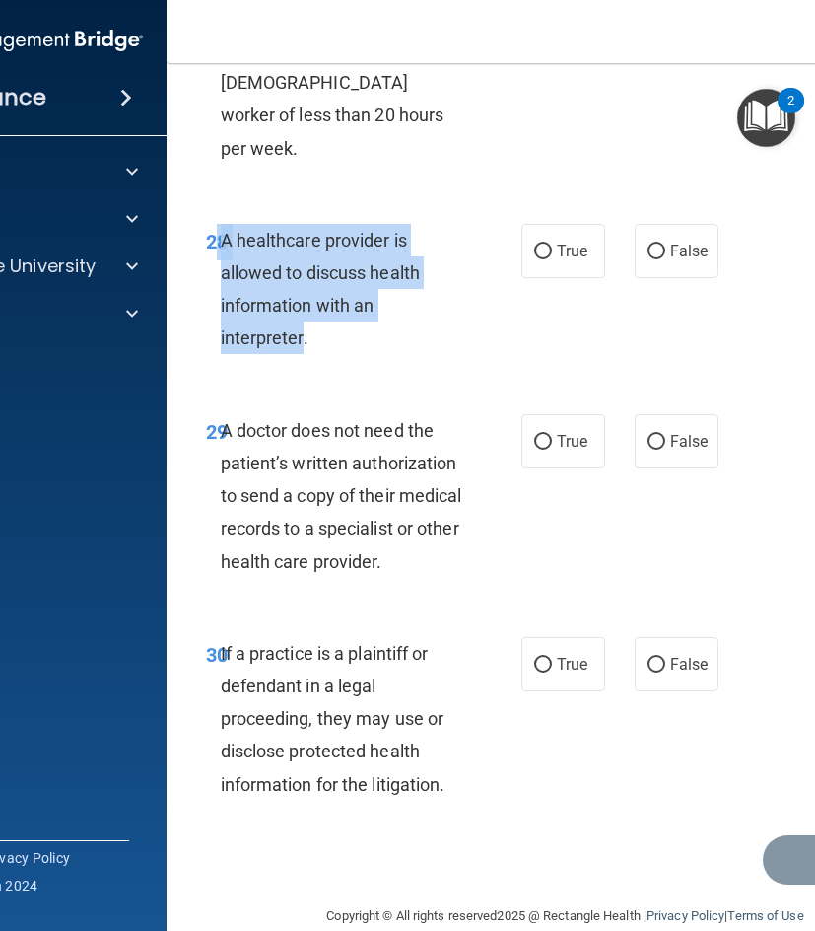
drag, startPoint x: 211, startPoint y: 211, endPoint x: 314, endPoint y: 282, distance: 124.7
click at [297, 314] on div "28 A healthcare provider is allowed to discuss health information with an inter…" at bounding box center [363, 294] width 375 height 141
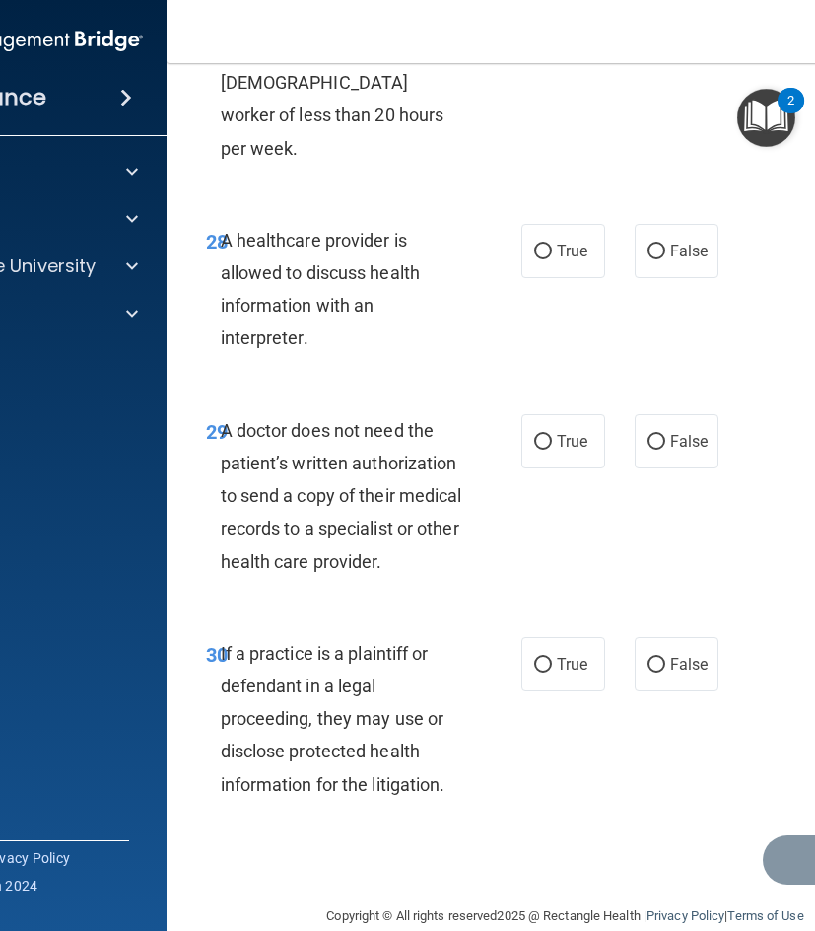
click at [378, 323] on div "28 A healthcare provider is allowed to discuss health information with an inter…" at bounding box center [363, 294] width 375 height 141
click at [560, 242] on span "True" at bounding box center [572, 251] width 31 height 19
click at [552, 244] on input "True" at bounding box center [543, 251] width 18 height 15
radio input "true"
drag, startPoint x: 216, startPoint y: 396, endPoint x: 440, endPoint y: 529, distance: 260.4
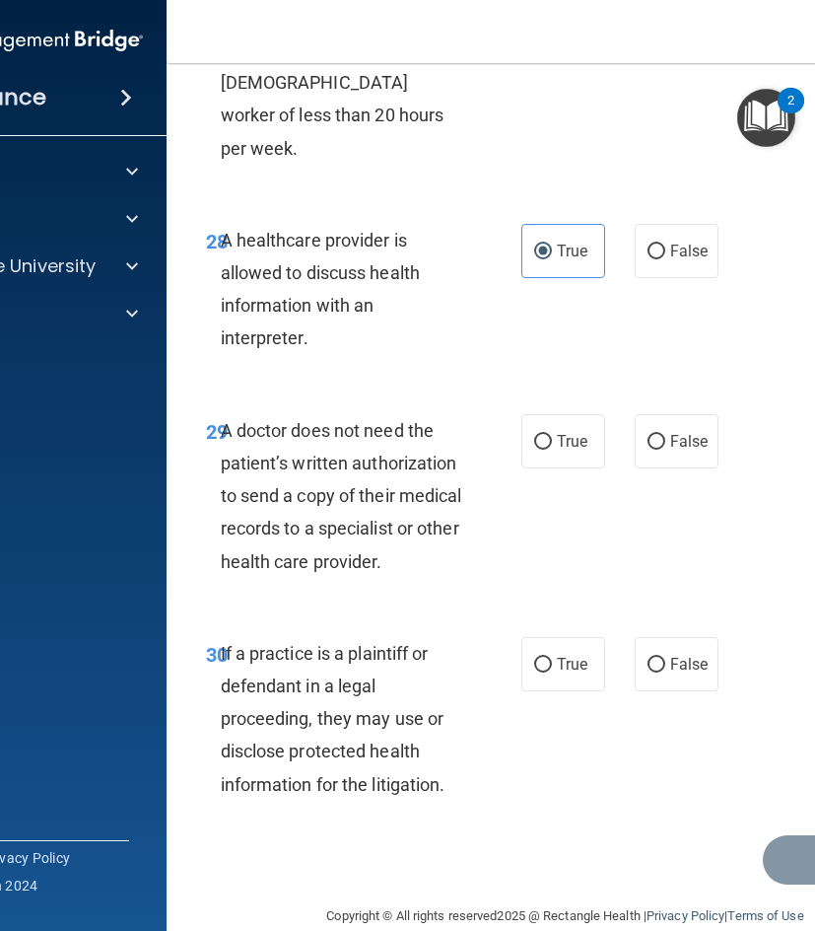
click at [440, 529] on span "A doctor does not need the patient’s written authorization to send a copy of th…" at bounding box center [342, 496] width 242 height 152
click at [495, 475] on div "29 A doctor does not need the patient’s written authorization to send a copy of…" at bounding box center [363, 501] width 375 height 174
click at [568, 432] on span "True" at bounding box center [572, 441] width 31 height 19
click at [552, 435] on input "True" at bounding box center [543, 442] width 18 height 15
radio input "true"
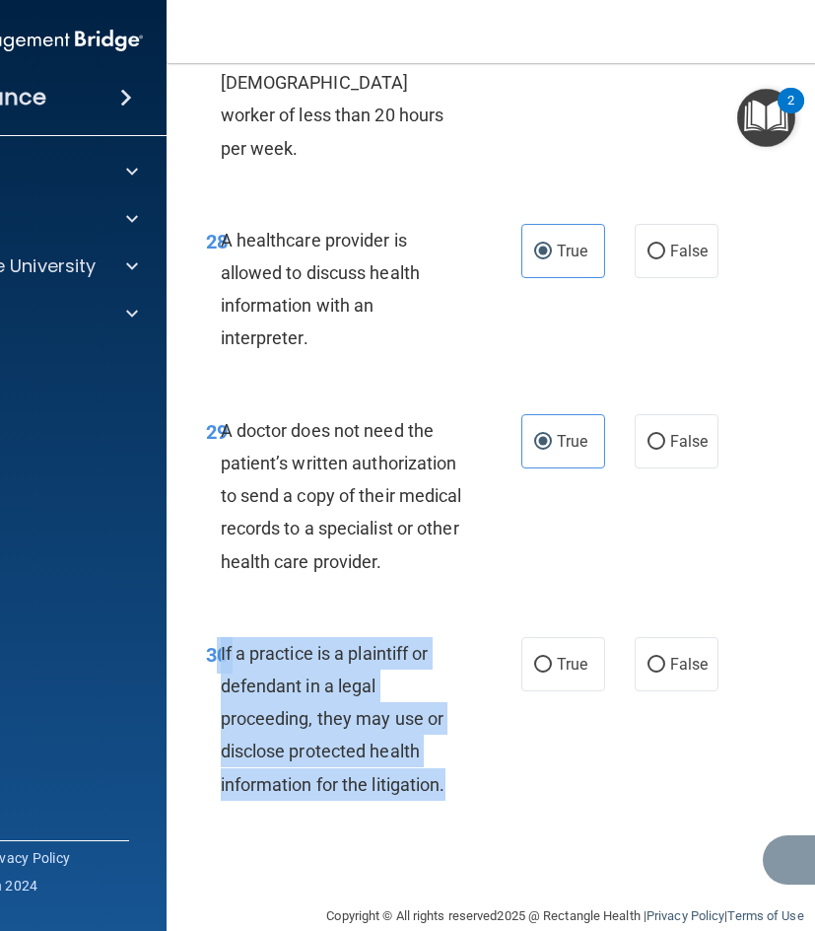
drag, startPoint x: 208, startPoint y: 618, endPoint x: 461, endPoint y: 762, distance: 291.4
click at [461, 762] on div "30 If a practice is a plaintiff or defendant in a legal proceeding, they may us…" at bounding box center [363, 724] width 375 height 174
click at [534, 658] on input "True" at bounding box center [543, 665] width 18 height 15
radio input "true"
click at [517, 714] on div "30 If a practice is a plaintiff or defendant in a legal proceeding, they may us…" at bounding box center [363, 724] width 375 height 174
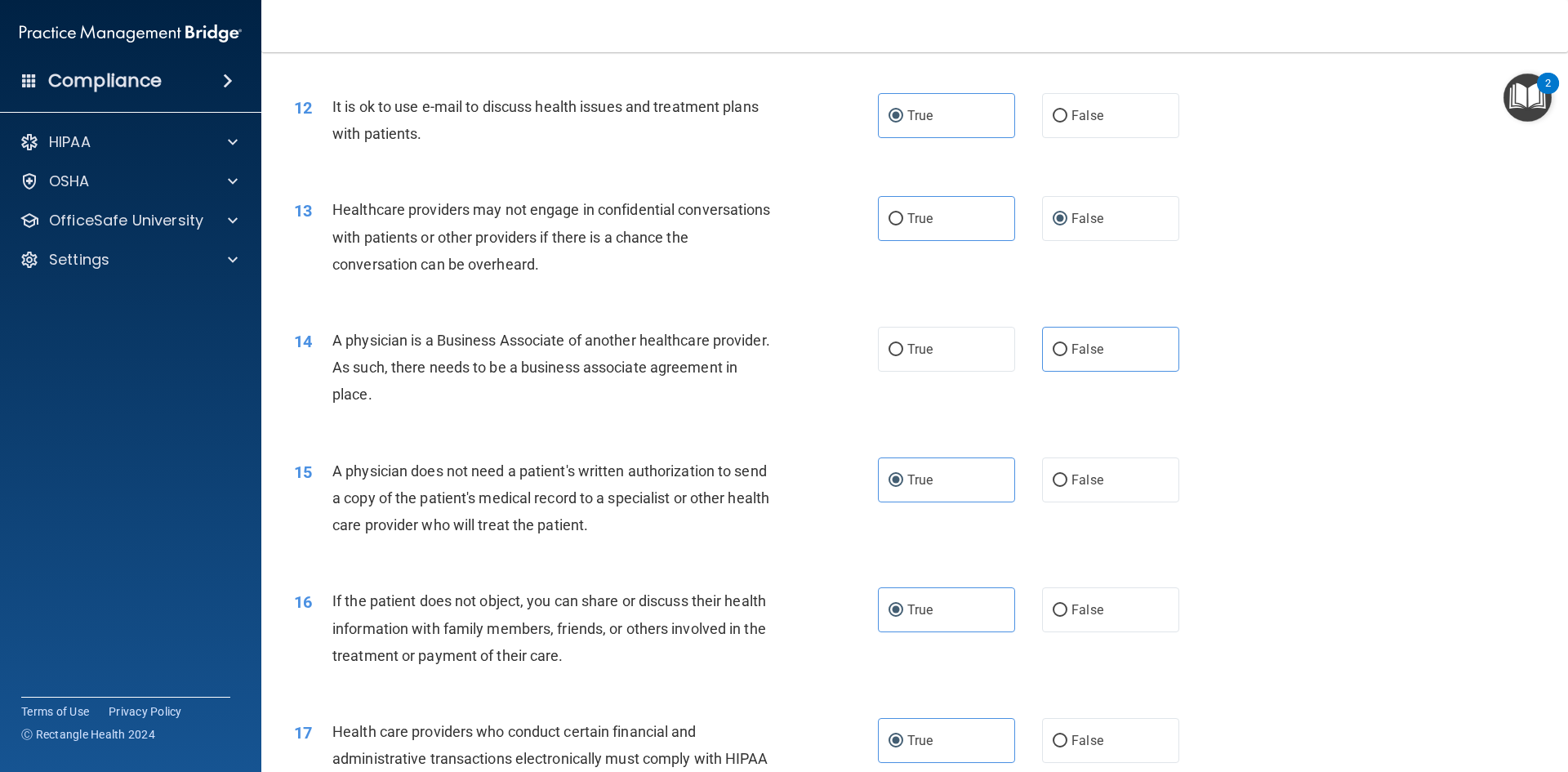
scroll to position [1315, 0]
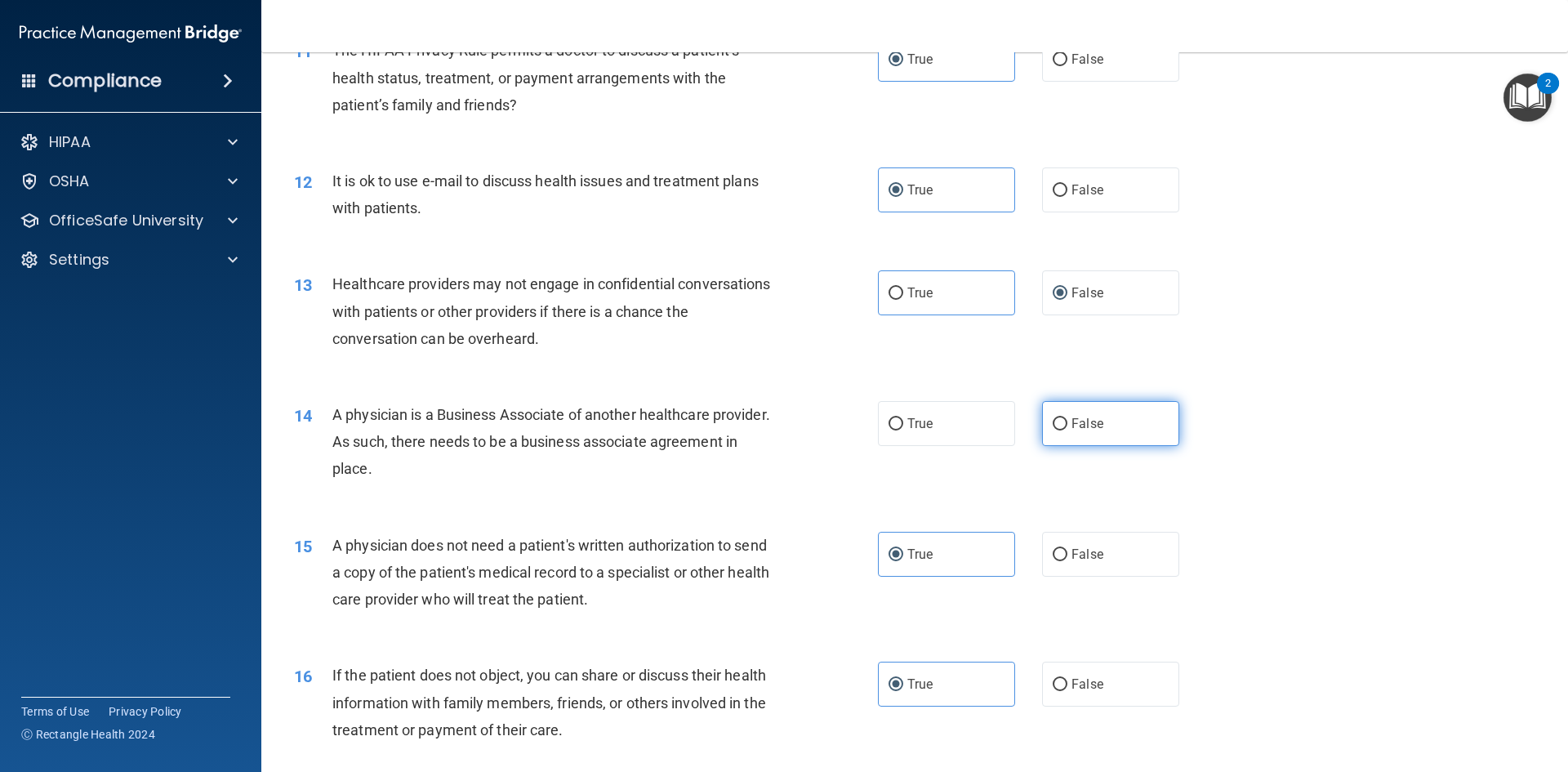
click at [1128, 422] on label "False" at bounding box center [1111, 423] width 138 height 45
click at [1068, 422] on input "False" at bounding box center [1060, 424] width 15 height 12
radio input "true"
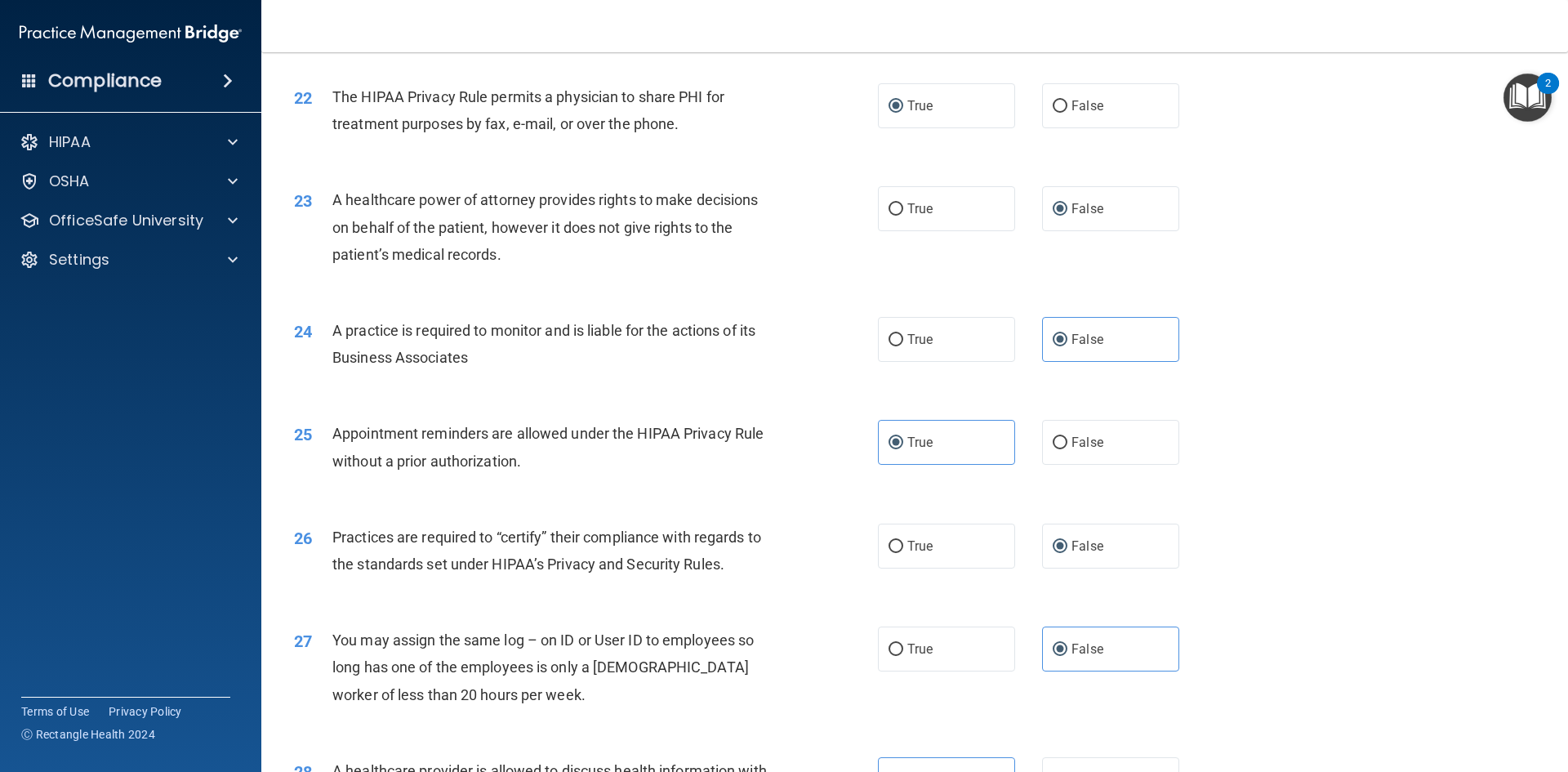
scroll to position [3030, 0]
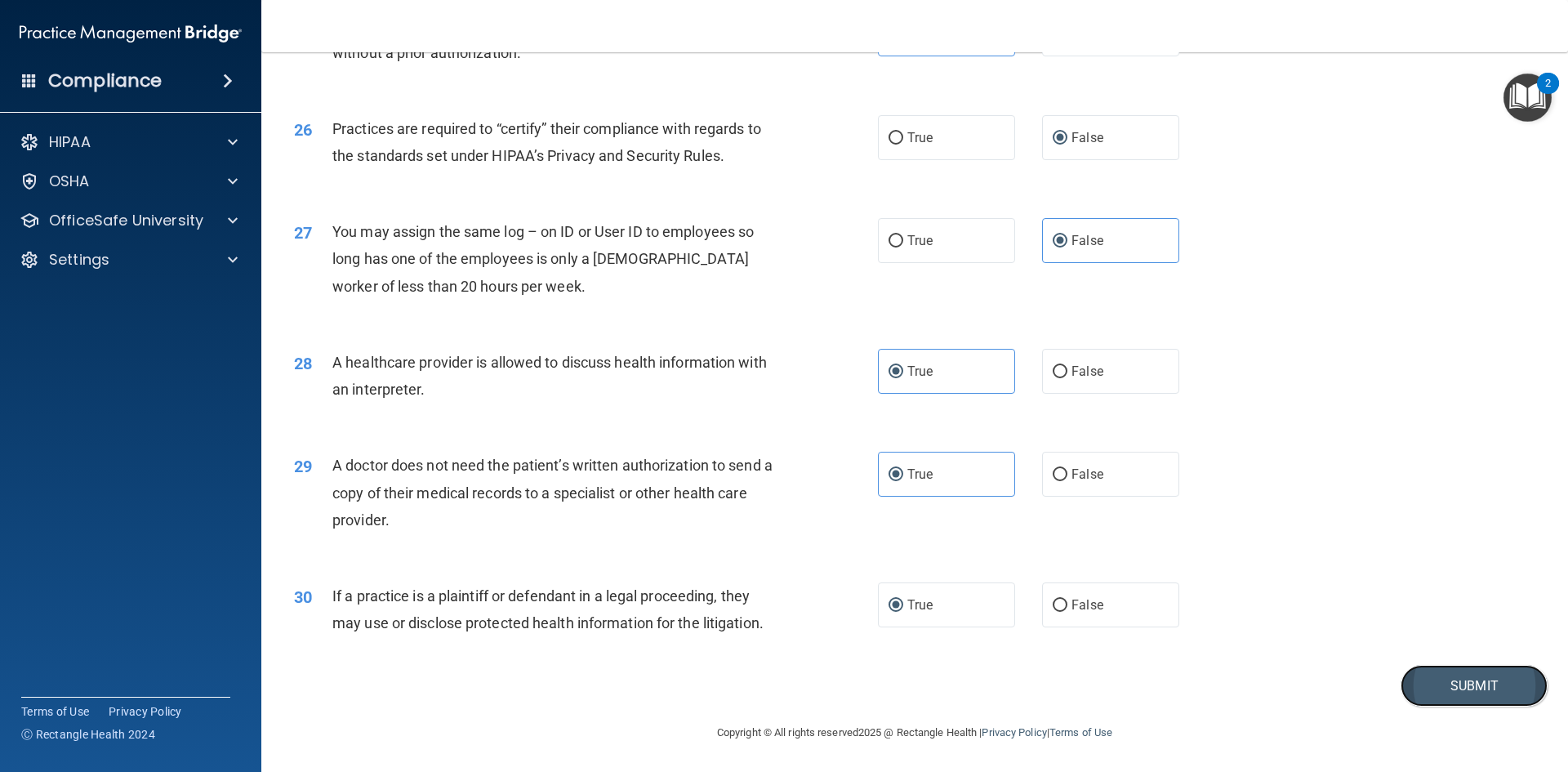
click at [1416, 678] on button "Submit" at bounding box center [1474, 686] width 147 height 41
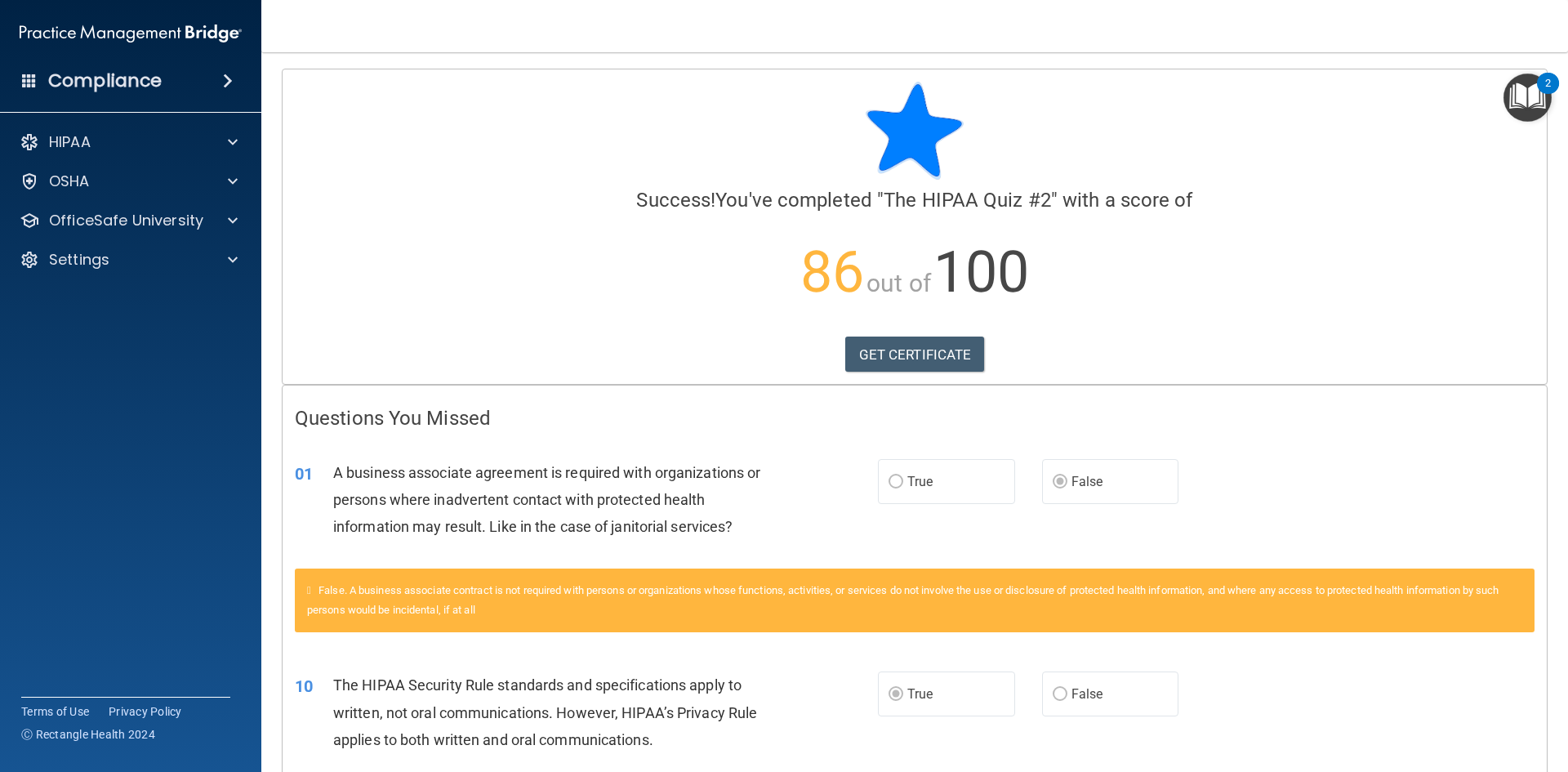
click at [913, 374] on div "Calculating your score.... Success! You've completed " The HIPAA Quiz #2 " with…" at bounding box center [914, 227] width 1264 height 315
click at [934, 357] on link "GET CERTIFICATE" at bounding box center [914, 354] width 140 height 36
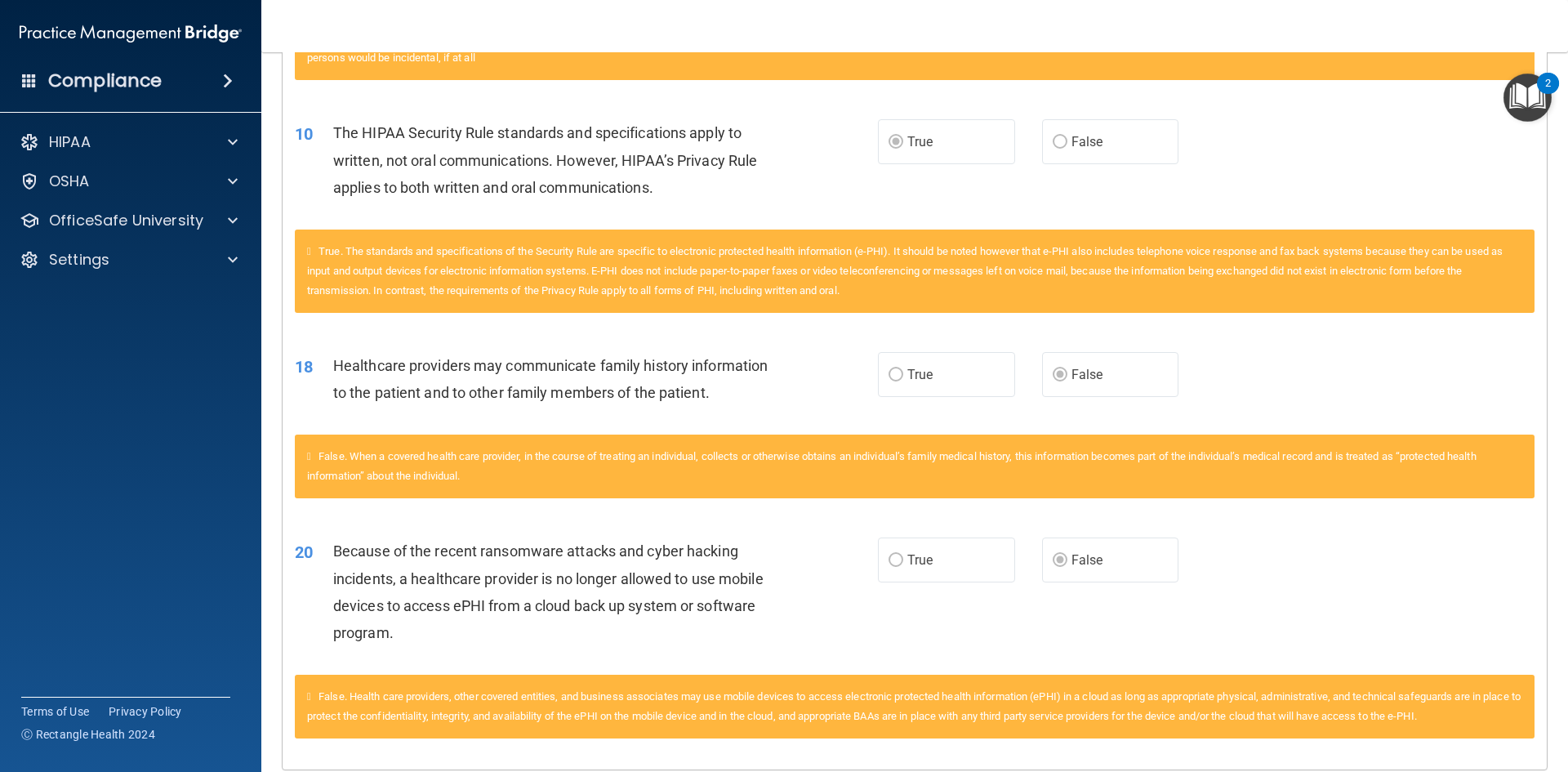
scroll to position [615, 0]
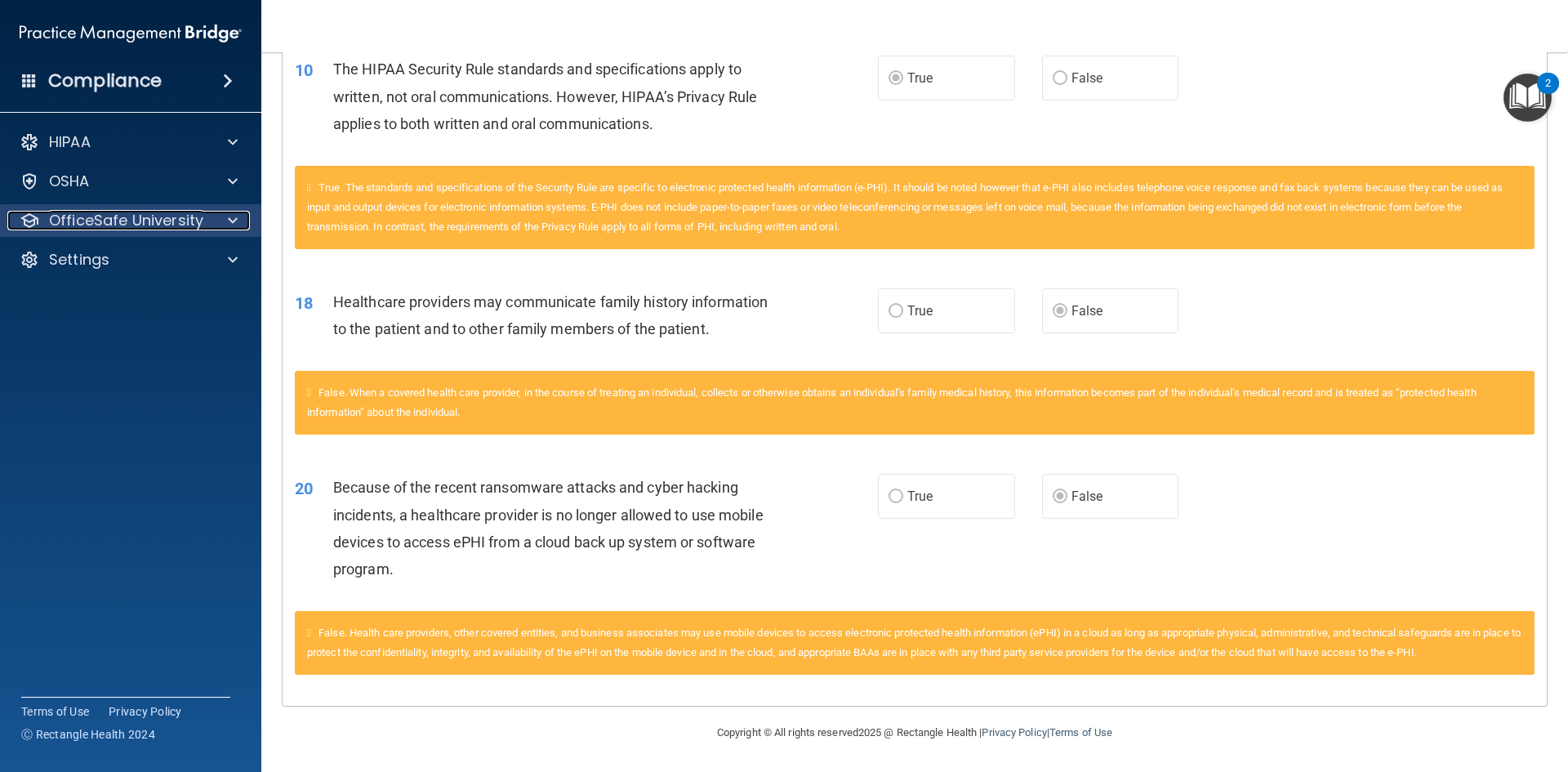
click at [231, 224] on span at bounding box center [233, 220] width 10 height 20
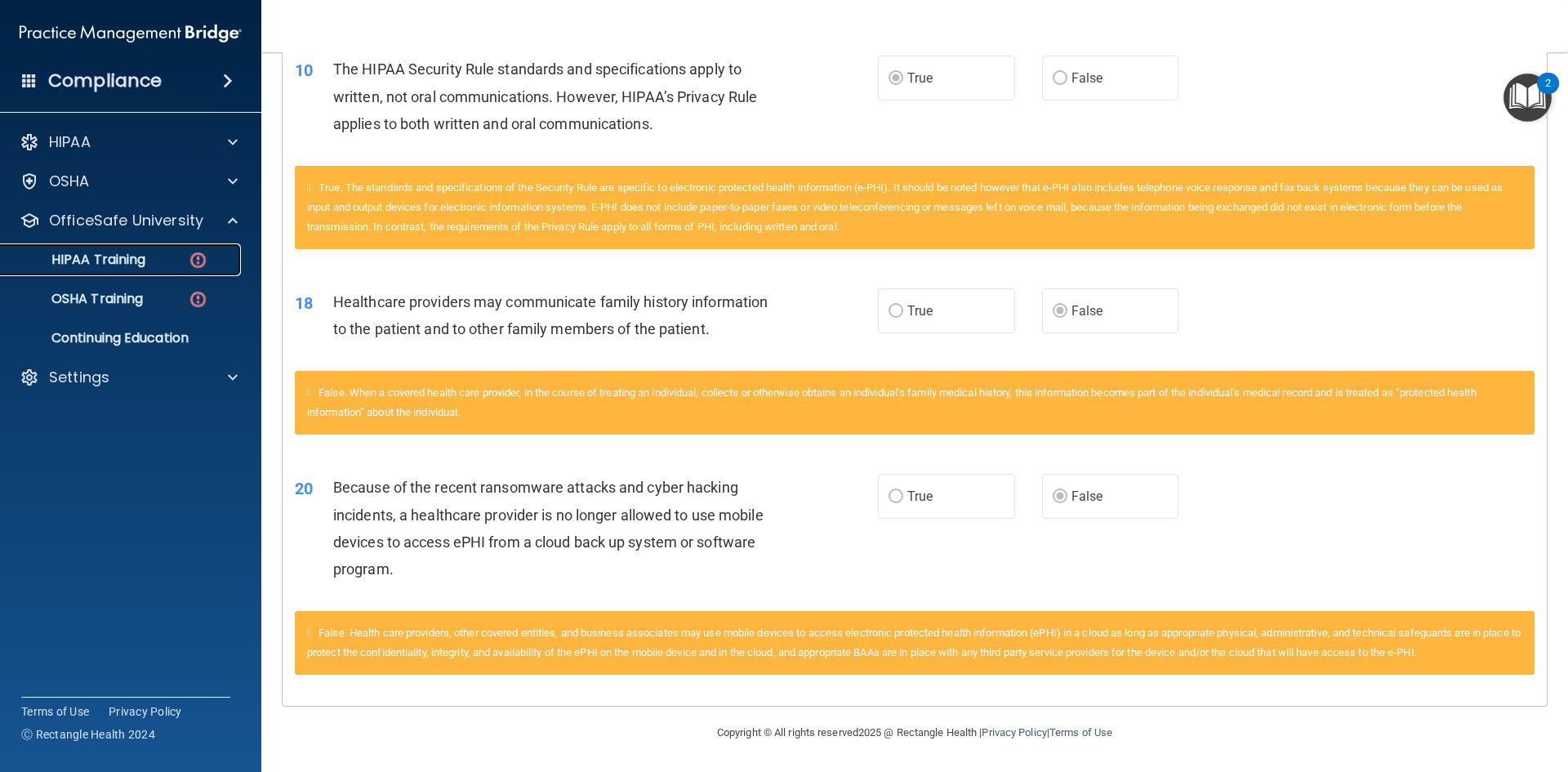
click at [189, 261] on img at bounding box center [198, 260] width 21 height 21
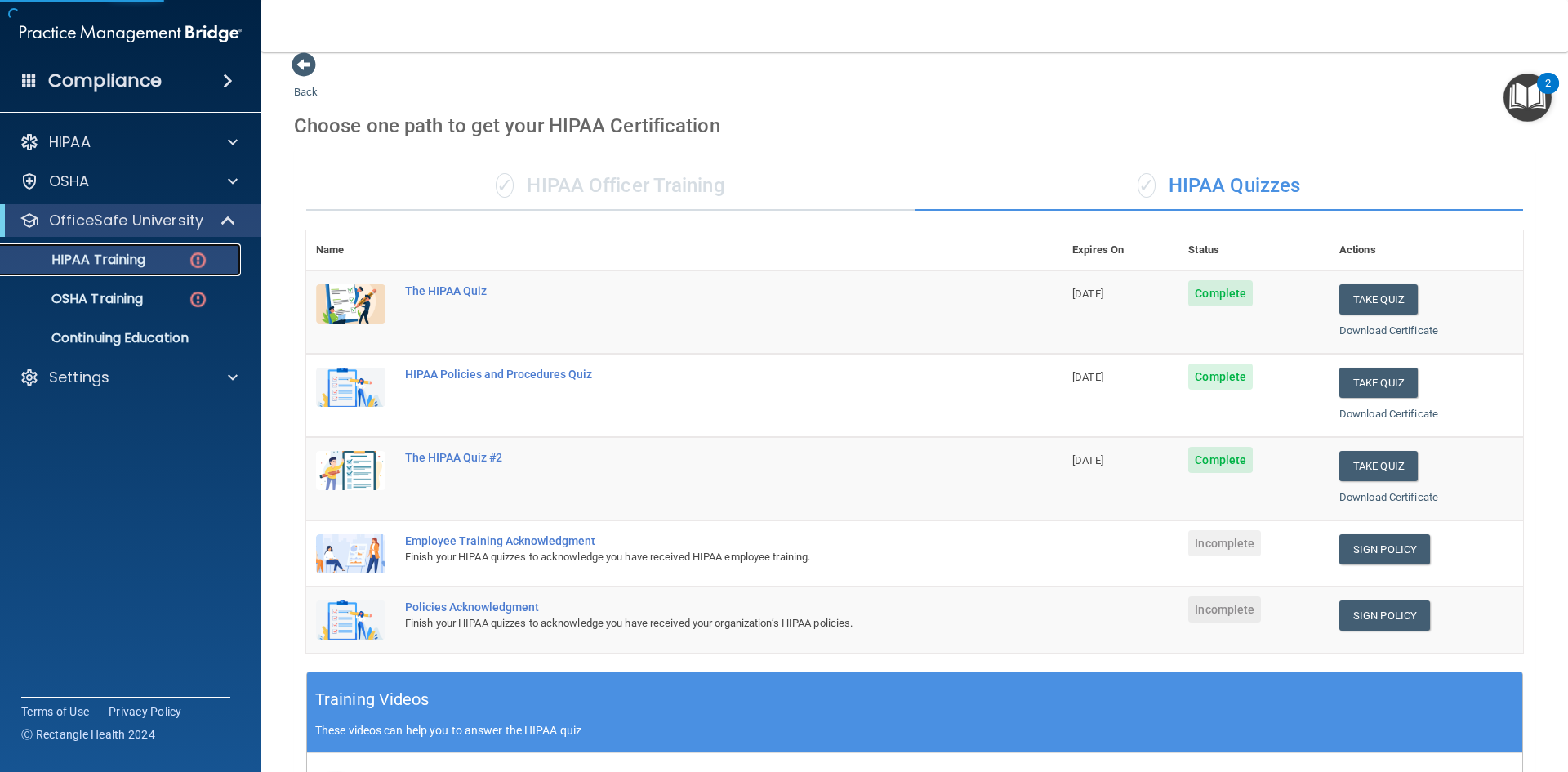
scroll to position [16, 0]
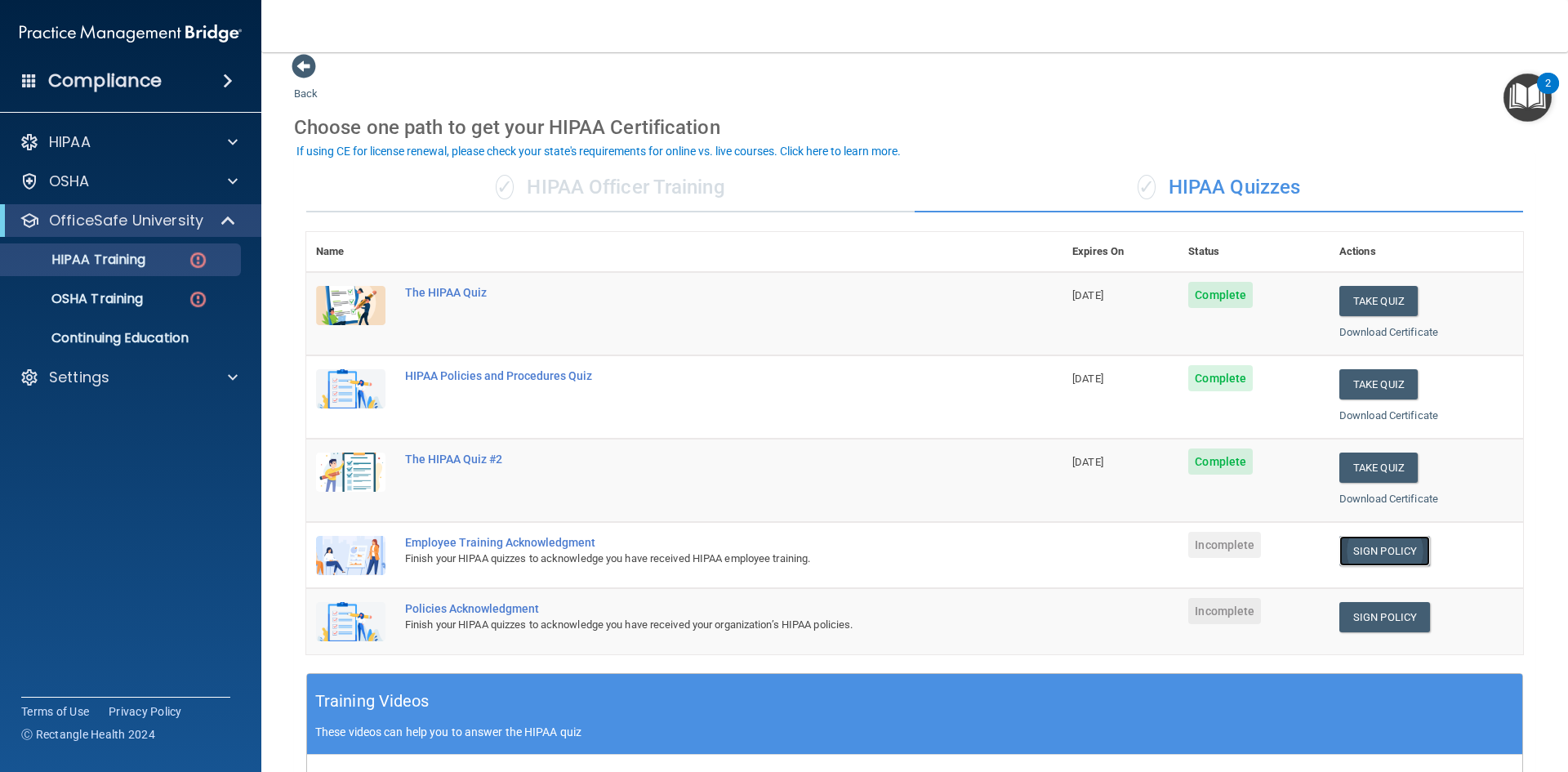
click at [1350, 564] on link "Sign Policy" at bounding box center [1384, 551] width 90 height 30
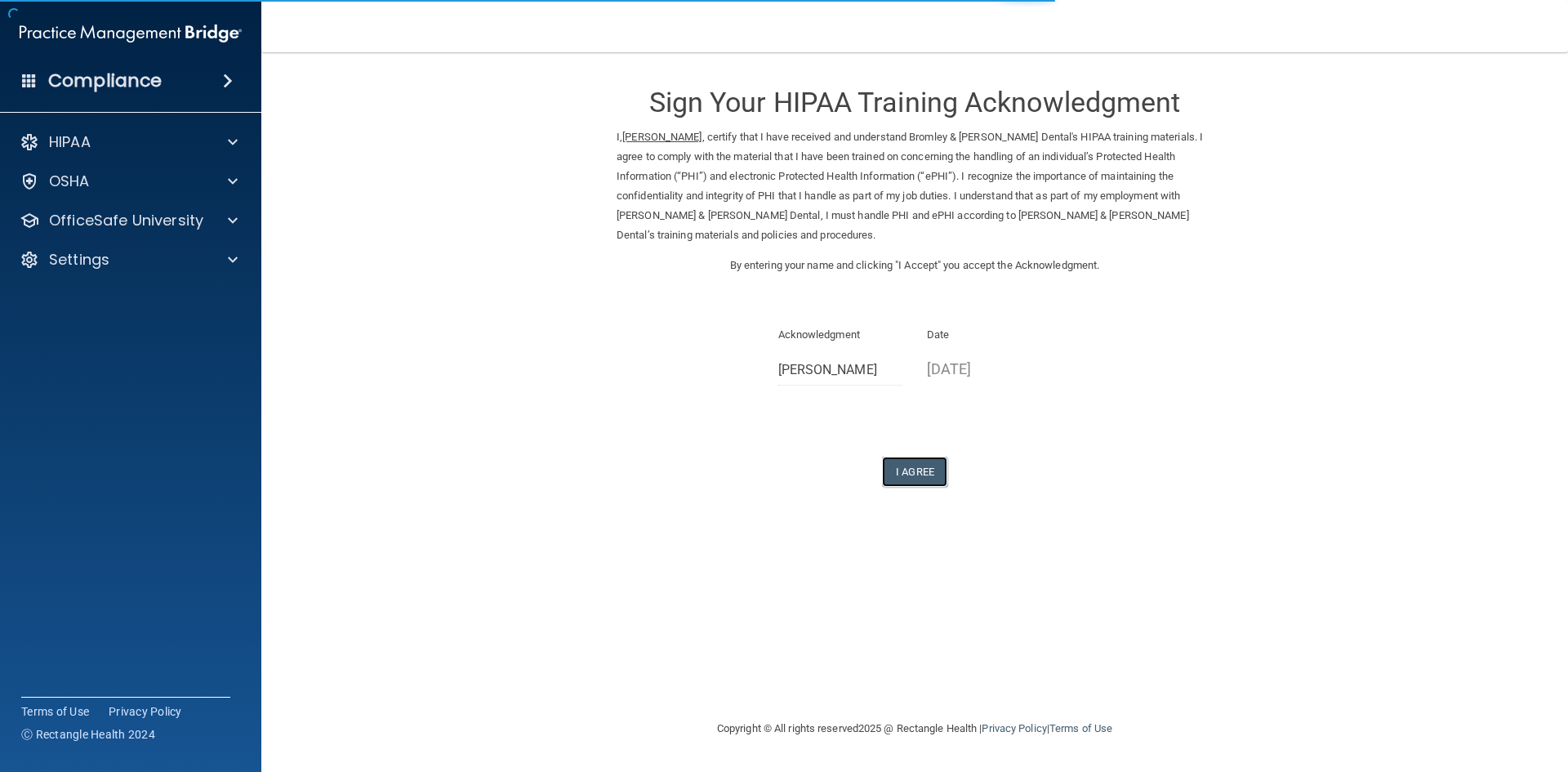
click at [911, 487] on form "Sign Your HIPAA Training Acknowledgment I, [PERSON_NAME] , certify that I have …" at bounding box center [914, 297] width 1242 height 457
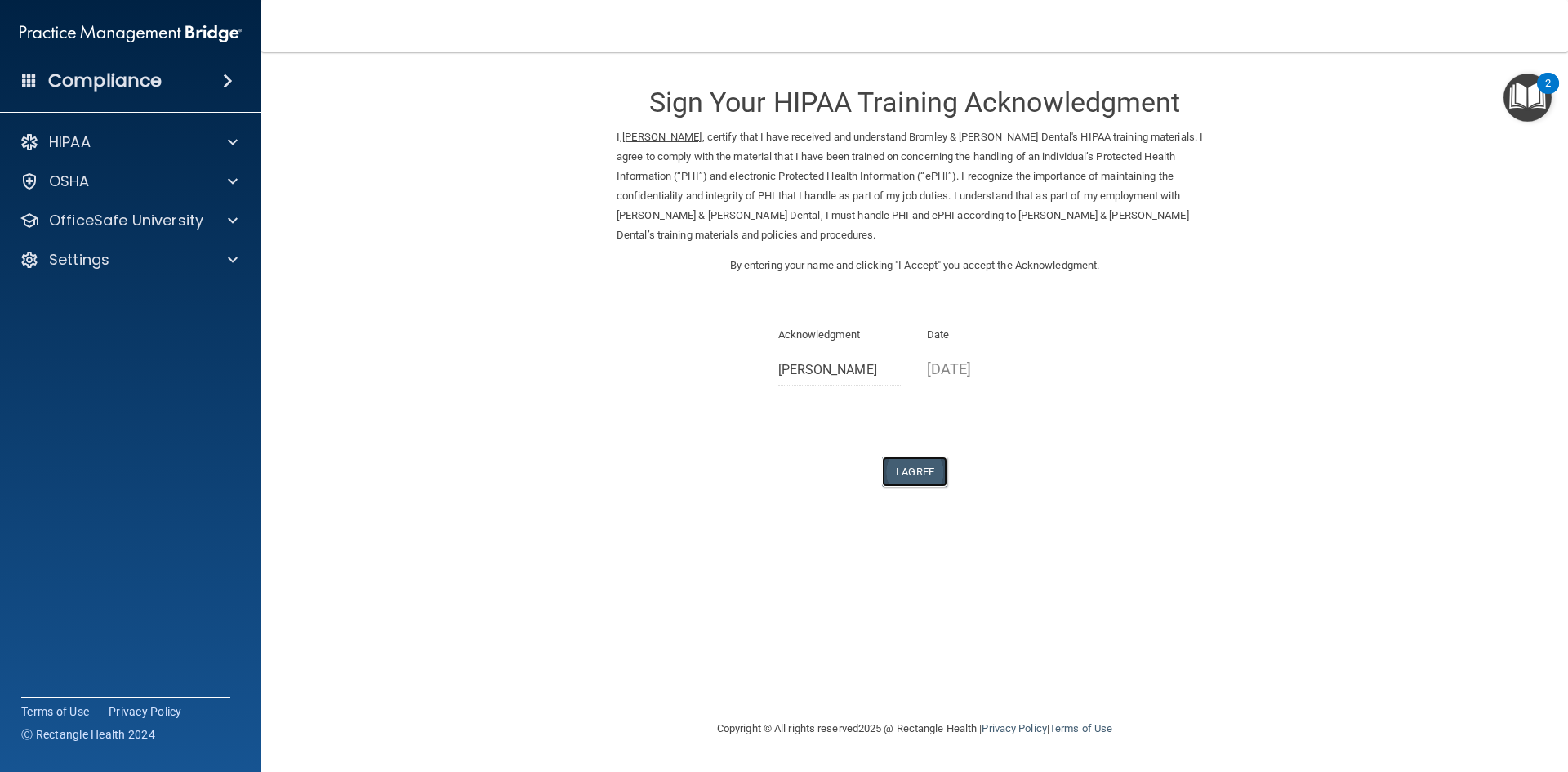
click at [932, 466] on button "I Agree" at bounding box center [914, 471] width 65 height 30
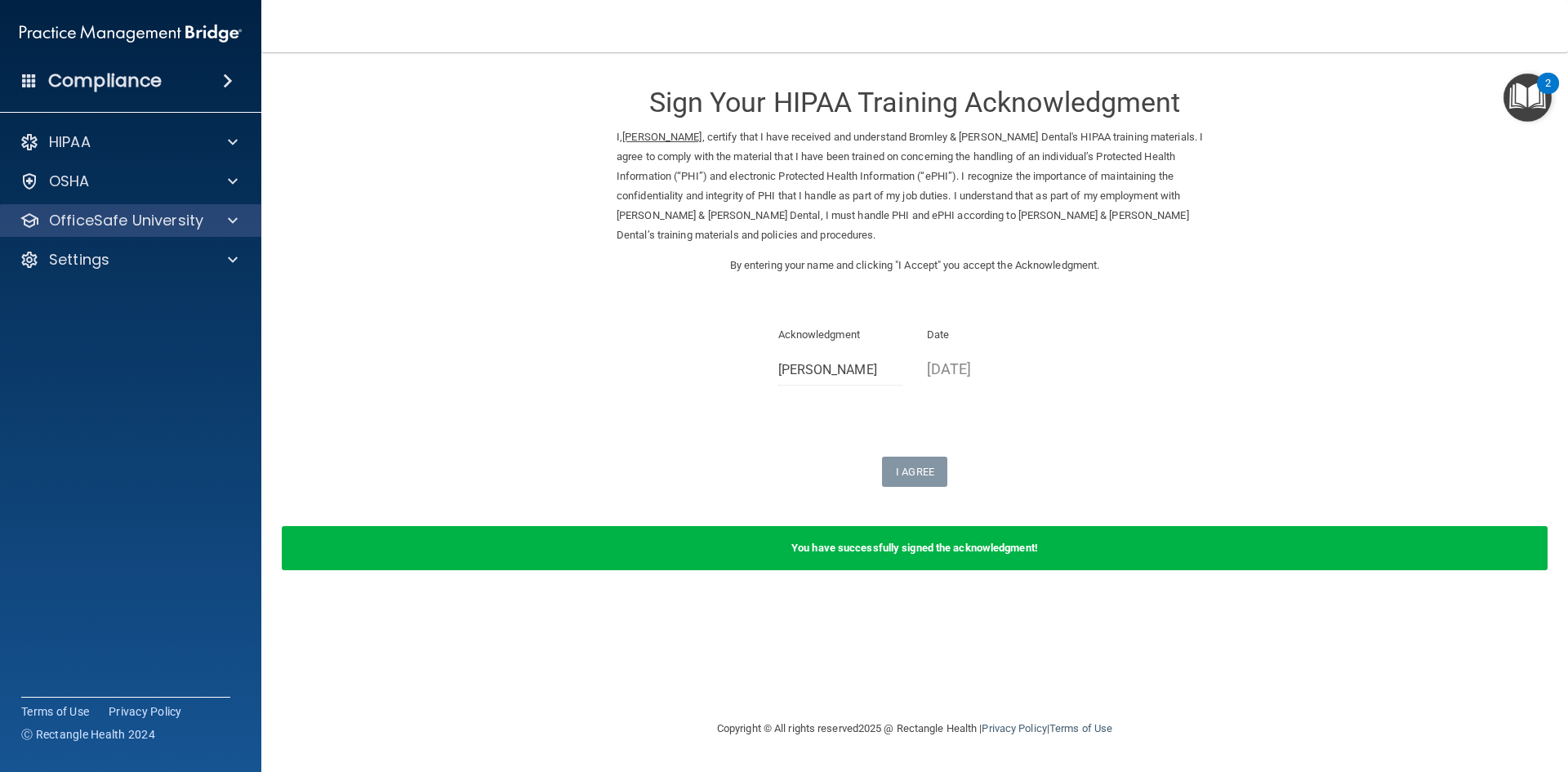
click at [194, 230] on div "OfficeSafe University" at bounding box center [131, 220] width 262 height 32
click at [234, 215] on span at bounding box center [233, 220] width 10 height 20
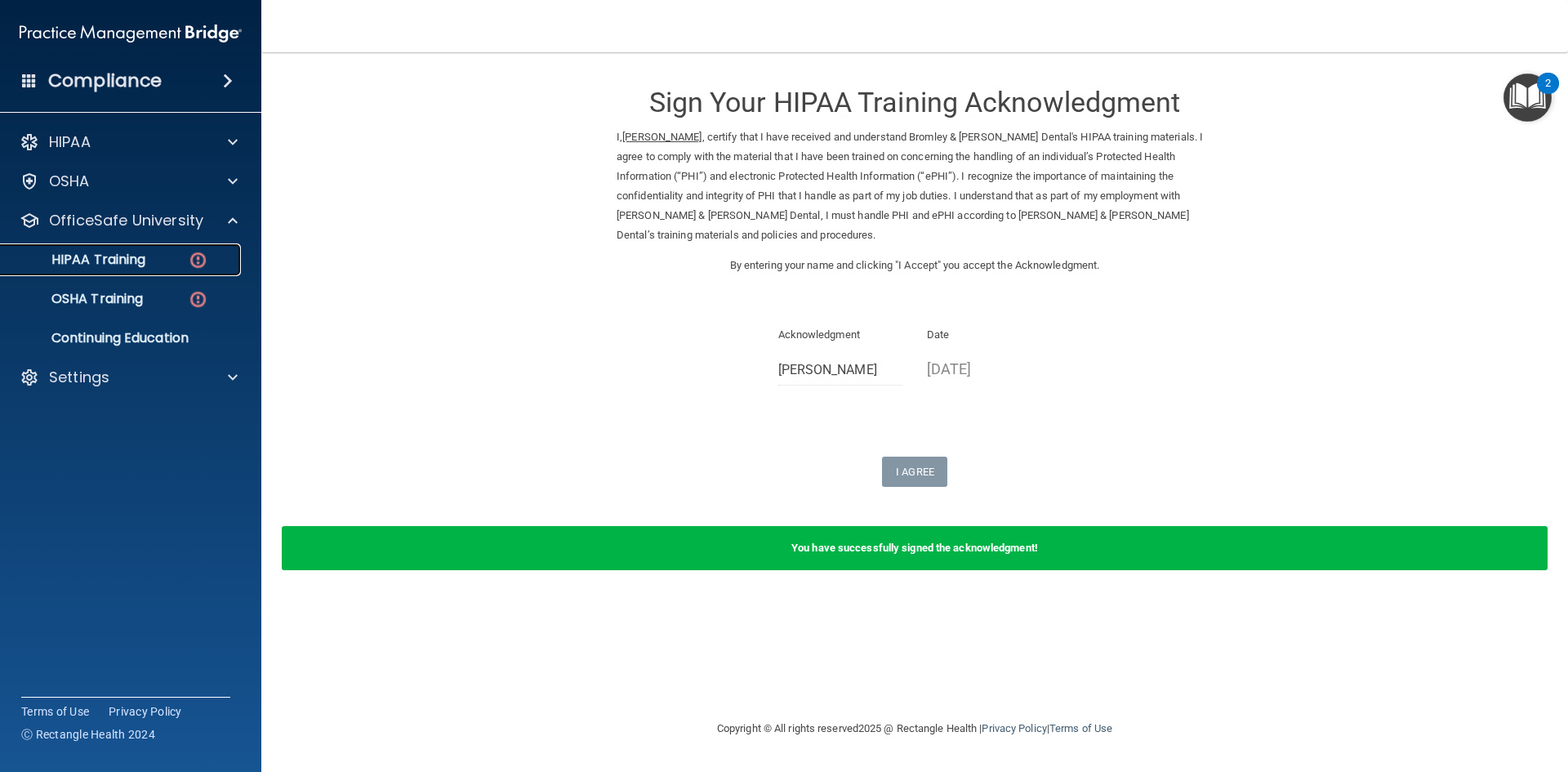
click at [184, 257] on div "HIPAA Training" at bounding box center [122, 260] width 223 height 17
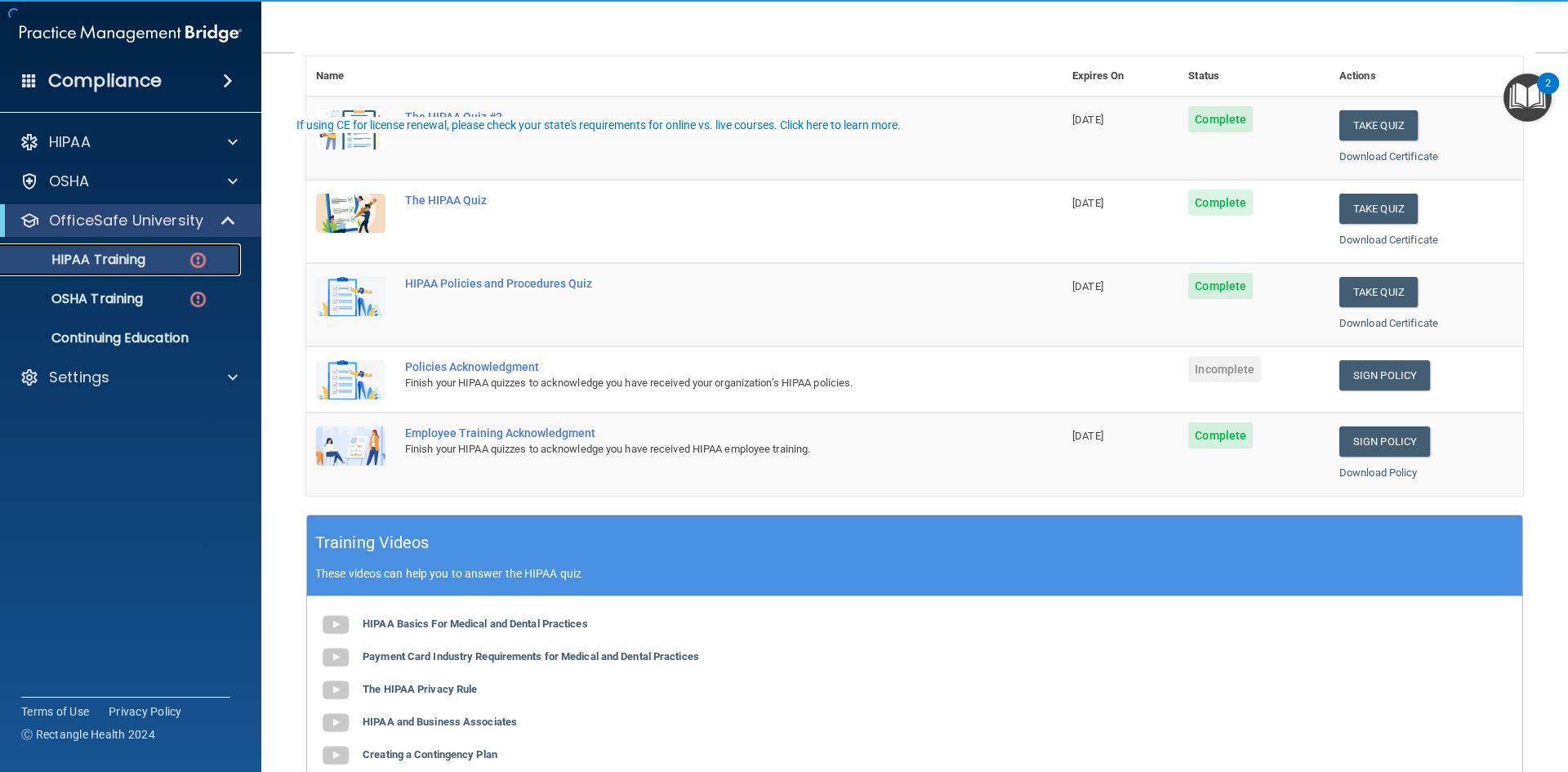
scroll to position [245, 0]
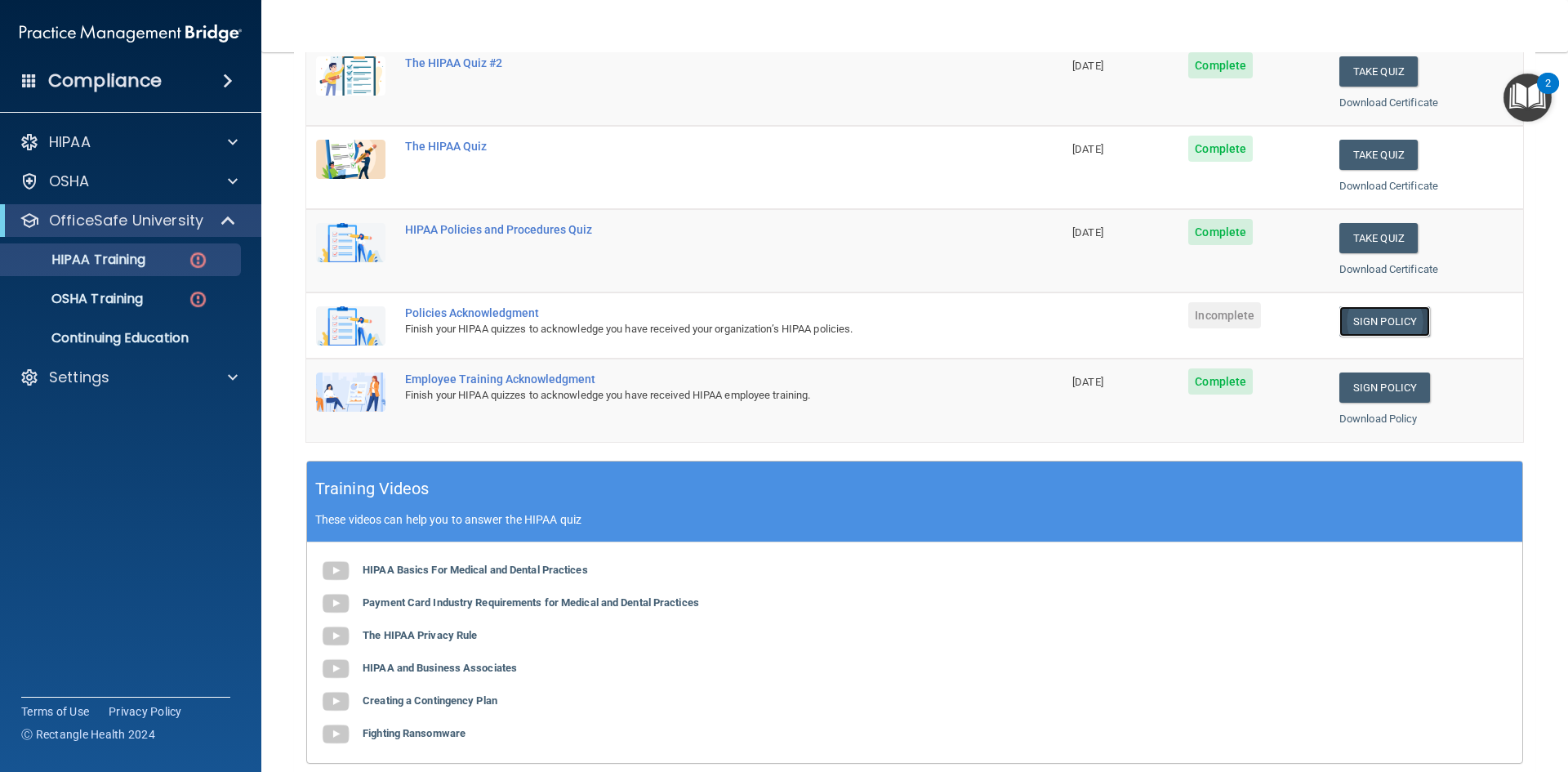
click at [1368, 326] on link "Sign Policy" at bounding box center [1384, 321] width 90 height 30
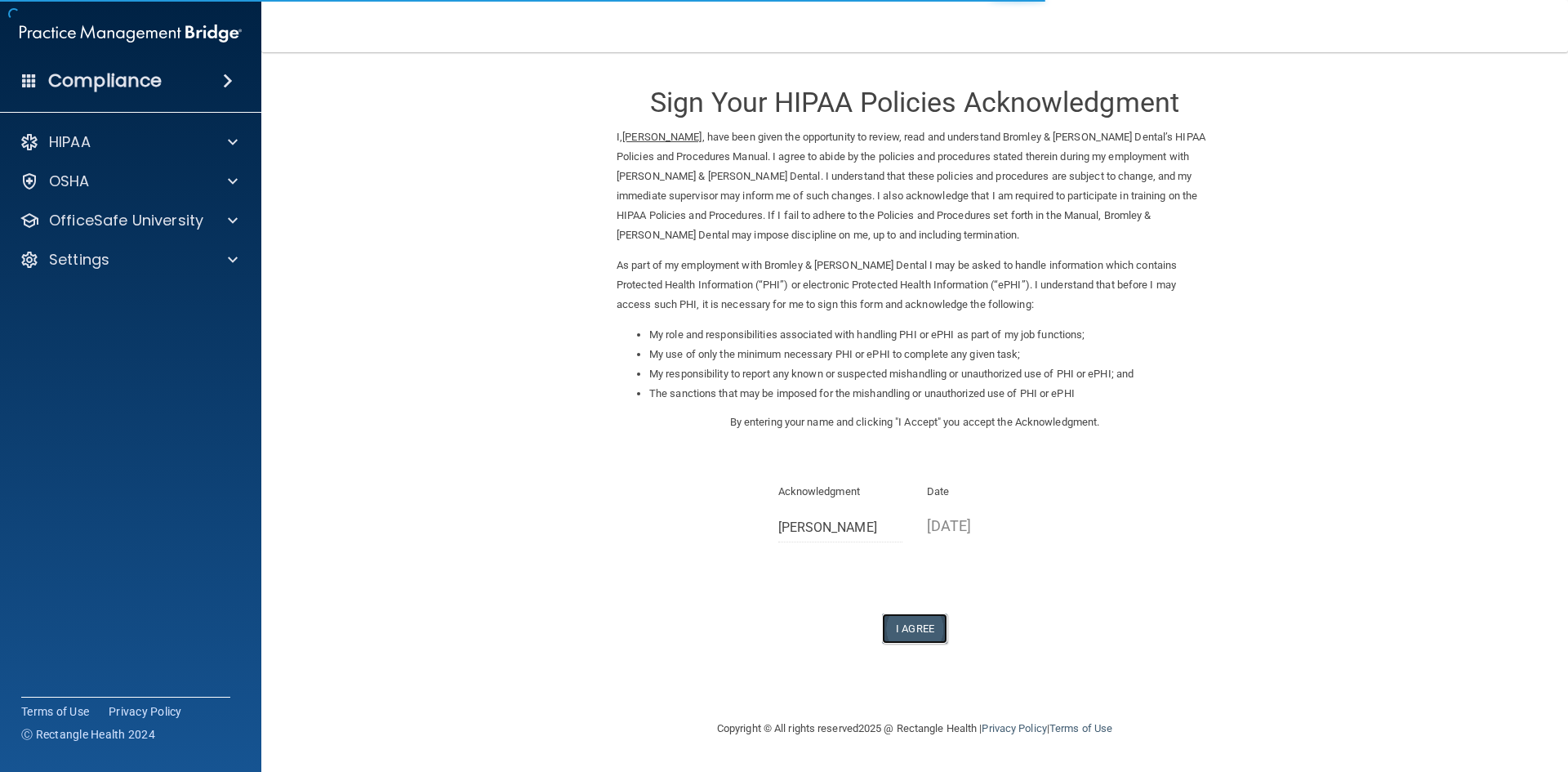
click at [938, 632] on button "I Agree" at bounding box center [914, 628] width 65 height 30
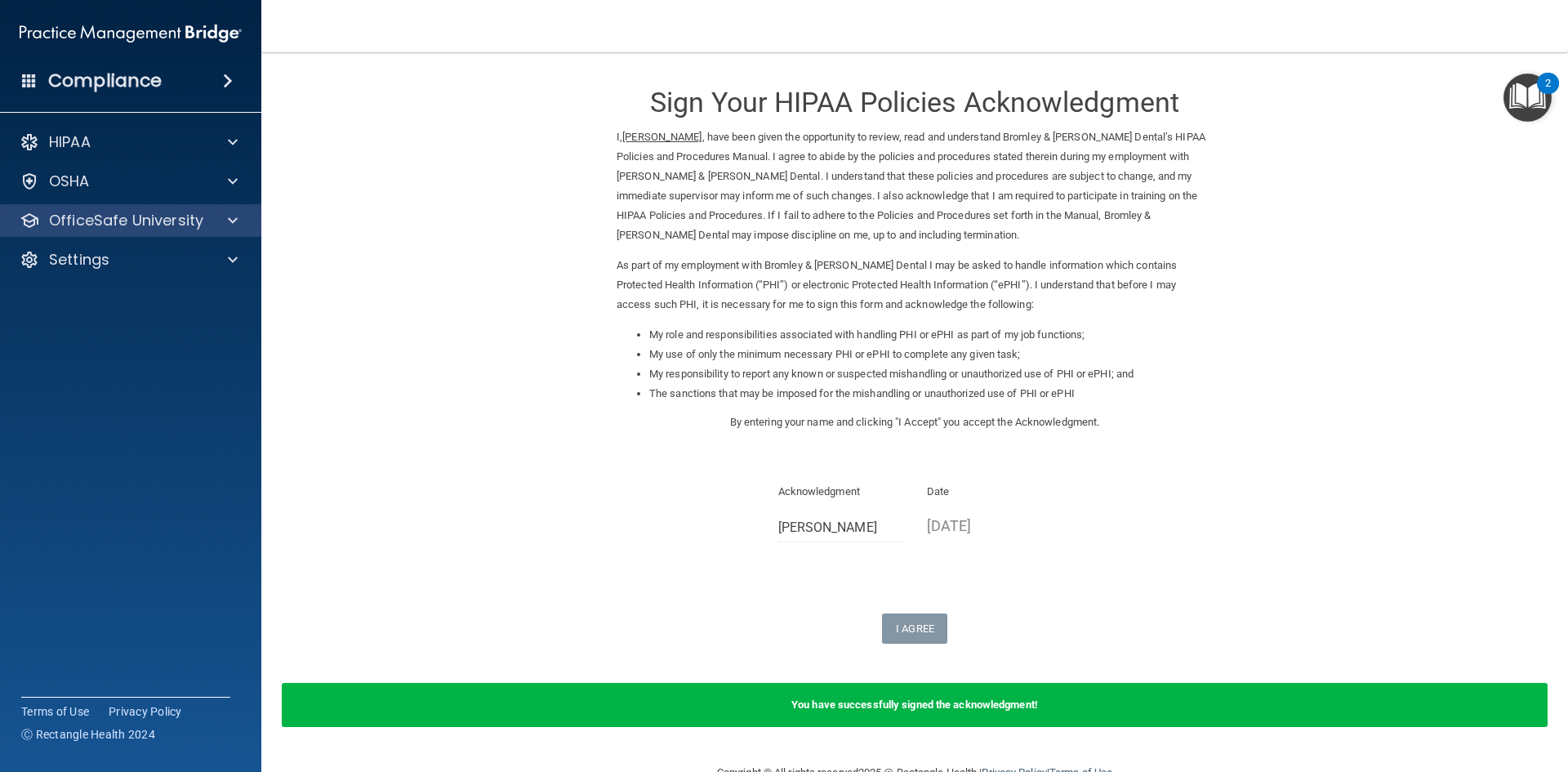
click at [238, 232] on div "OfficeSafe University" at bounding box center [131, 220] width 262 height 32
click at [218, 215] on div at bounding box center [229, 220] width 41 height 20
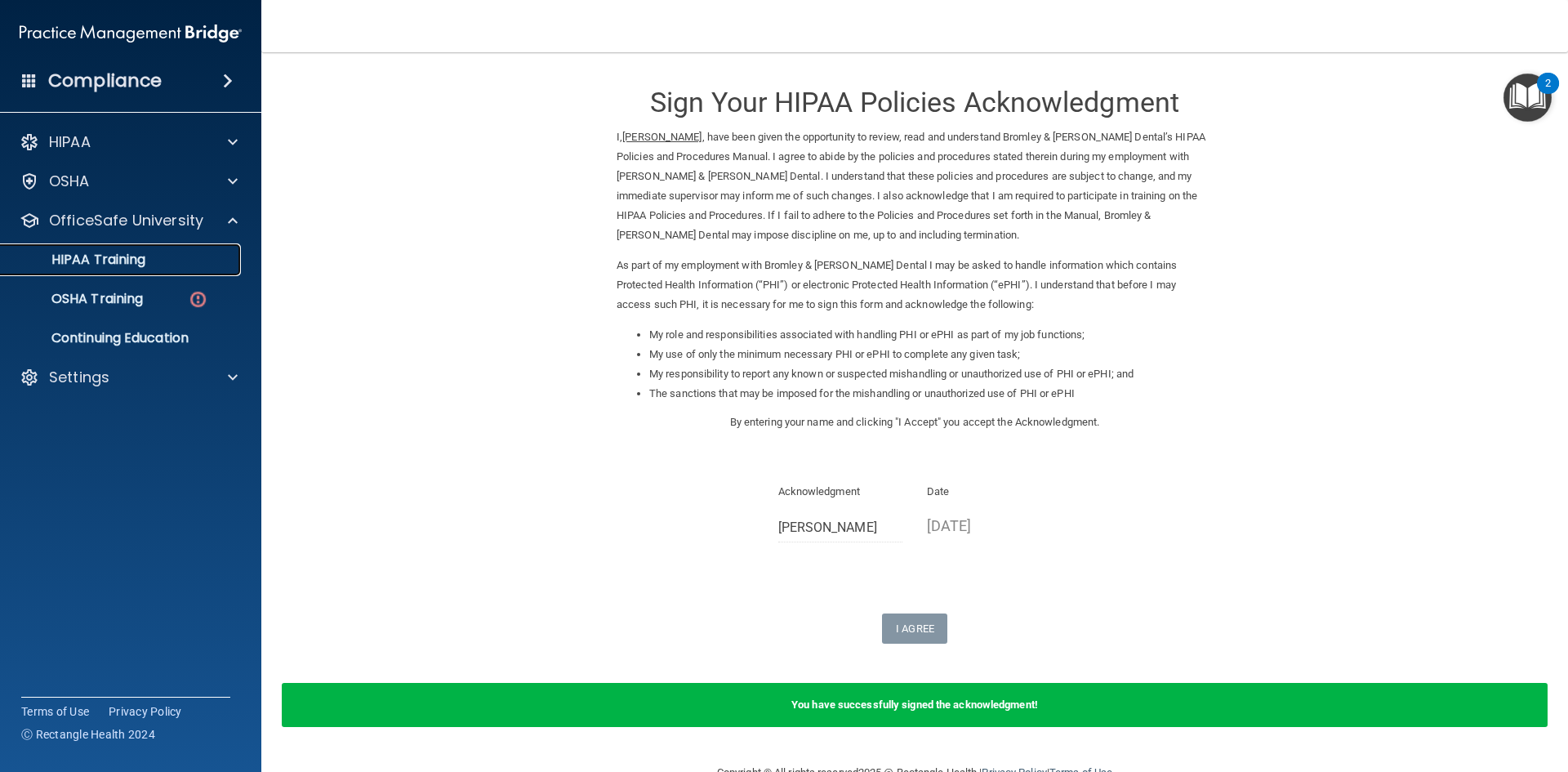
click at [154, 262] on div "HIPAA Training" at bounding box center [122, 260] width 223 height 17
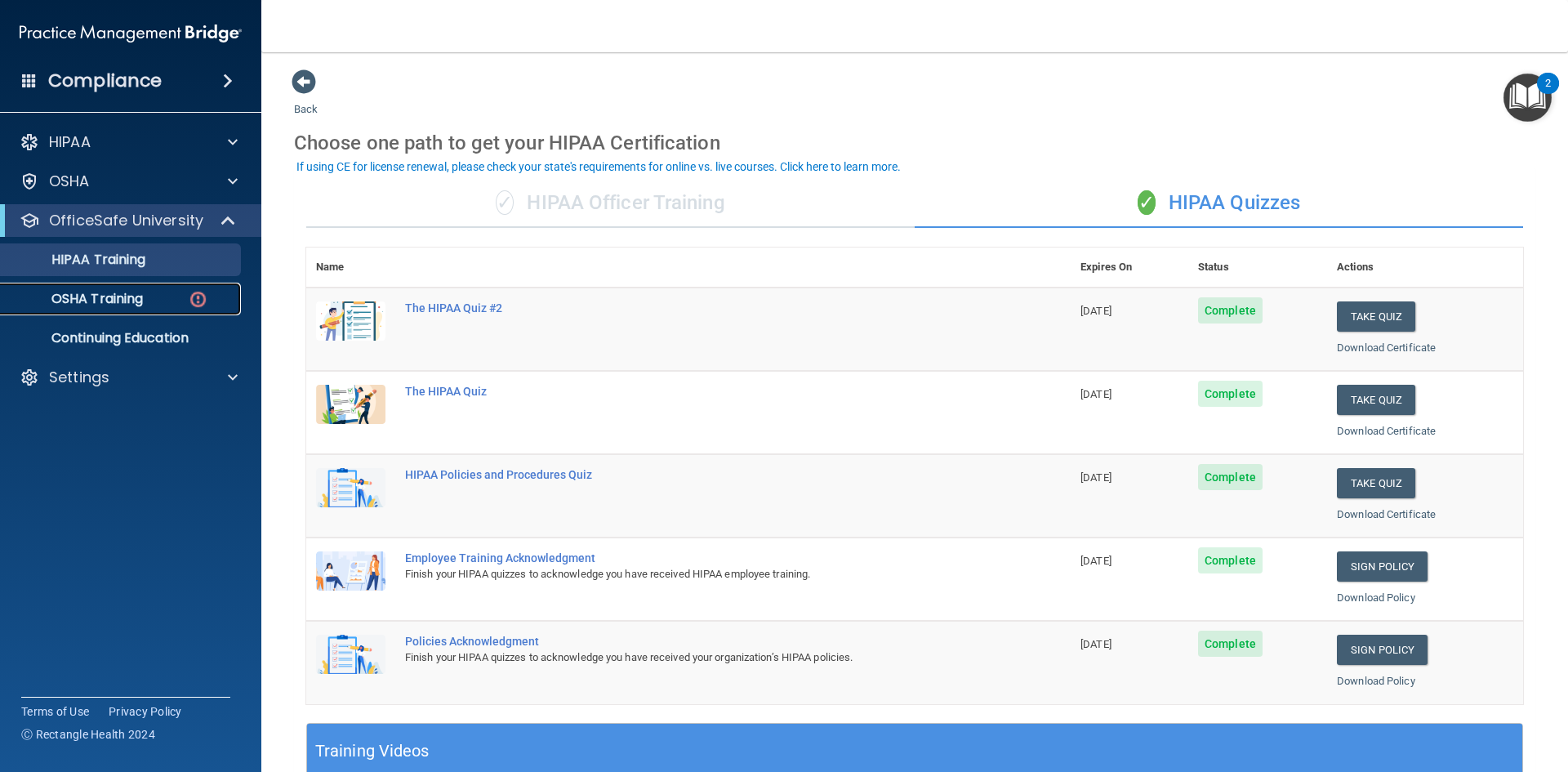
click at [97, 291] on p "OSHA Training" at bounding box center [77, 299] width 133 height 17
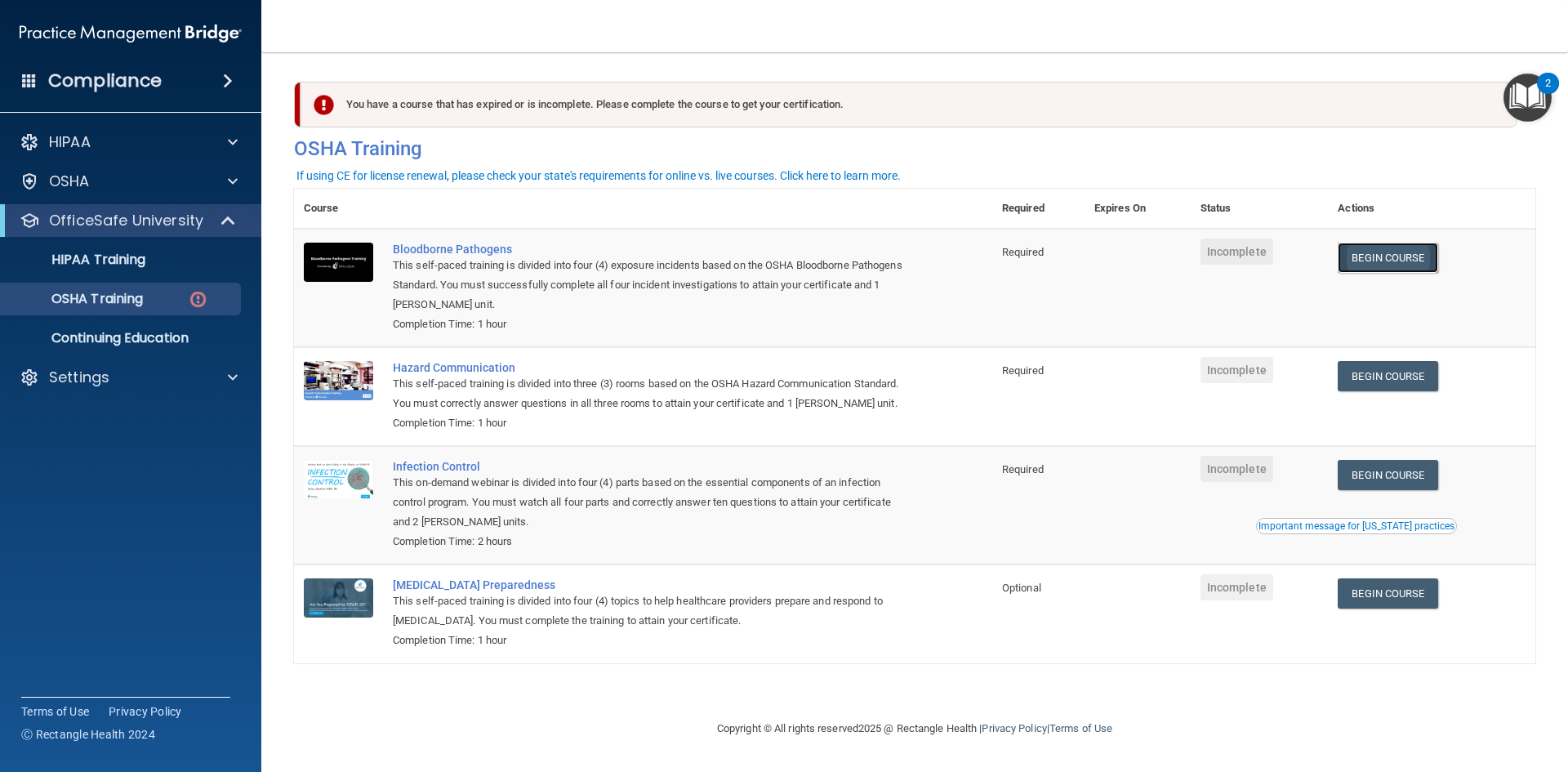
click at [1373, 251] on link "Begin Course" at bounding box center [1387, 258] width 99 height 30
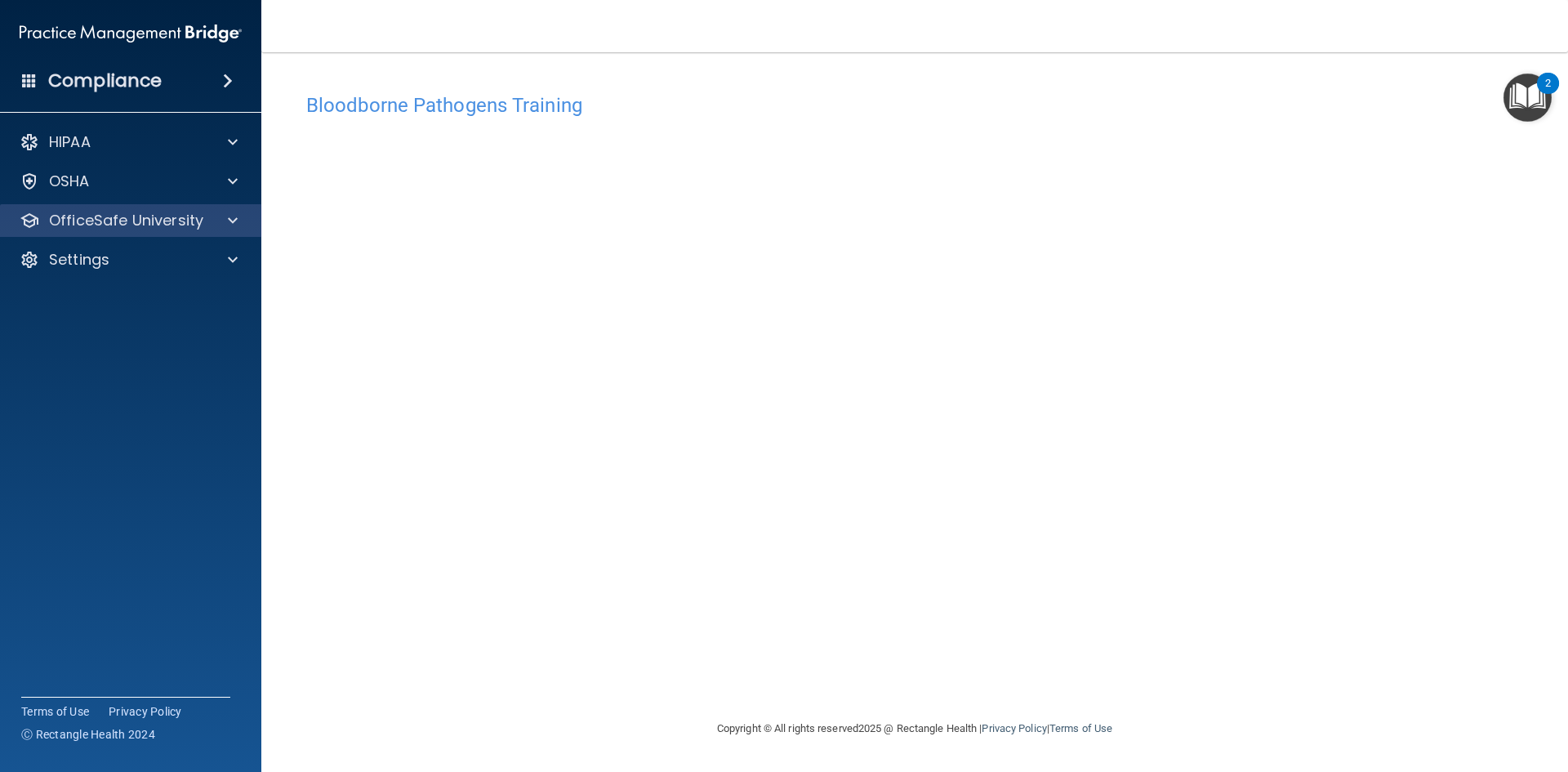
click at [237, 230] on div "OfficeSafe University" at bounding box center [131, 220] width 262 height 32
click at [239, 209] on div "OfficeSafe University" at bounding box center [131, 220] width 262 height 32
click at [236, 212] on span at bounding box center [233, 220] width 10 height 20
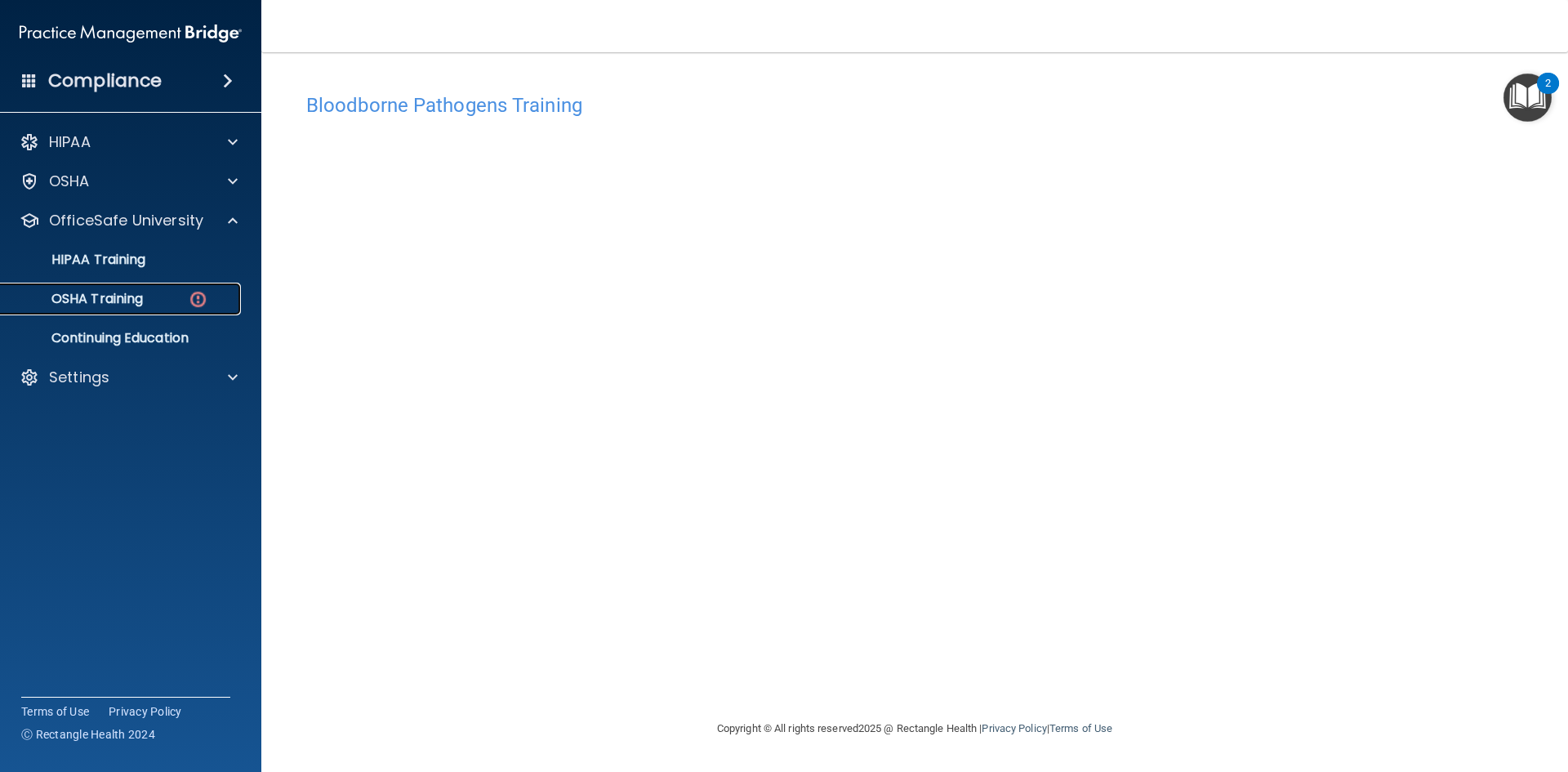
click at [185, 315] on link "OSHA Training" at bounding box center [112, 298] width 258 height 32
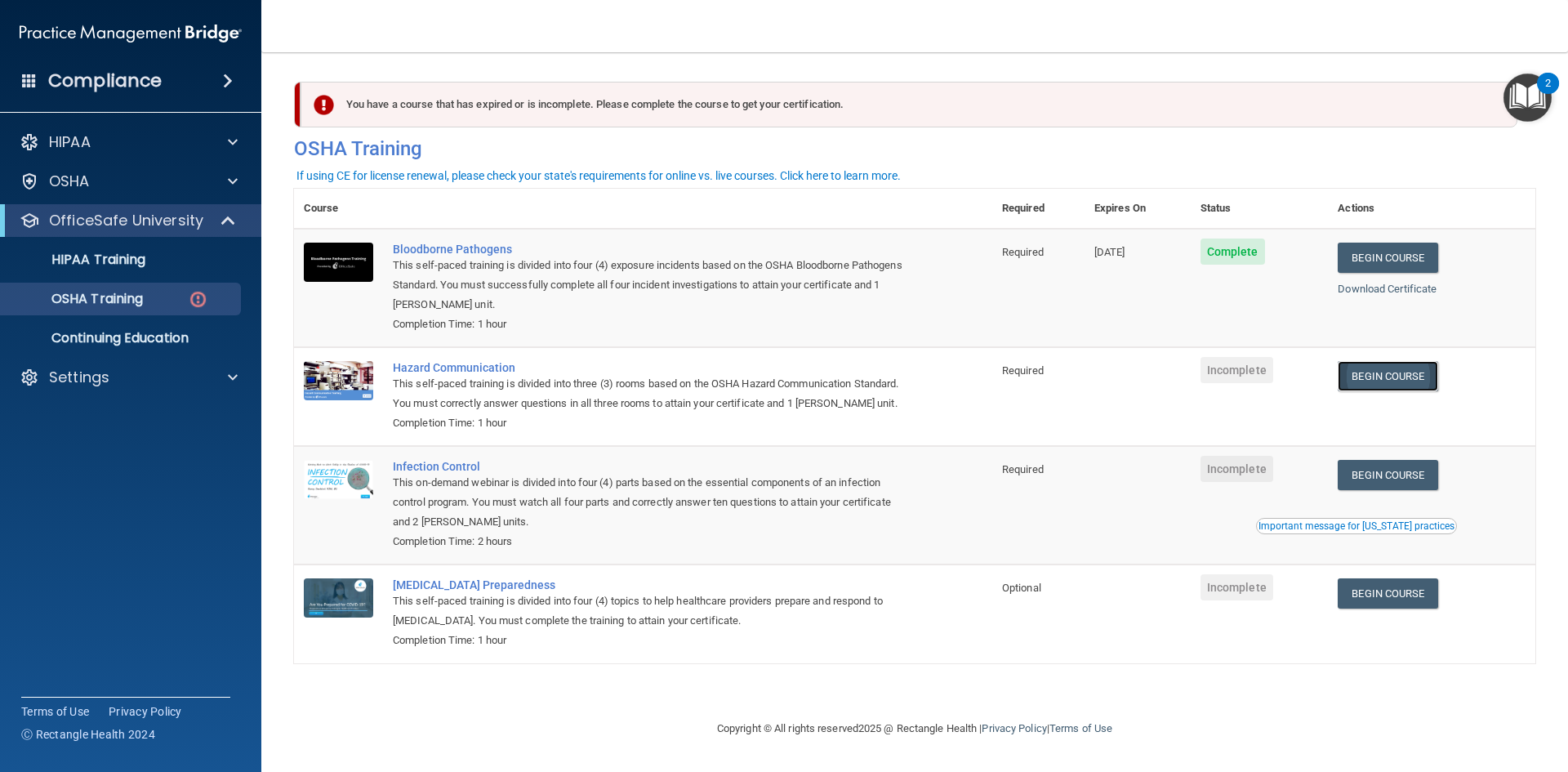
click at [1416, 388] on link "Begin Course" at bounding box center [1387, 376] width 99 height 30
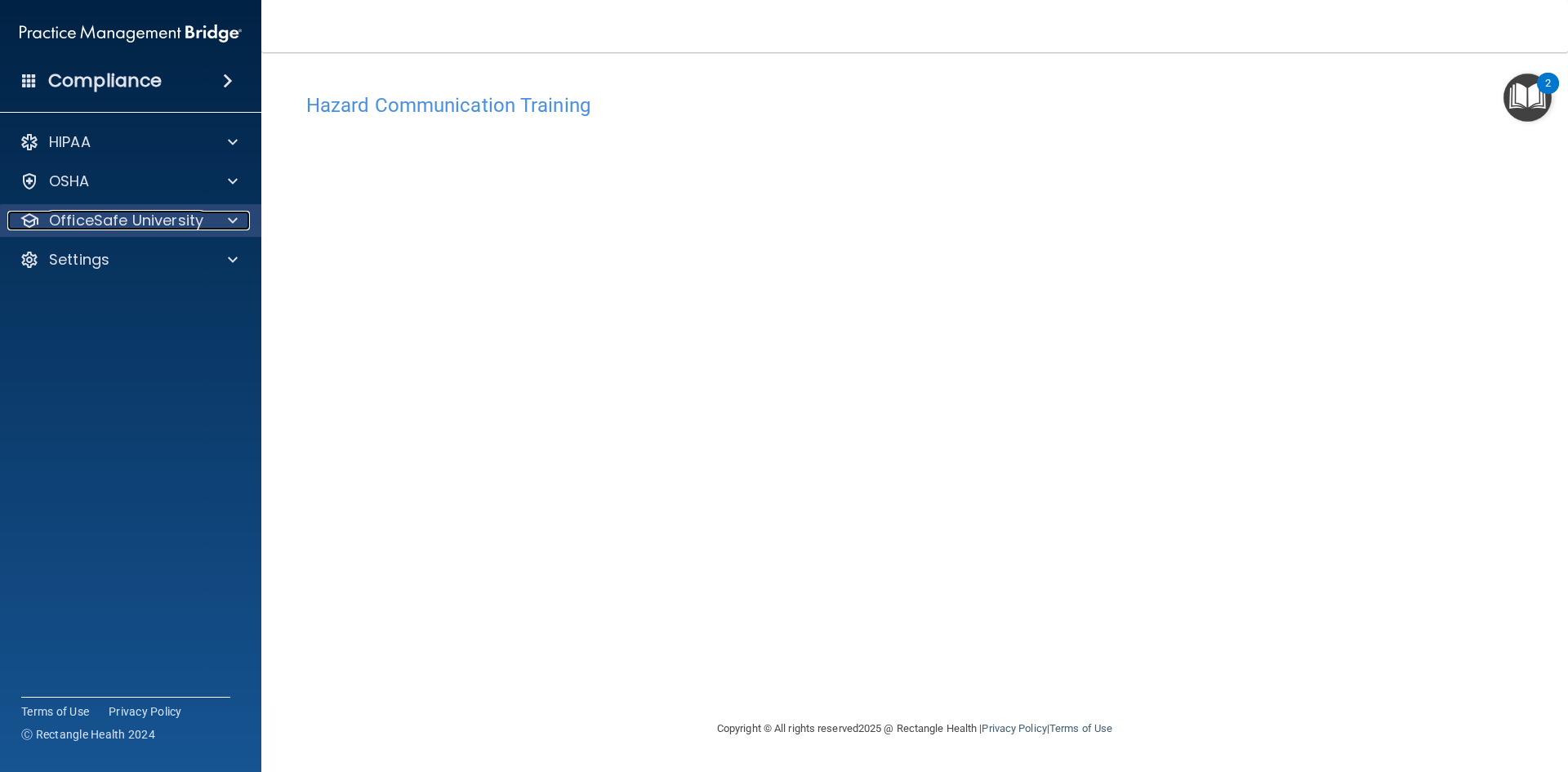
click at [237, 220] on div at bounding box center [229, 220] width 41 height 20
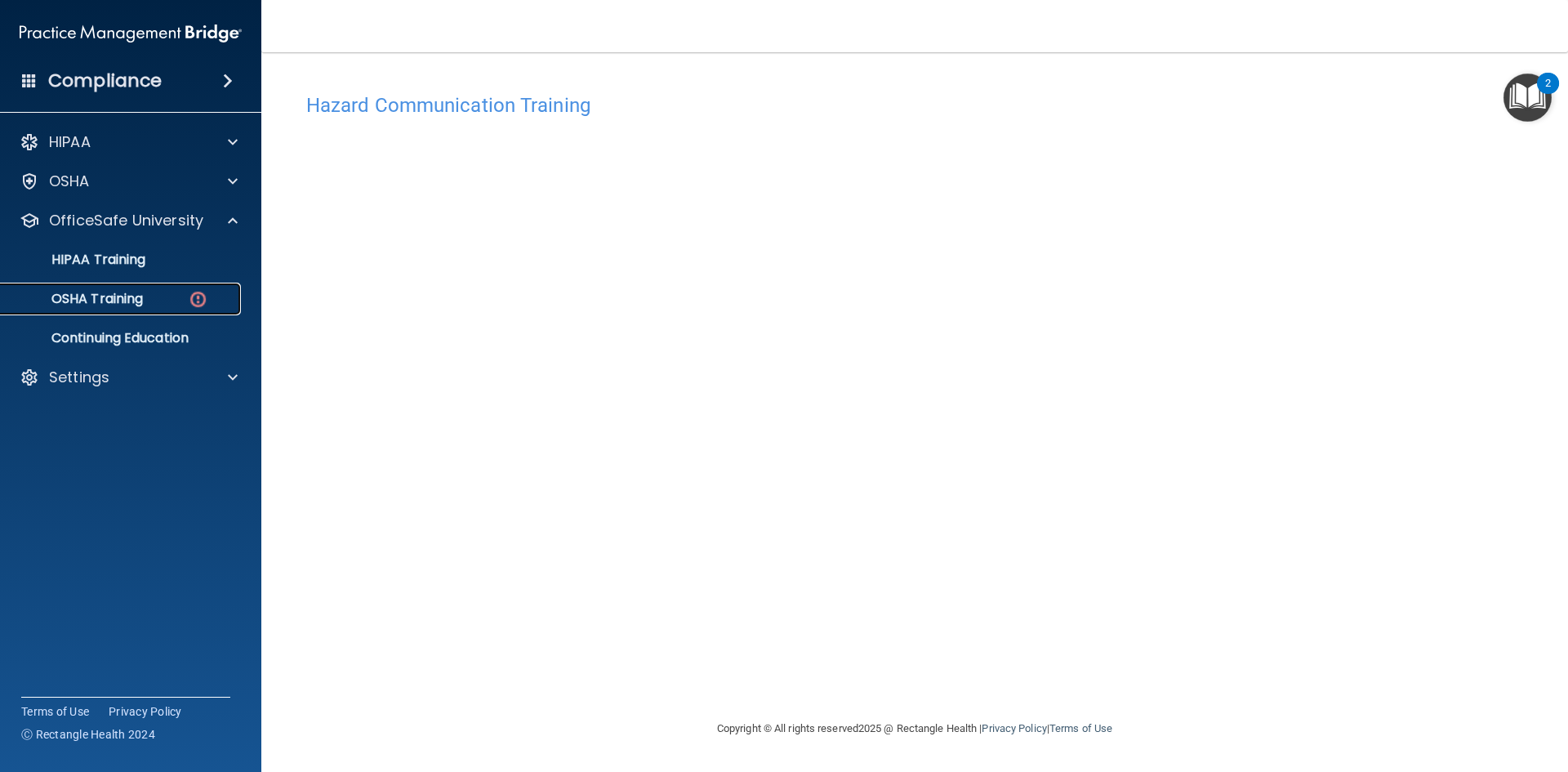
click at [169, 301] on div "OSHA Training" at bounding box center [122, 299] width 223 height 17
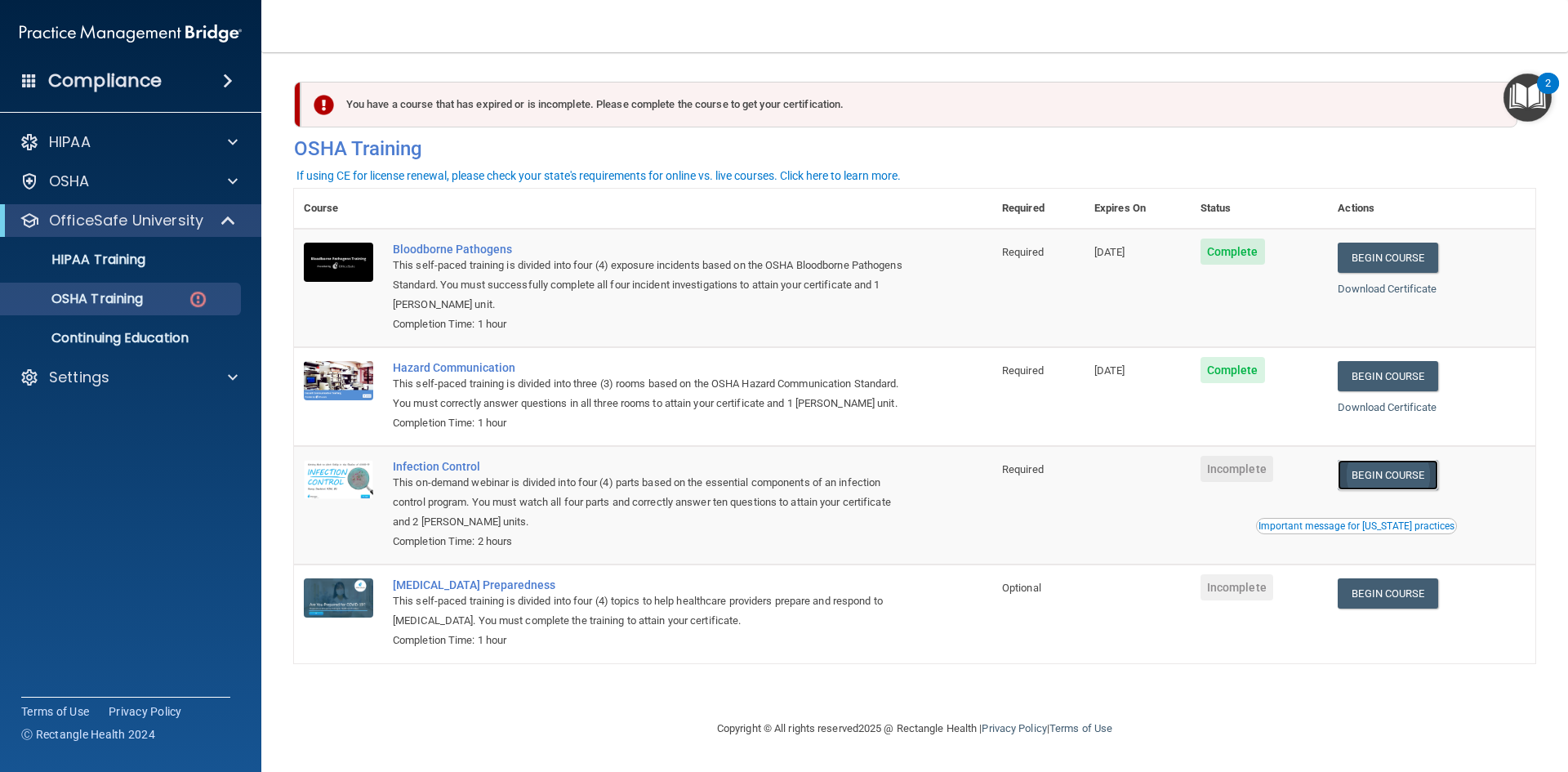
click at [1360, 475] on link "Begin Course" at bounding box center [1387, 475] width 99 height 30
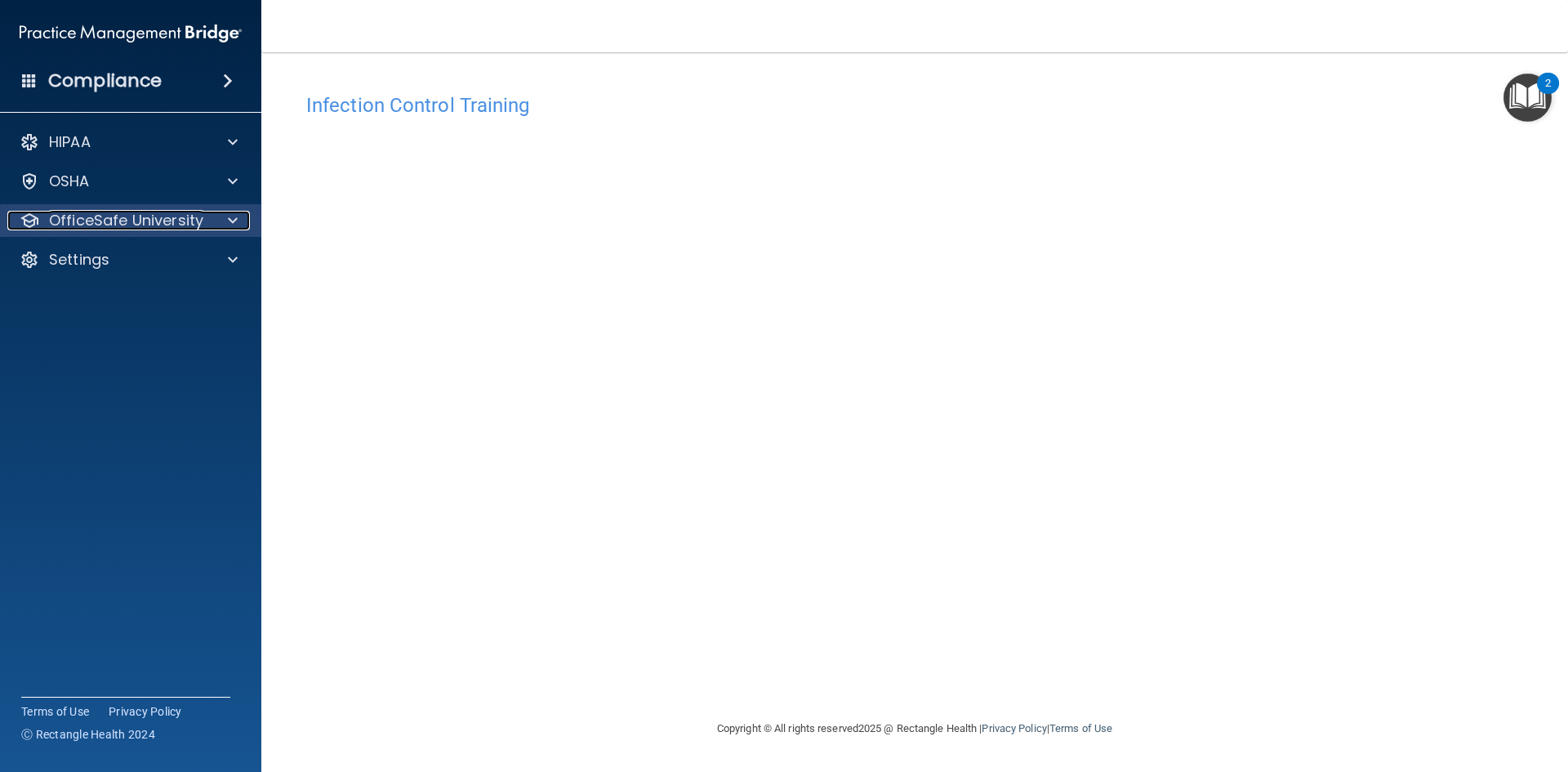
click at [238, 224] on div at bounding box center [229, 220] width 41 height 20
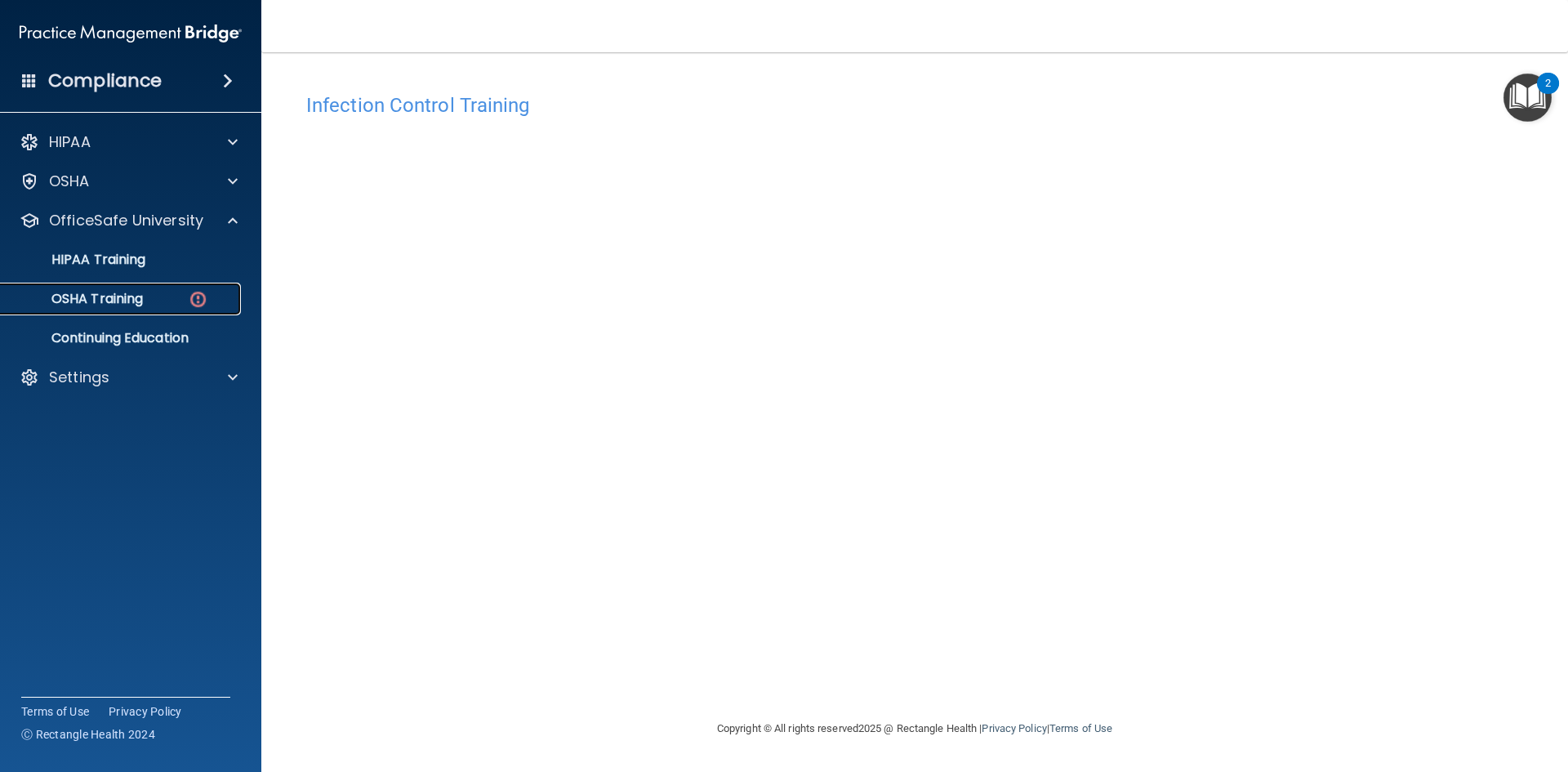
click at [158, 291] on div "OSHA Training" at bounding box center [122, 299] width 223 height 17
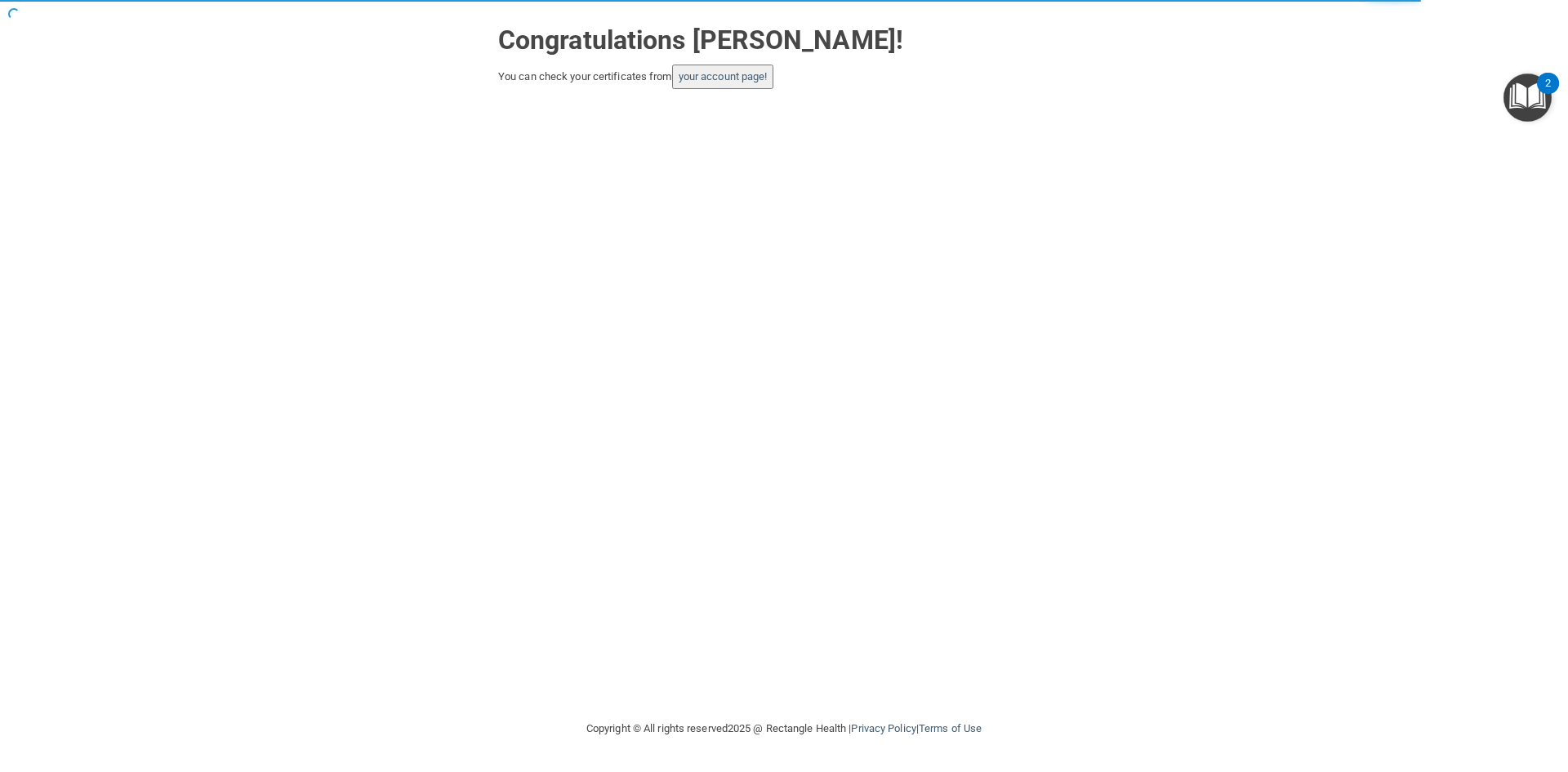
click at [708, 88] on button "your account page!" at bounding box center [722, 77] width 102 height 25
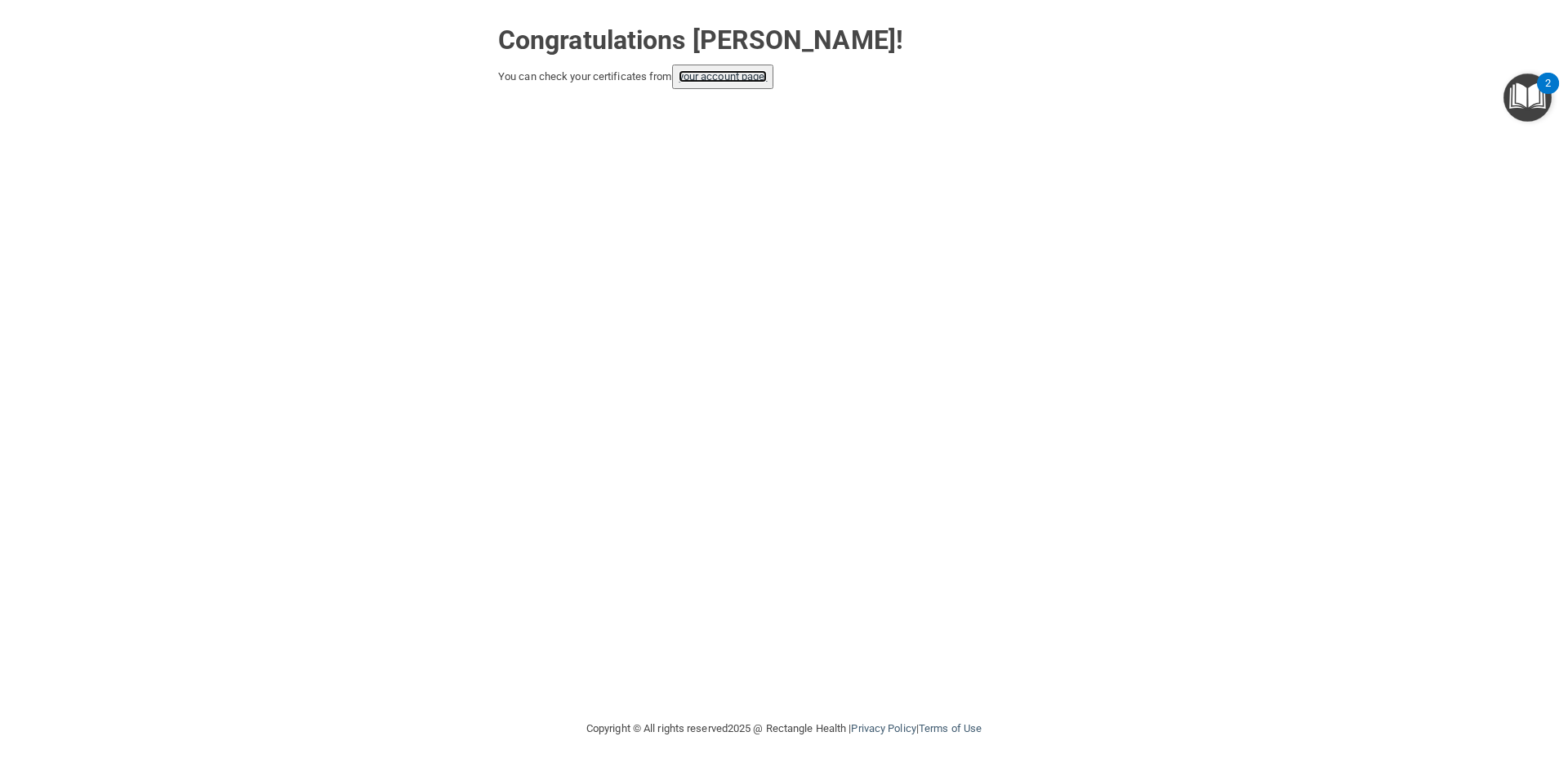
click at [718, 70] on link "your account page!" at bounding box center [722, 76] width 89 height 12
